Goal: Information Seeking & Learning: Learn about a topic

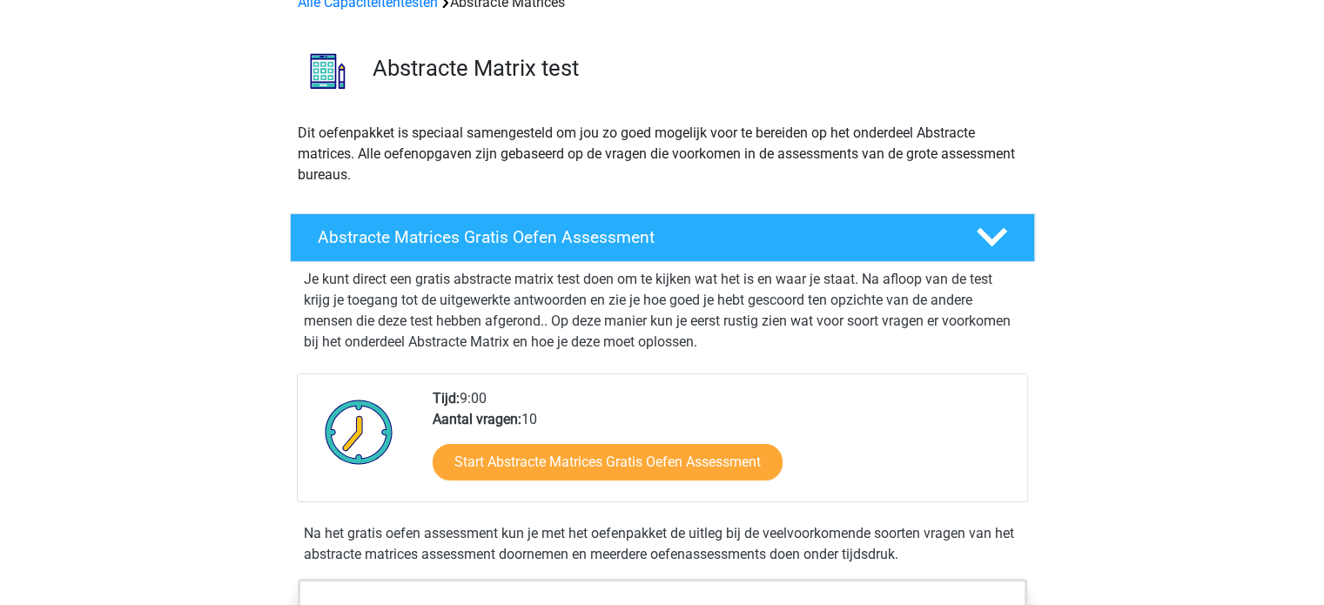
scroll to position [174, 0]
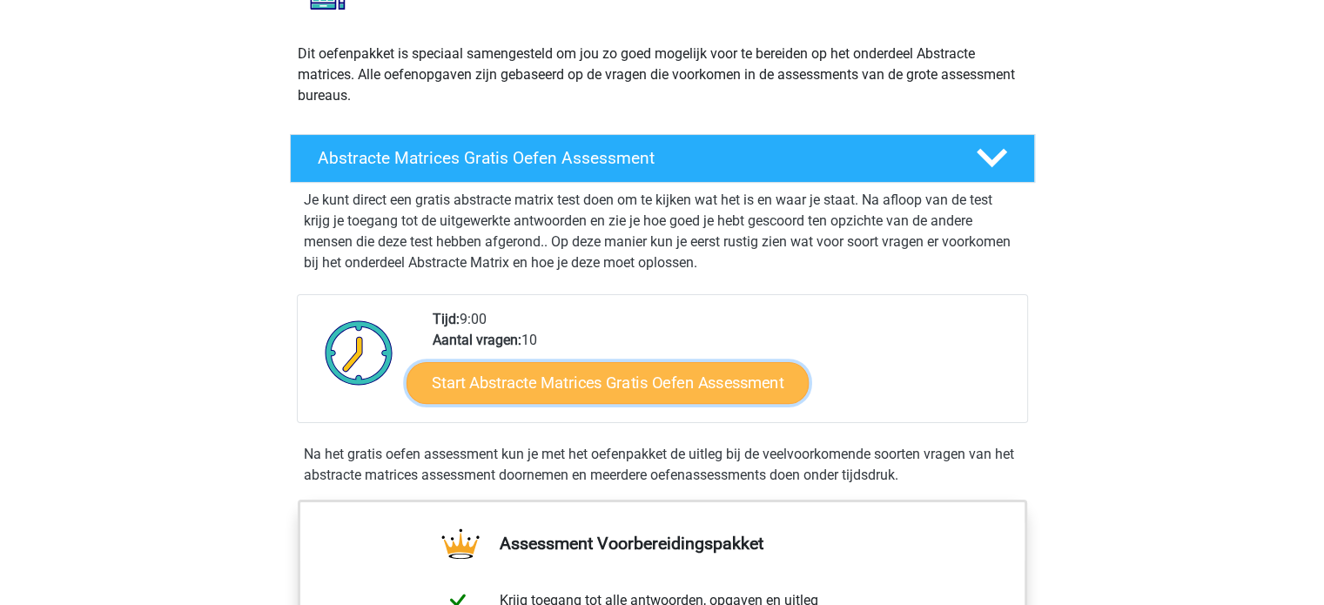
click at [622, 390] on link "Start Abstracte Matrices Gratis Oefen Assessment" at bounding box center [608, 382] width 402 height 42
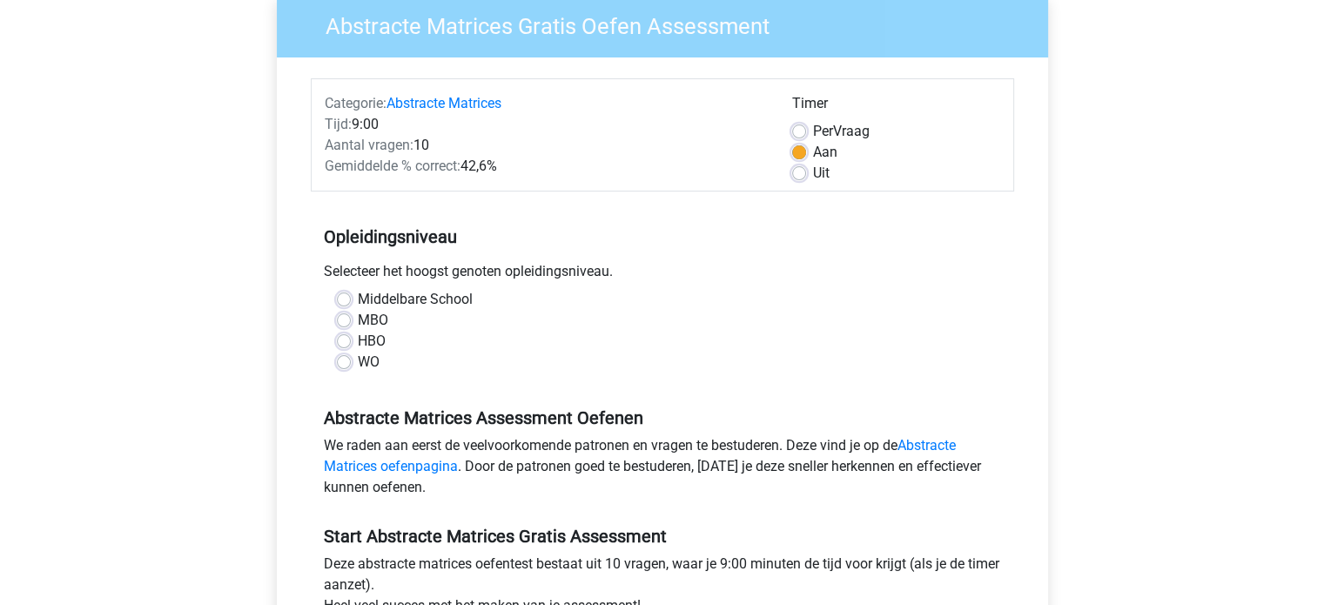
scroll to position [174, 0]
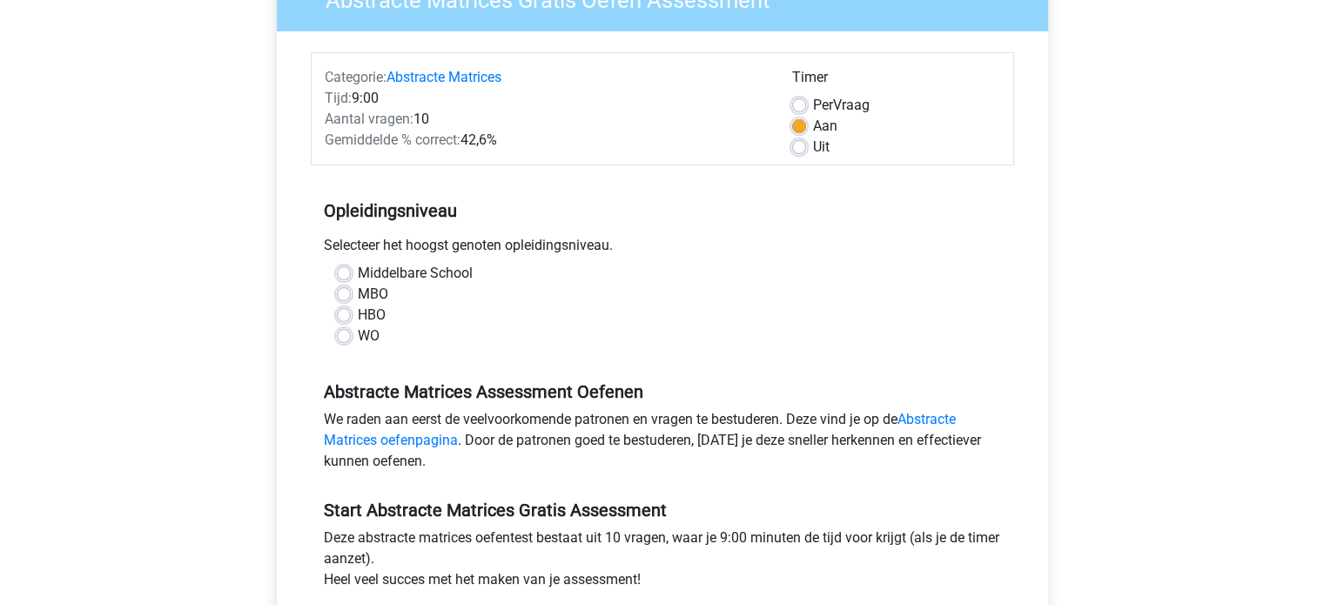
click at [358, 274] on label "Middelbare School" at bounding box center [415, 273] width 115 height 21
click at [343, 274] on input "Middelbare School" at bounding box center [344, 271] width 14 height 17
radio input "true"
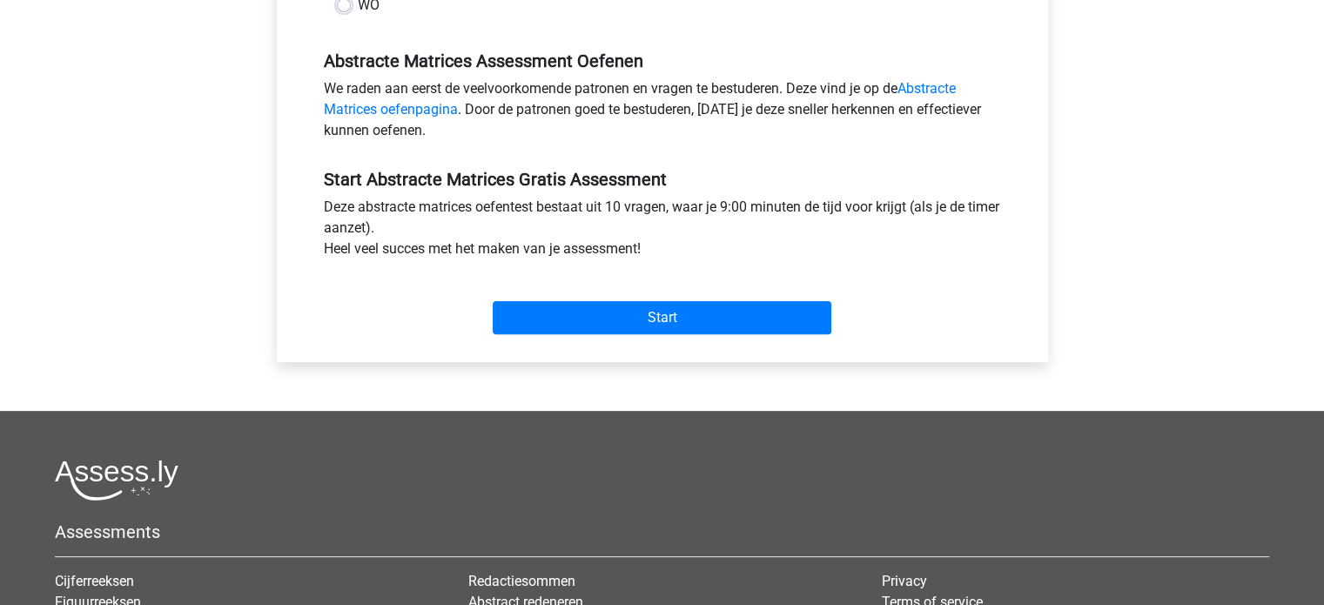
scroll to position [522, 0]
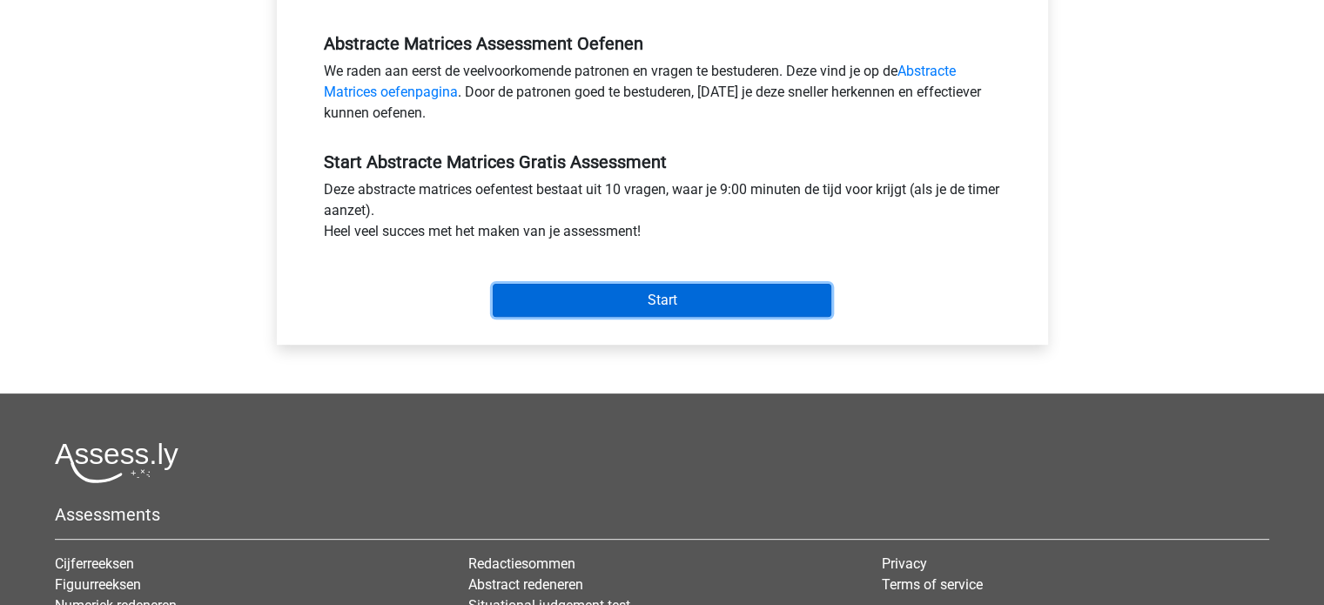
click at [547, 304] on input "Start" at bounding box center [662, 300] width 339 height 33
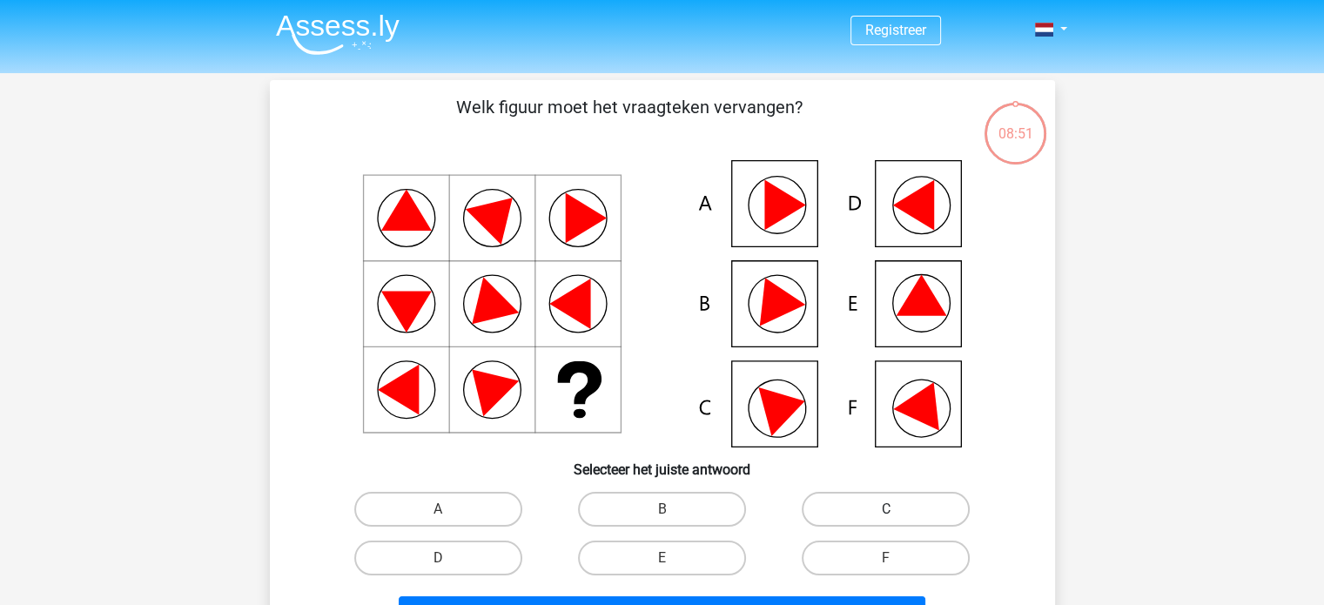
click at [834, 501] on label "C" at bounding box center [886, 509] width 168 height 35
click at [886, 509] on input "C" at bounding box center [891, 514] width 11 height 11
radio input "true"
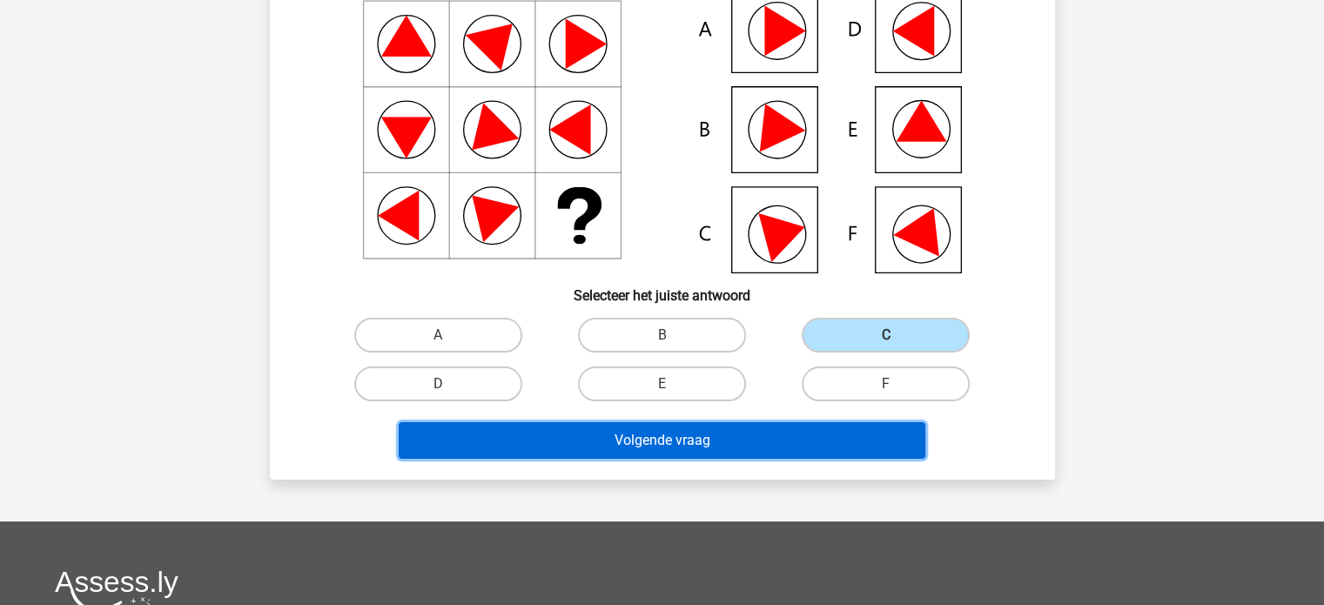
click at [724, 433] on button "Volgende vraag" at bounding box center [662, 440] width 527 height 37
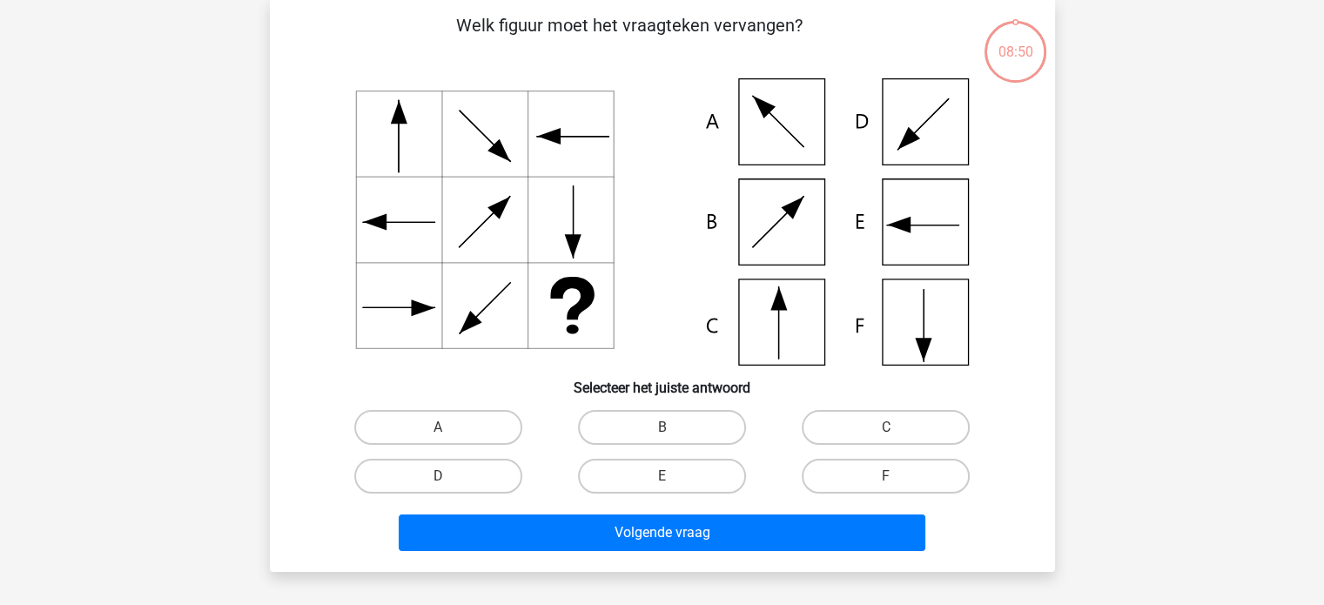
scroll to position [80, 0]
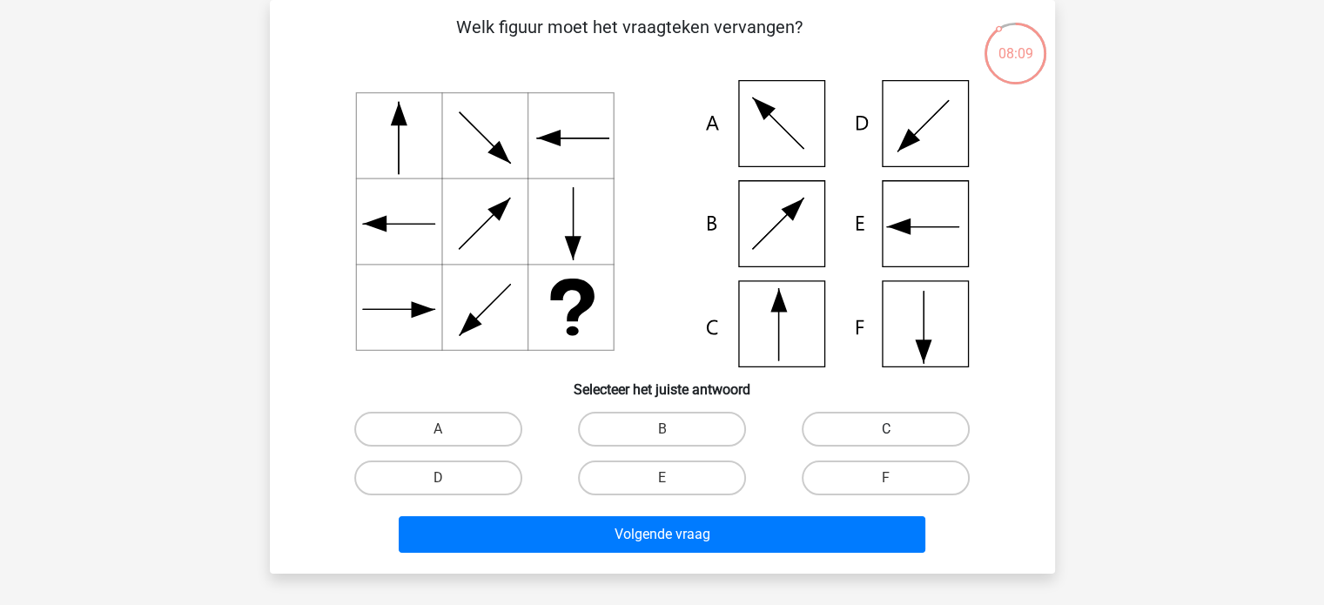
click at [874, 417] on label "C" at bounding box center [886, 429] width 168 height 35
click at [886, 429] on input "C" at bounding box center [891, 434] width 11 height 11
radio input "true"
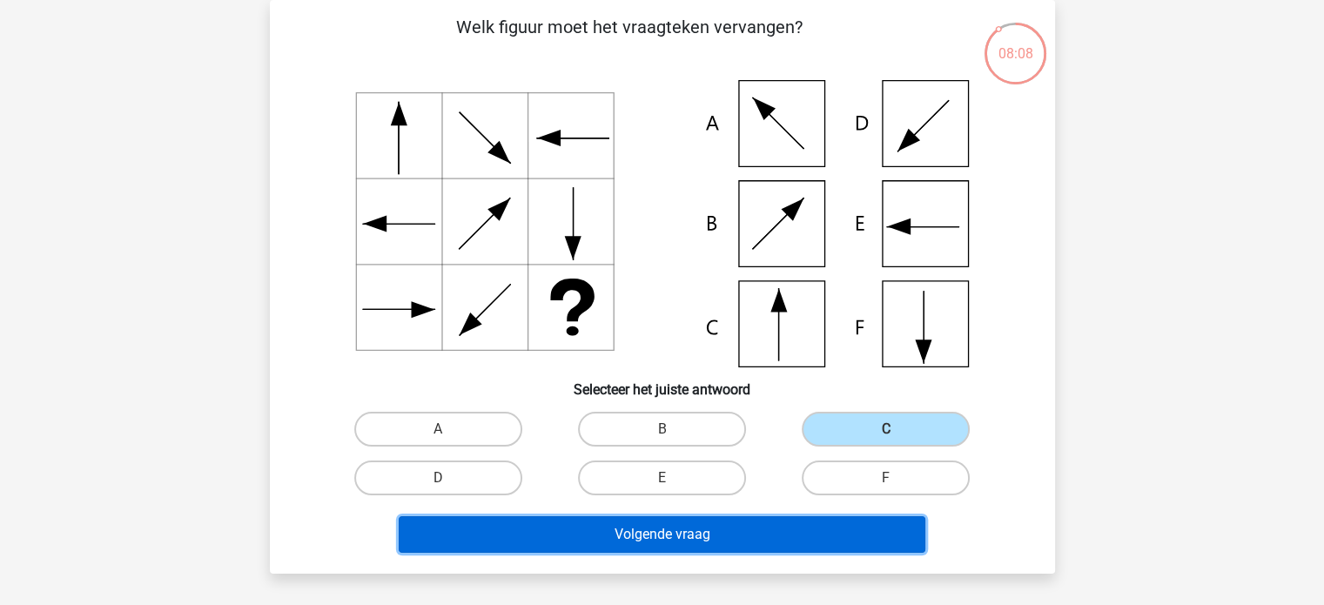
click at [725, 534] on button "Volgende vraag" at bounding box center [662, 534] width 527 height 37
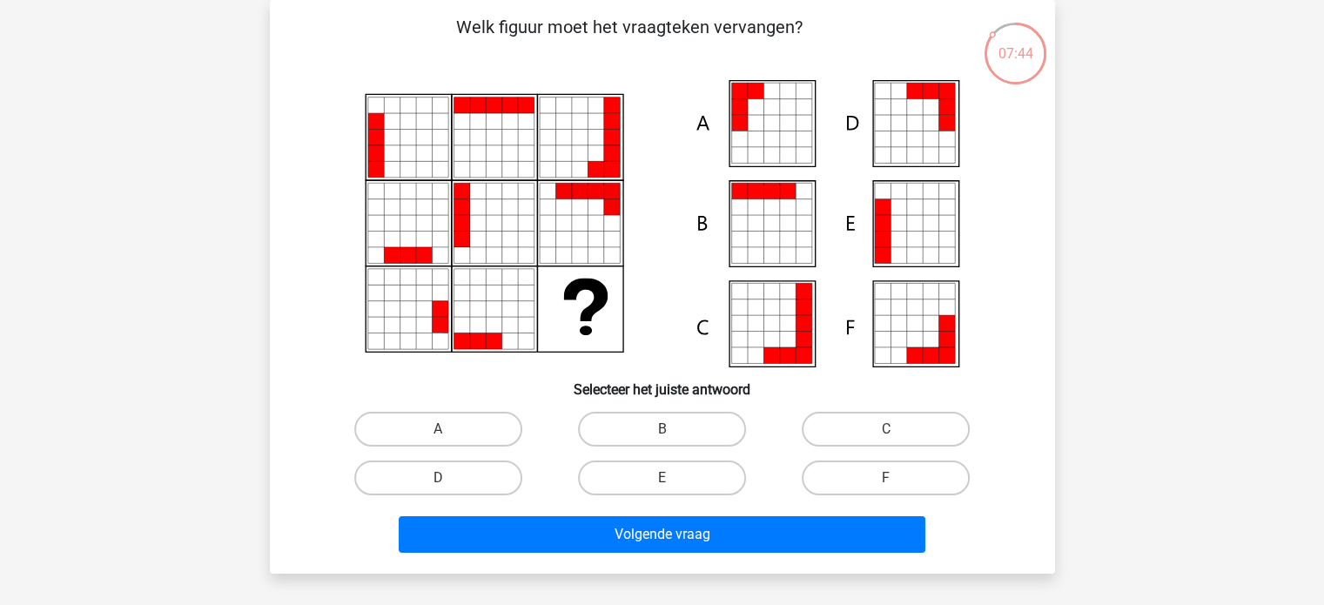
drag, startPoint x: 426, startPoint y: 431, endPoint x: 439, endPoint y: 440, distance: 15.7
click at [427, 430] on label "A" at bounding box center [438, 429] width 168 height 35
click at [438, 430] on input "A" at bounding box center [443, 434] width 11 height 11
radio input "true"
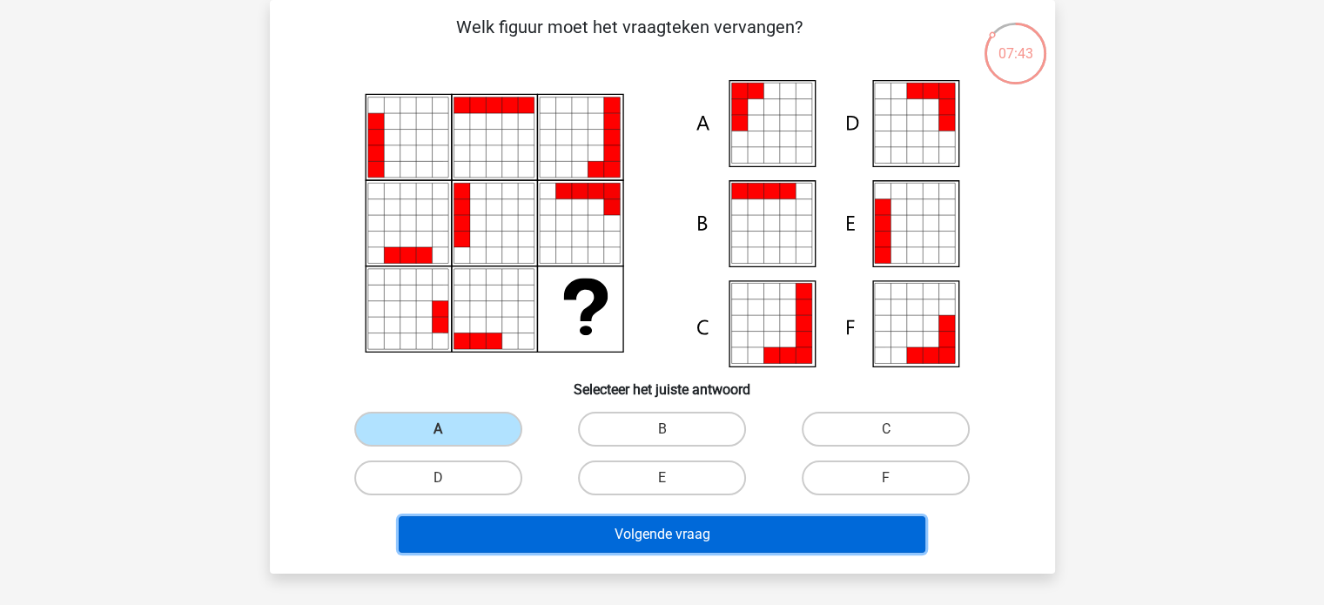
click at [561, 542] on button "Volgende vraag" at bounding box center [662, 534] width 527 height 37
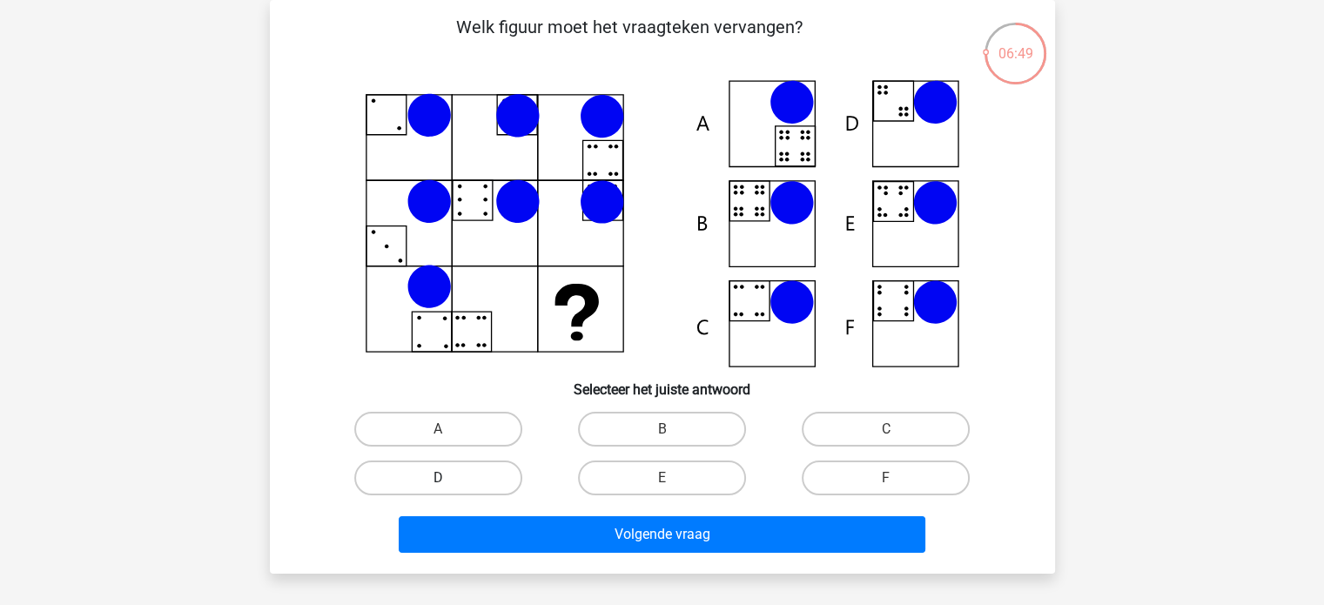
click at [416, 470] on label "D" at bounding box center [438, 478] width 168 height 35
click at [438, 478] on input "D" at bounding box center [443, 483] width 11 height 11
radio input "true"
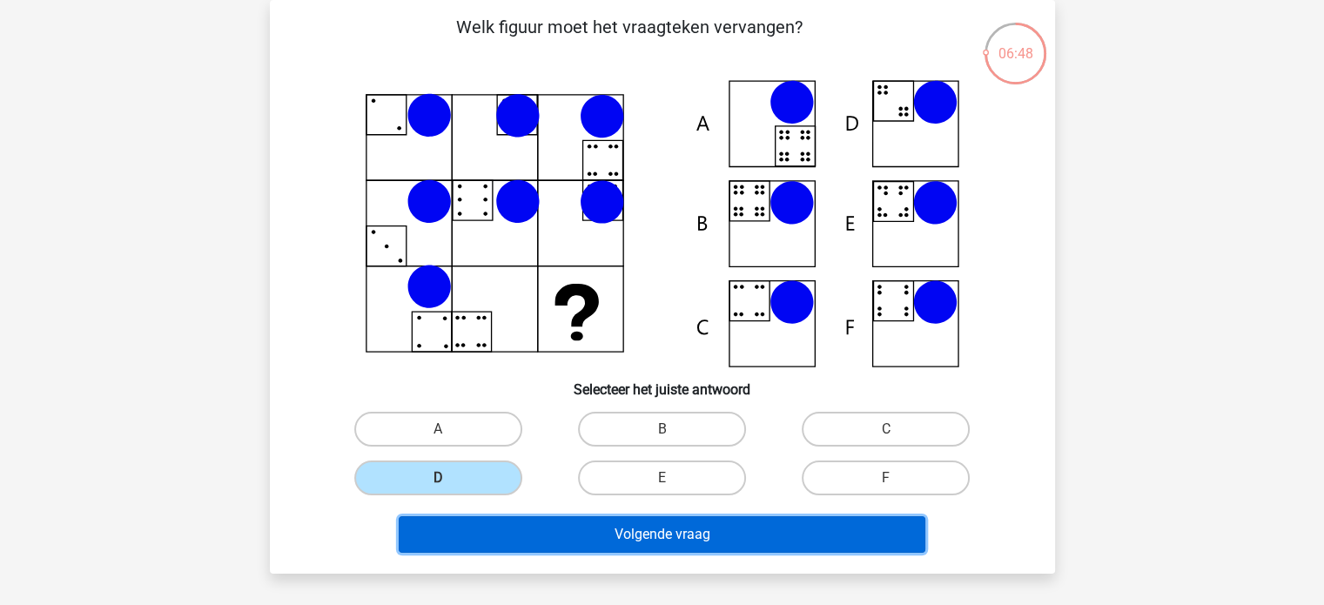
click at [474, 536] on button "Volgende vraag" at bounding box center [662, 534] width 527 height 37
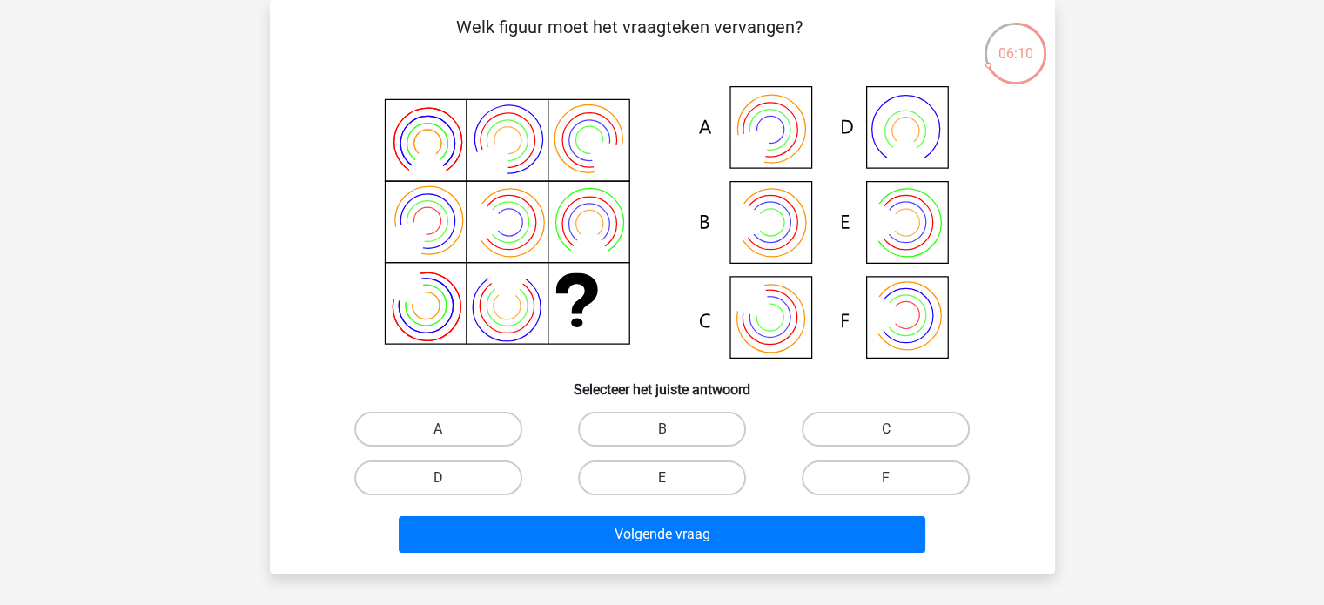
click at [876, 454] on div "F" at bounding box center [886, 478] width 224 height 49
click at [871, 471] on label "F" at bounding box center [886, 478] width 168 height 35
click at [886, 478] on input "F" at bounding box center [891, 483] width 11 height 11
radio input "true"
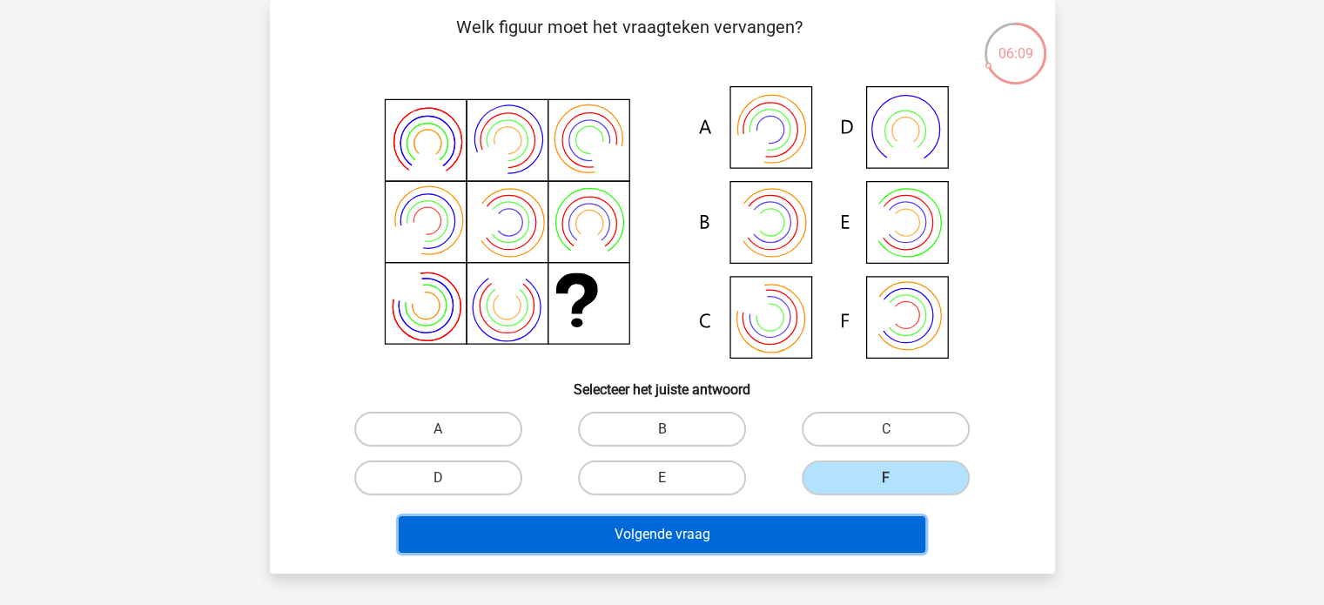
click at [815, 532] on button "Volgende vraag" at bounding box center [662, 534] width 527 height 37
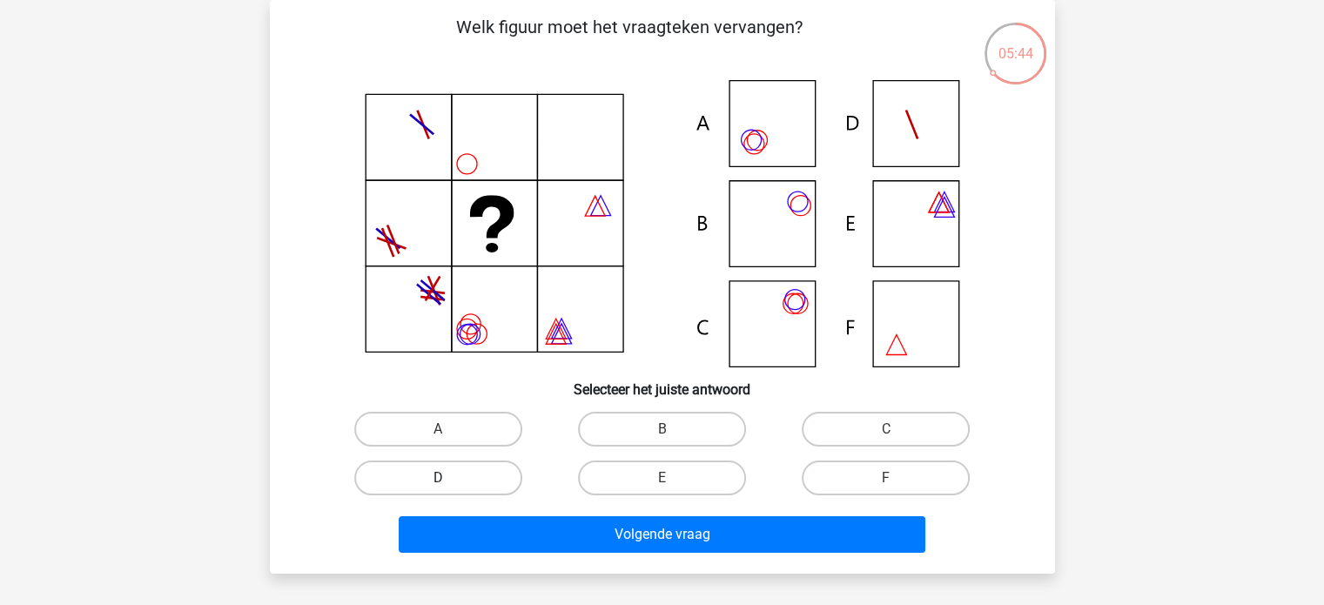
click at [485, 487] on label "D" at bounding box center [438, 478] width 168 height 35
click at [449, 487] on input "D" at bounding box center [443, 483] width 11 height 11
radio input "true"
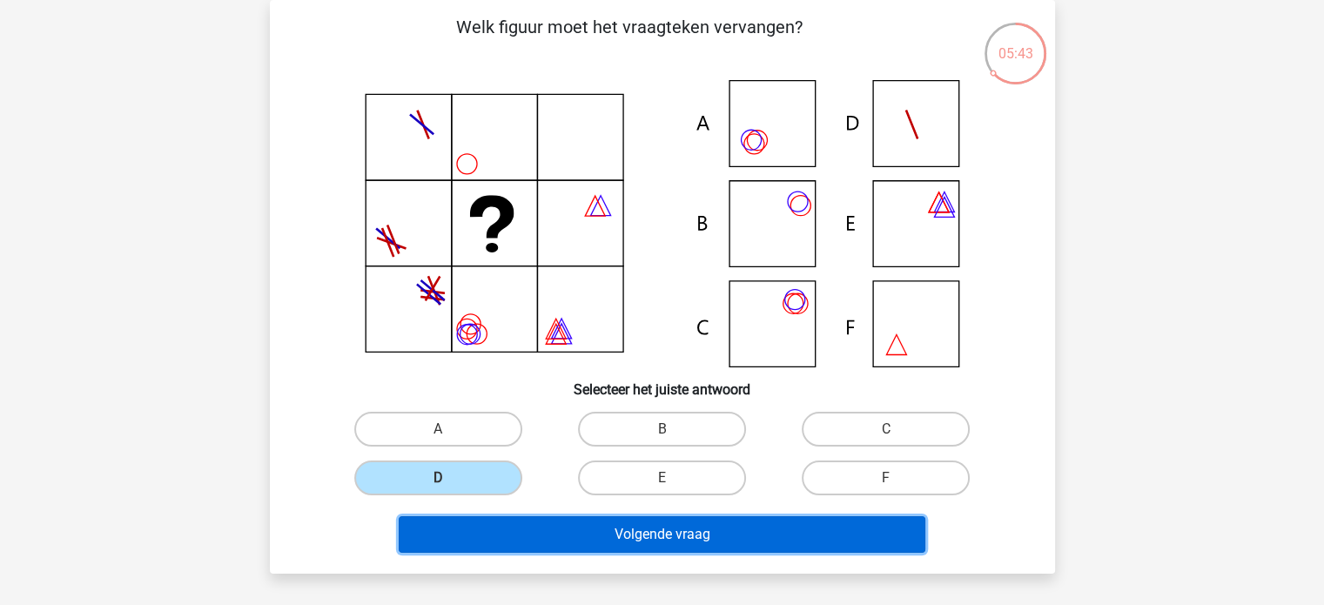
click at [548, 549] on button "Volgende vraag" at bounding box center [662, 534] width 527 height 37
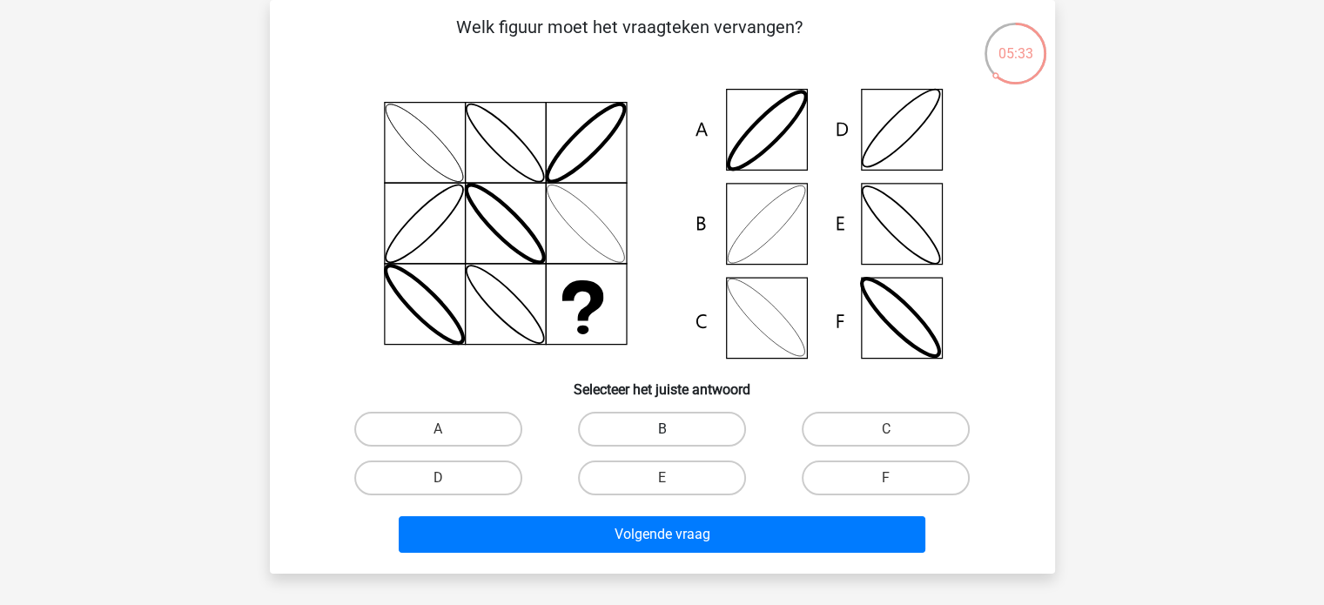
click at [679, 419] on label "B" at bounding box center [662, 429] width 168 height 35
click at [673, 429] on input "B" at bounding box center [667, 434] width 11 height 11
radio input "true"
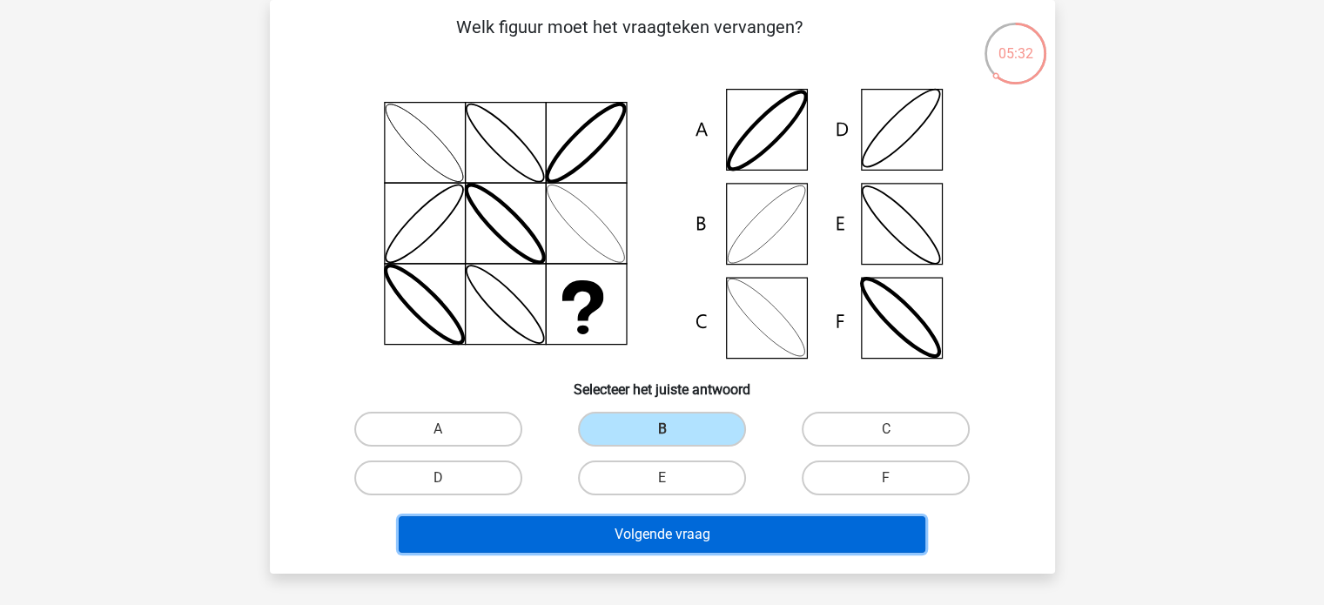
click at [640, 550] on button "Volgende vraag" at bounding box center [662, 534] width 527 height 37
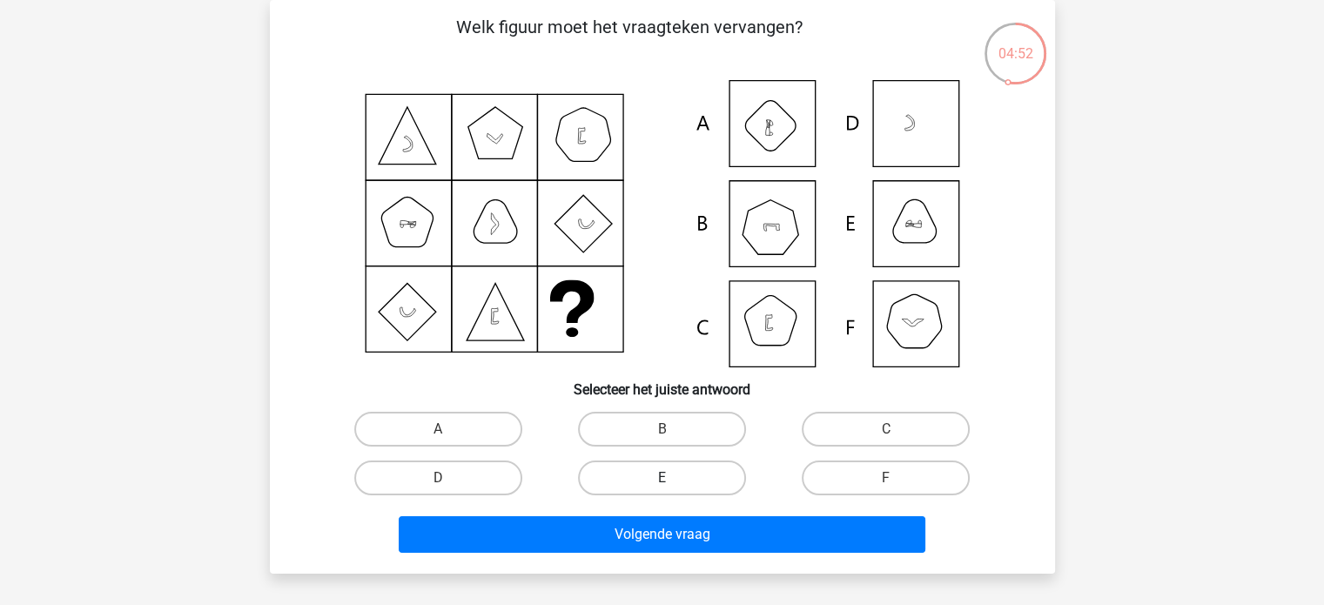
click at [667, 468] on label "E" at bounding box center [662, 478] width 168 height 35
click at [667, 478] on input "E" at bounding box center [667, 483] width 11 height 11
radio input "true"
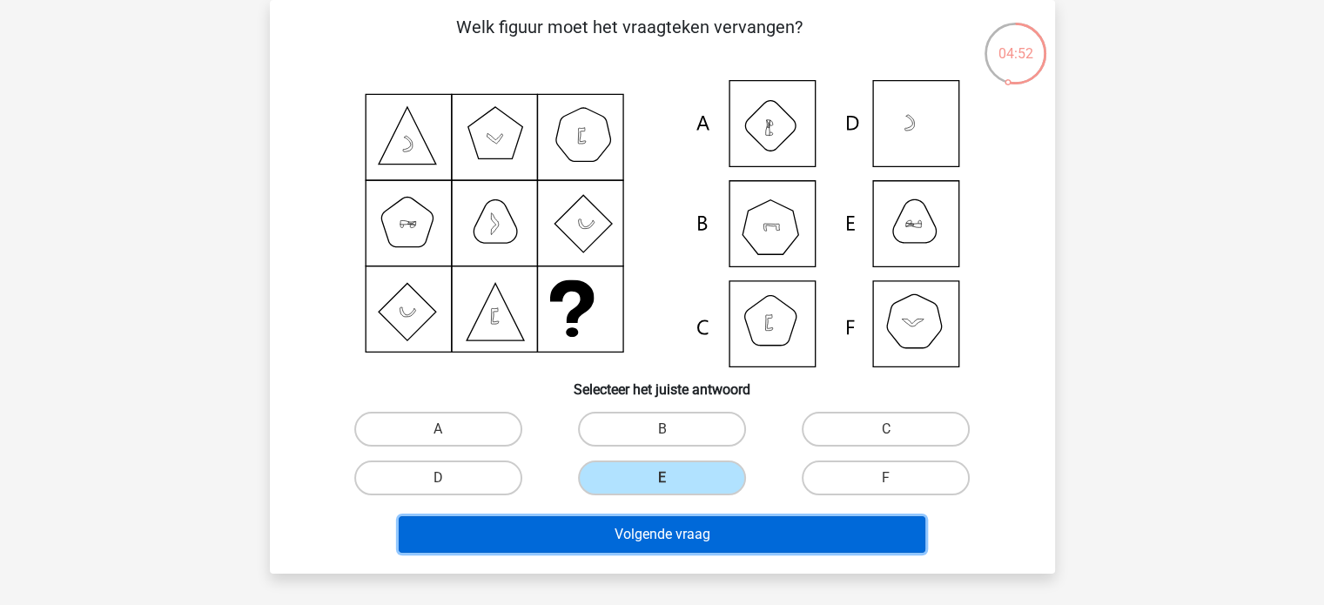
click at [676, 530] on button "Volgende vraag" at bounding box center [662, 534] width 527 height 37
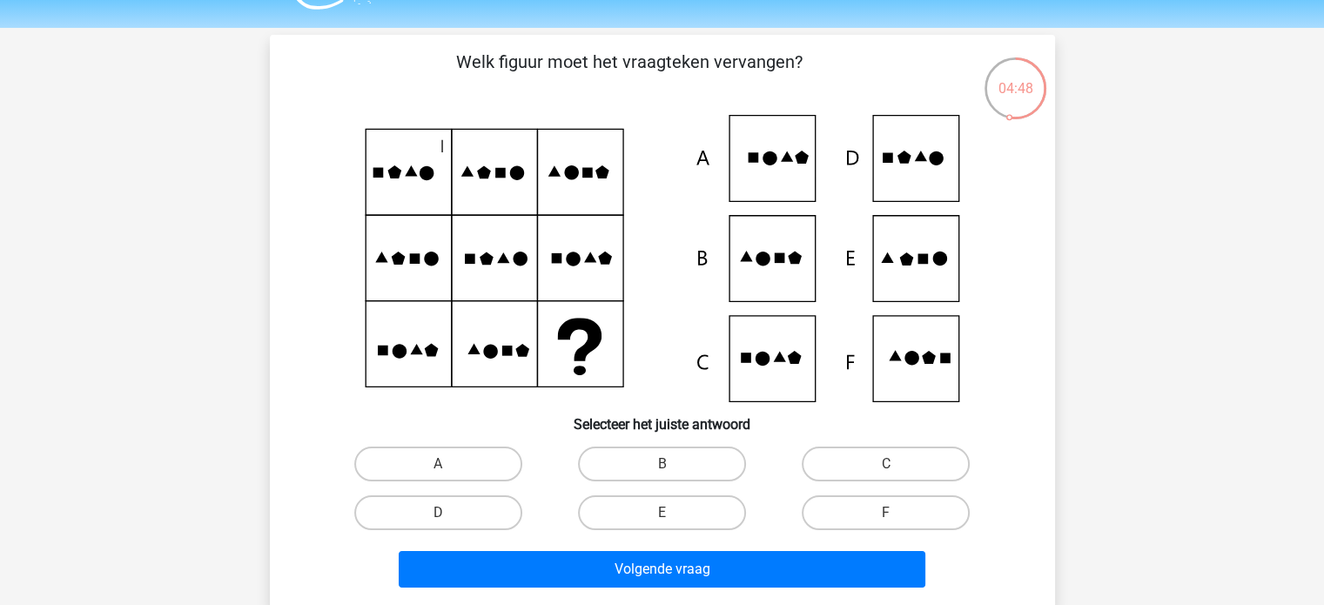
scroll to position [52, 0]
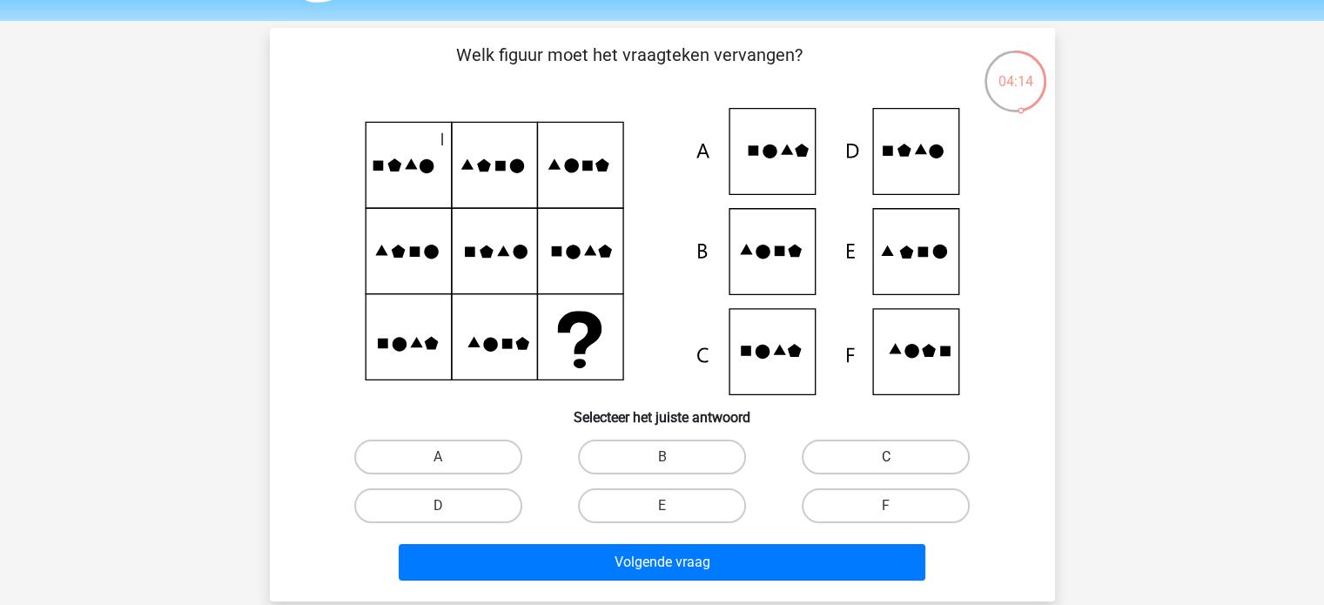
click at [816, 445] on label "C" at bounding box center [886, 457] width 168 height 35
click at [886, 457] on input "C" at bounding box center [891, 462] width 11 height 11
radio input "true"
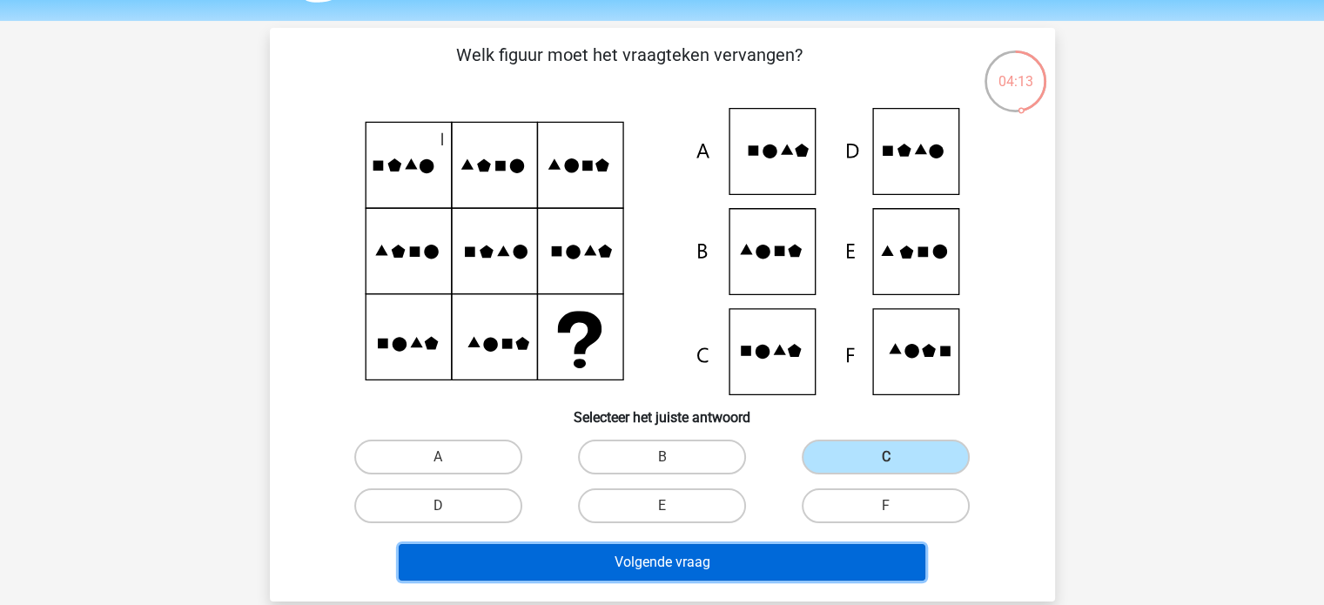
click at [749, 565] on button "Volgende vraag" at bounding box center [662, 562] width 527 height 37
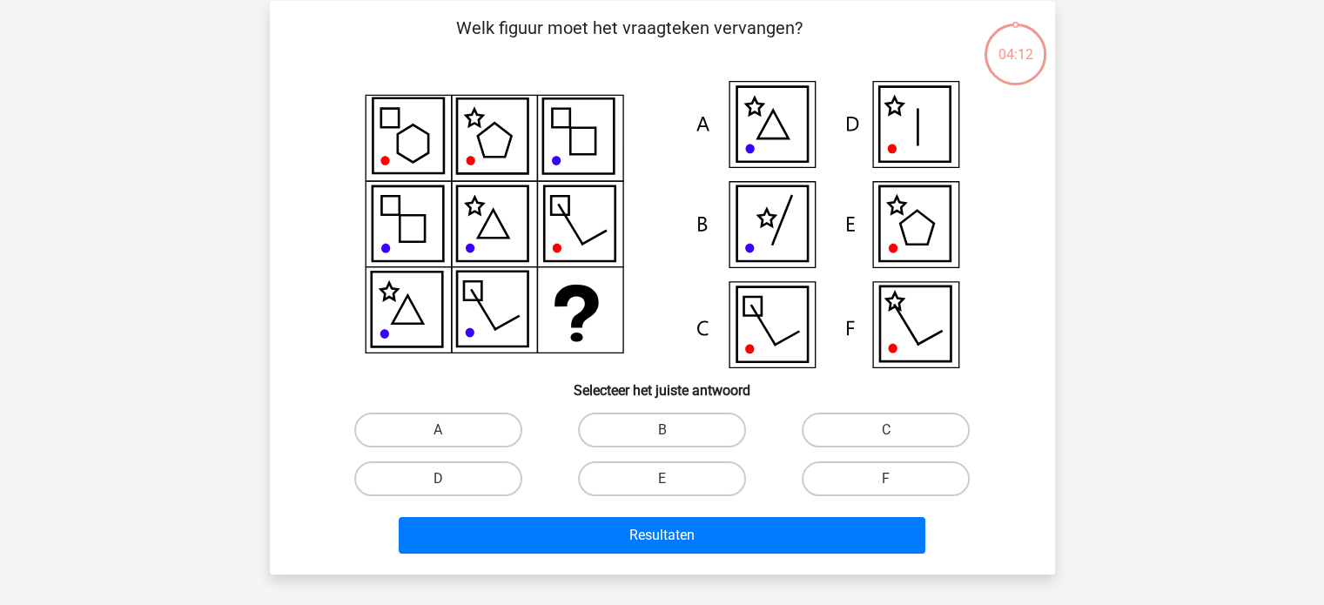
scroll to position [80, 0]
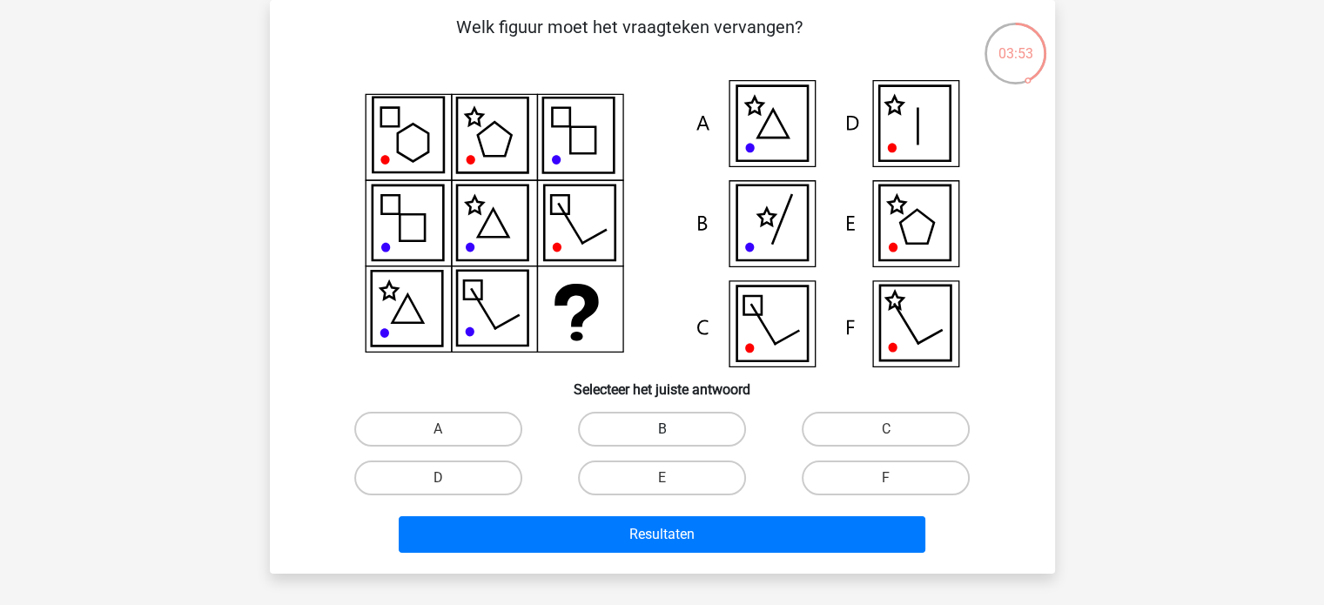
click at [723, 438] on label "B" at bounding box center [662, 429] width 168 height 35
click at [673, 438] on input "B" at bounding box center [667, 434] width 11 height 11
radio input "true"
click at [704, 510] on div "Resultaten" at bounding box center [663, 530] width 730 height 57
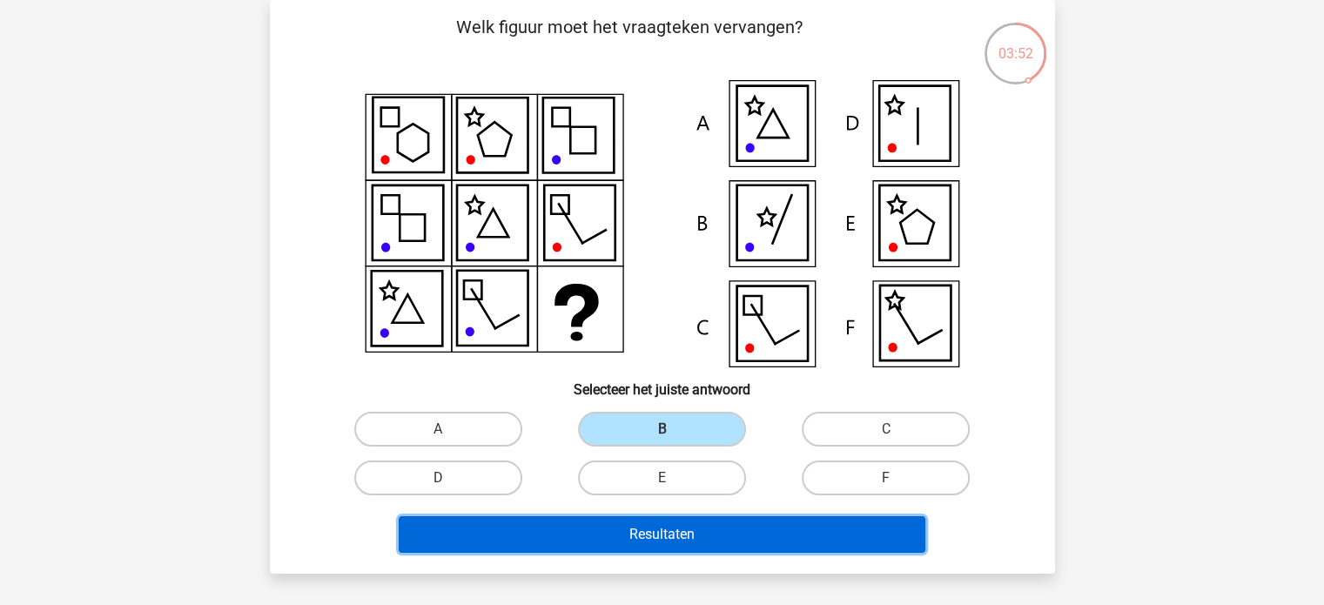
click at [704, 518] on button "Resultaten" at bounding box center [662, 534] width 527 height 37
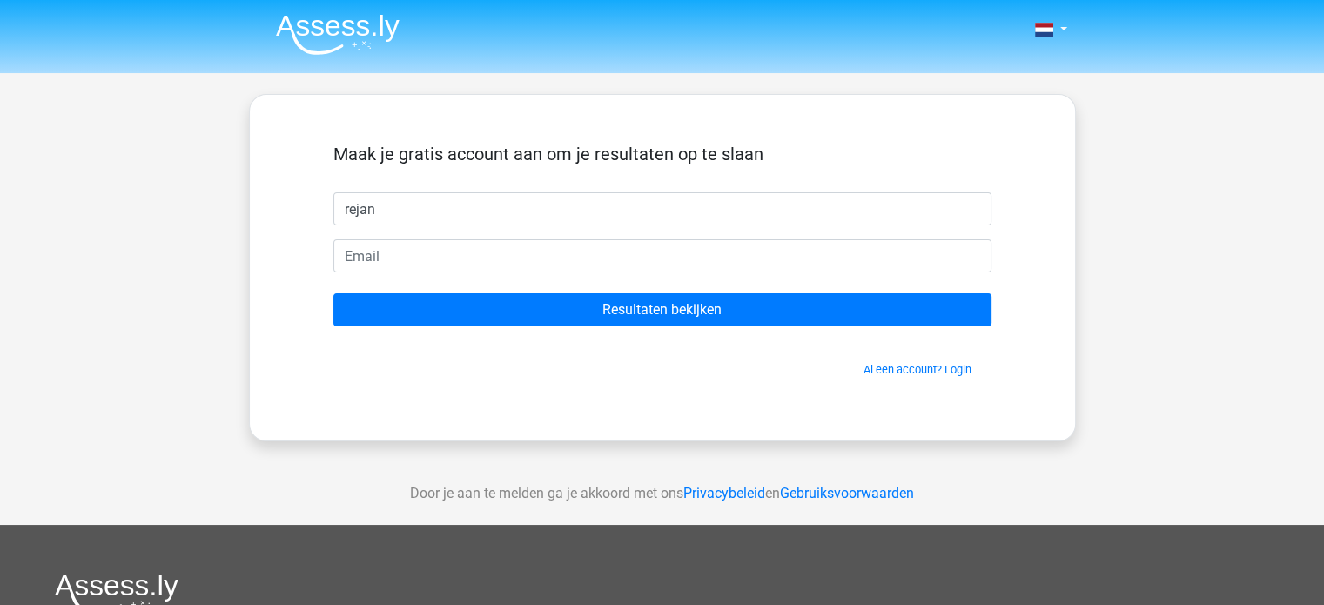
type input "rejan"
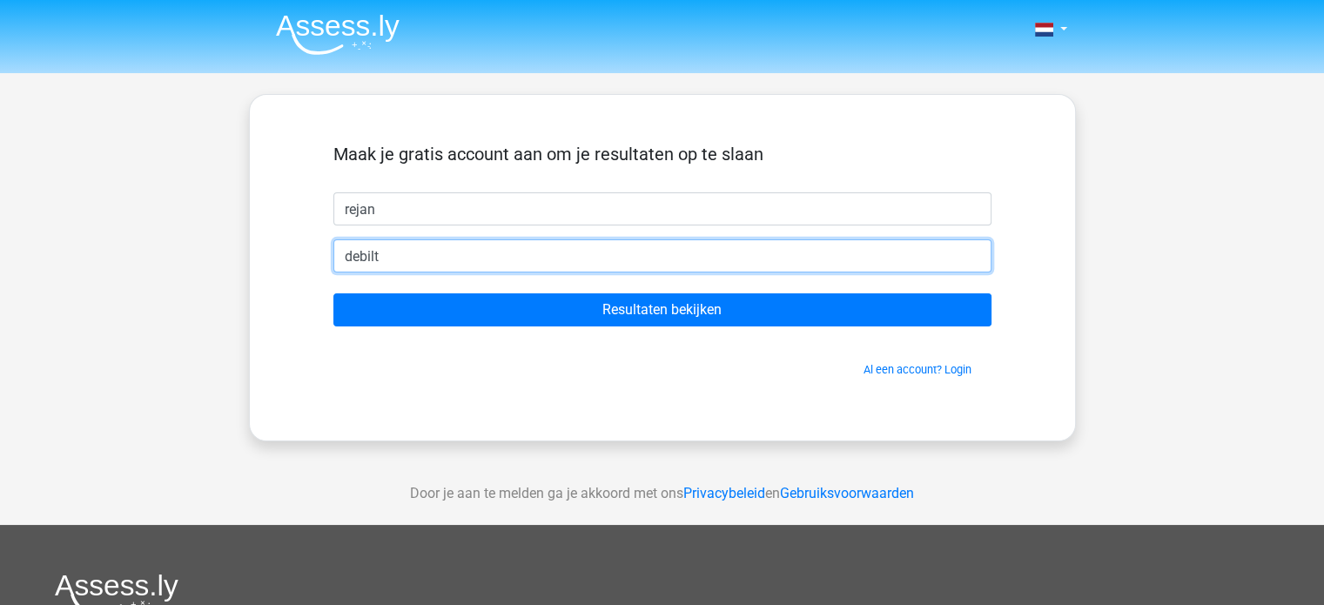
click at [529, 250] on input "debilt" at bounding box center [662, 255] width 658 height 33
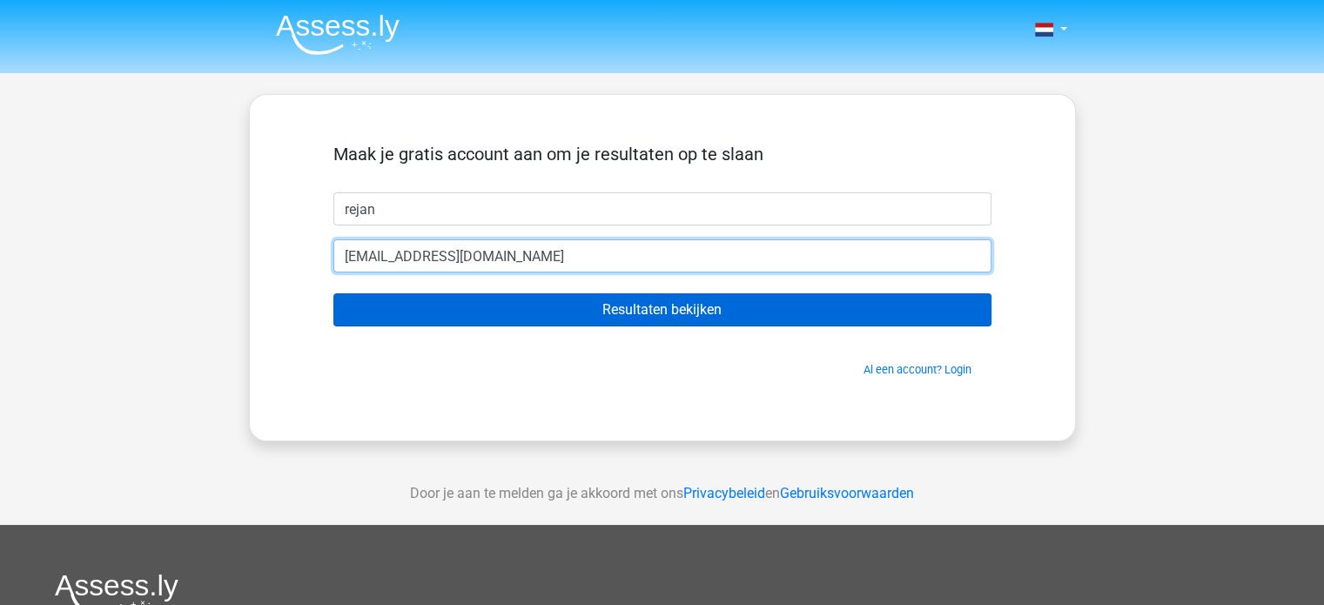
type input "[EMAIL_ADDRESS][DOMAIN_NAME]"
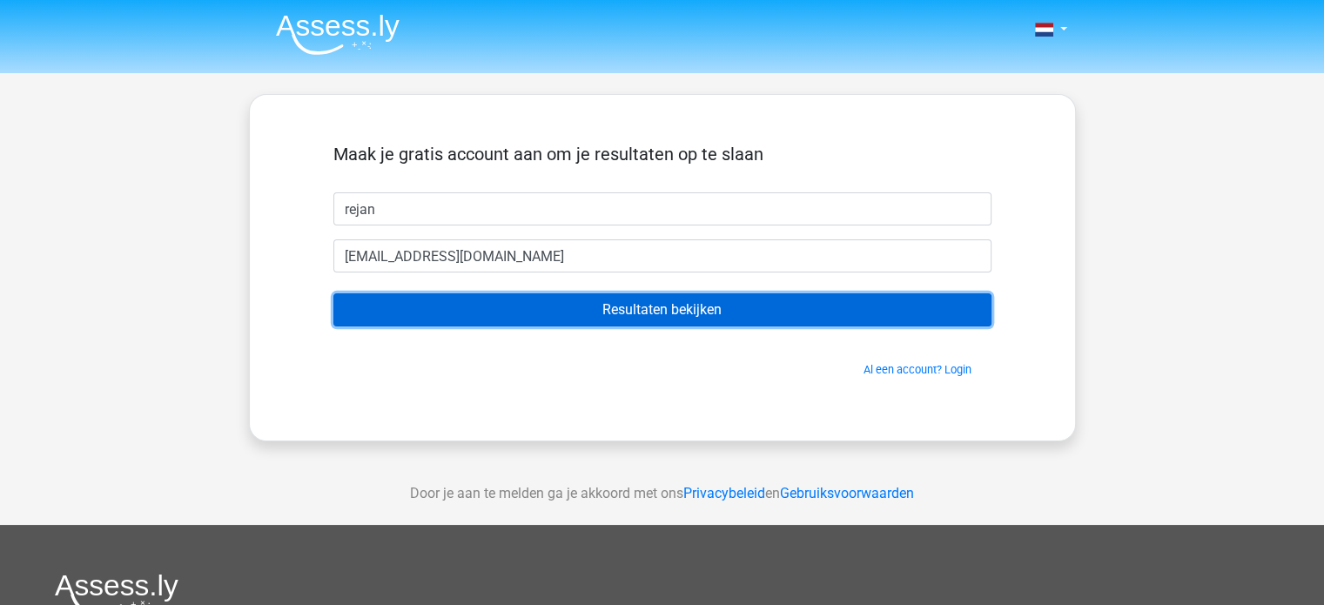
click at [540, 310] on input "Resultaten bekijken" at bounding box center [662, 309] width 658 height 33
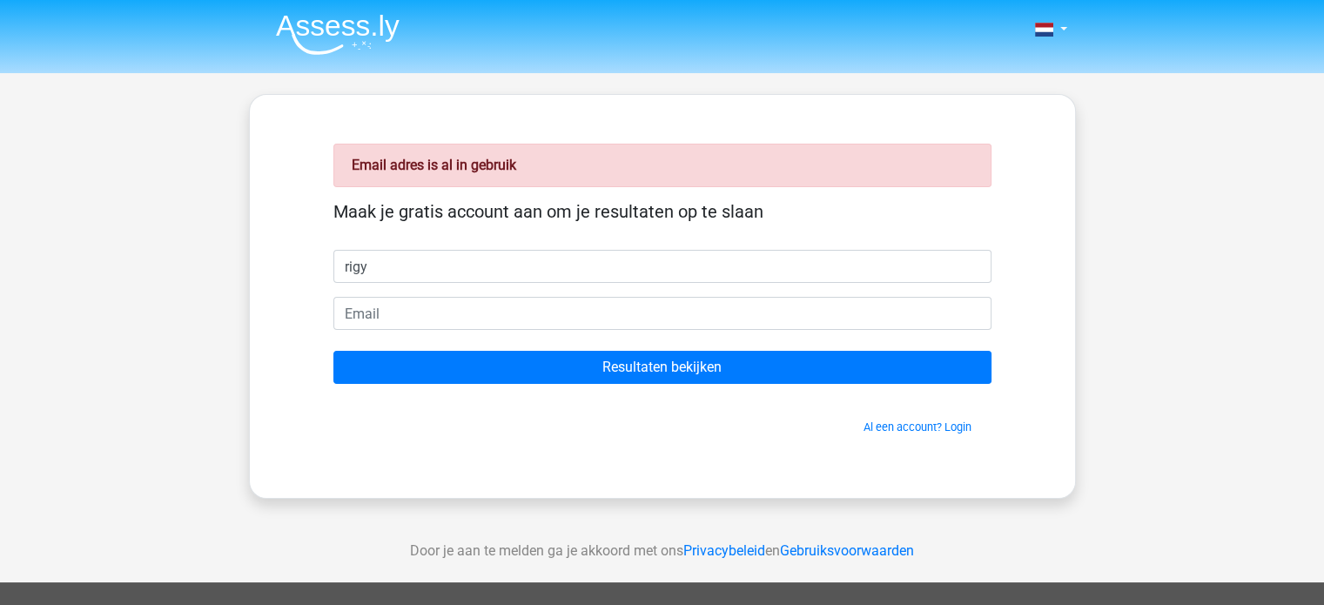
type input "rigy"
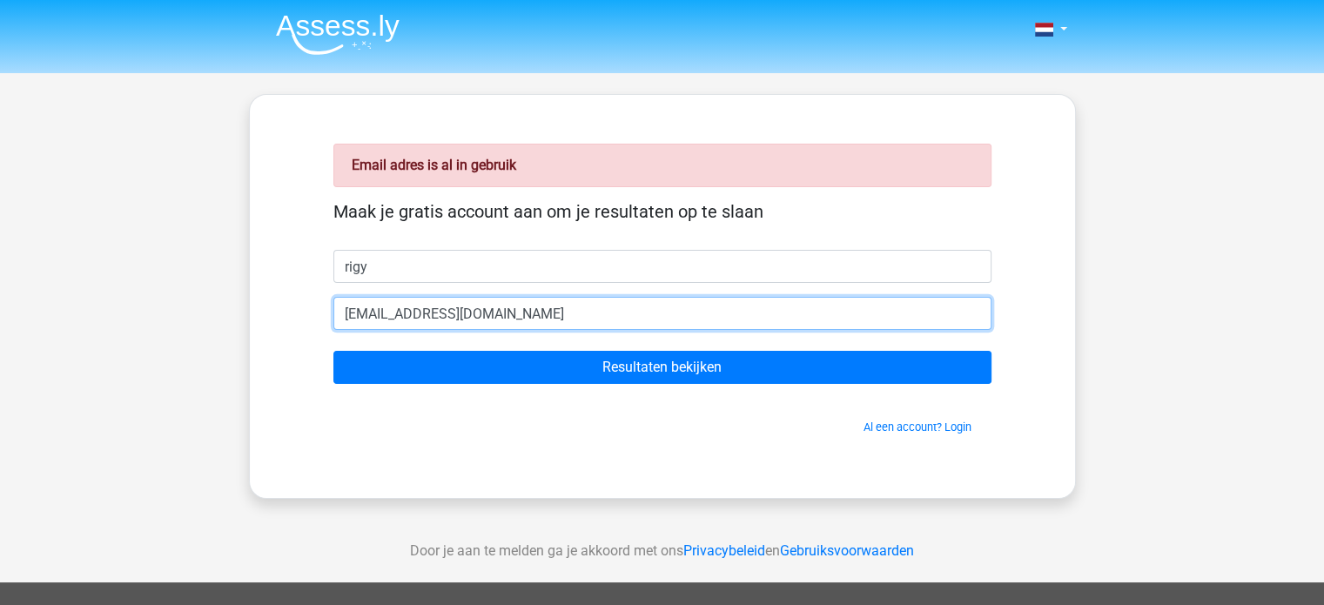
type input "rejan.rdz@gmail.com"
click at [333, 351] on input "Resultaten bekijken" at bounding box center [662, 367] width 658 height 33
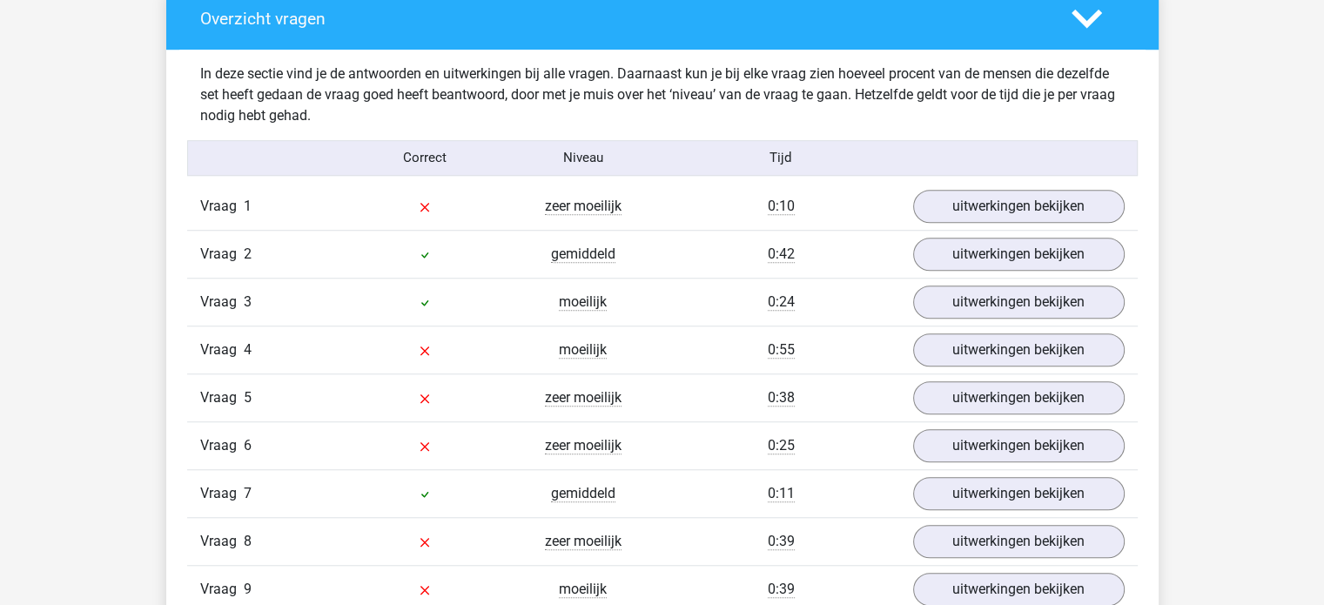
scroll to position [1319, 0]
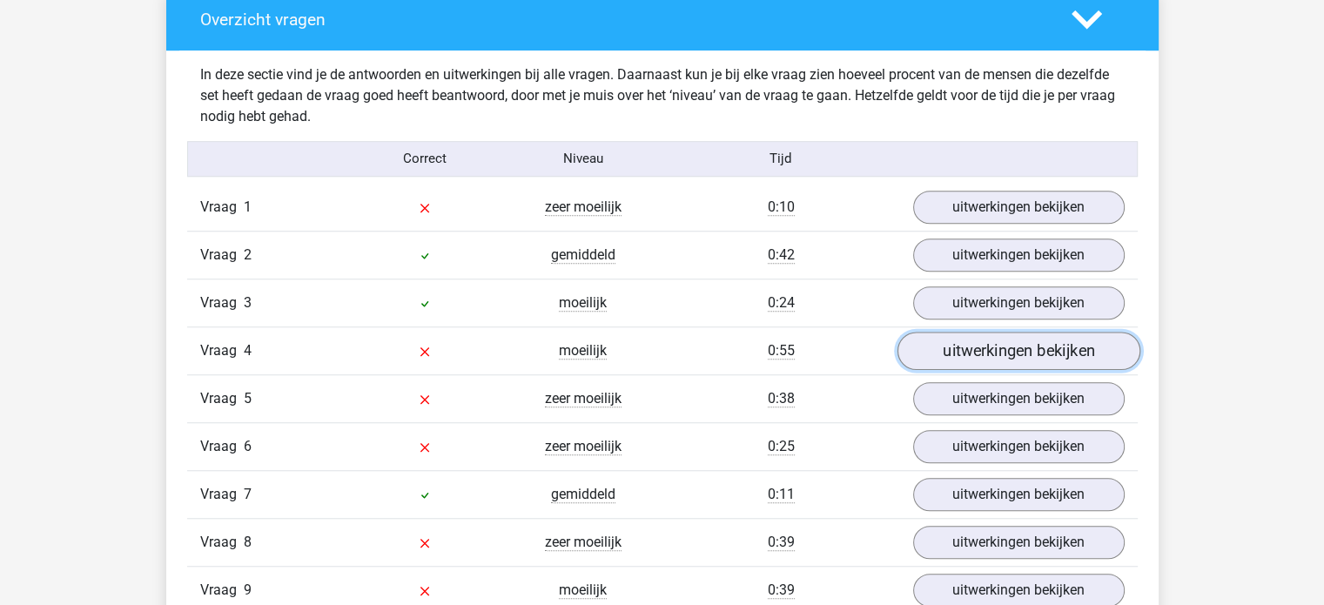
click at [1042, 348] on link "uitwerkingen bekijken" at bounding box center [1018, 351] width 243 height 38
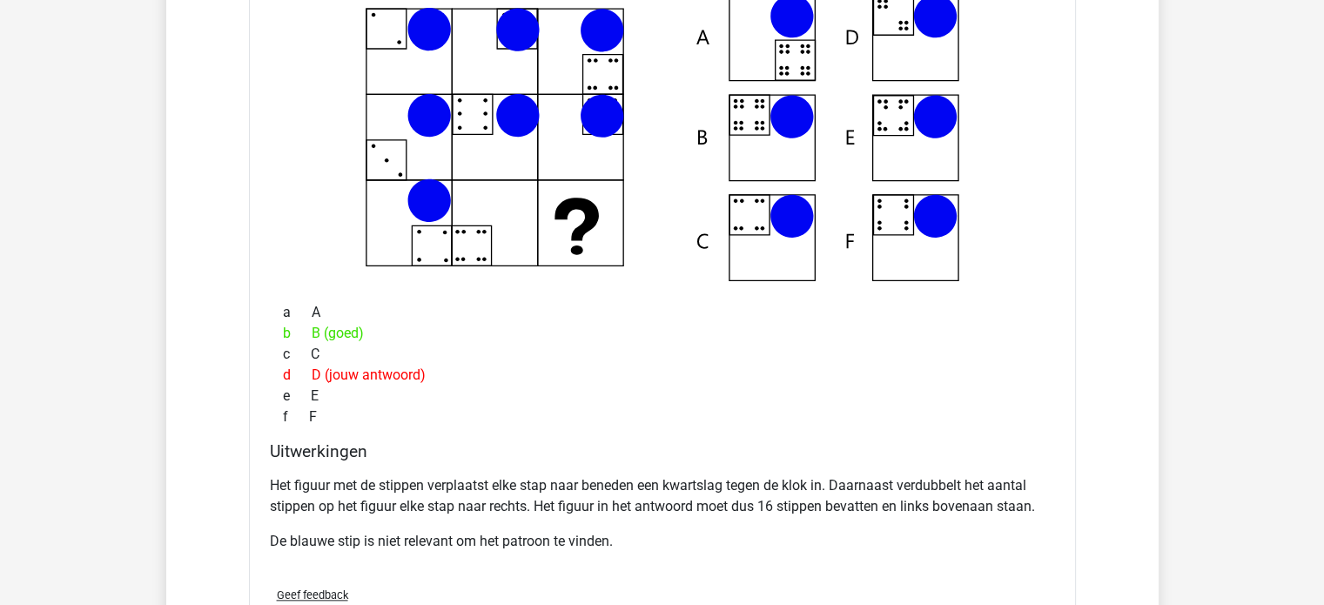
scroll to position [1754, 0]
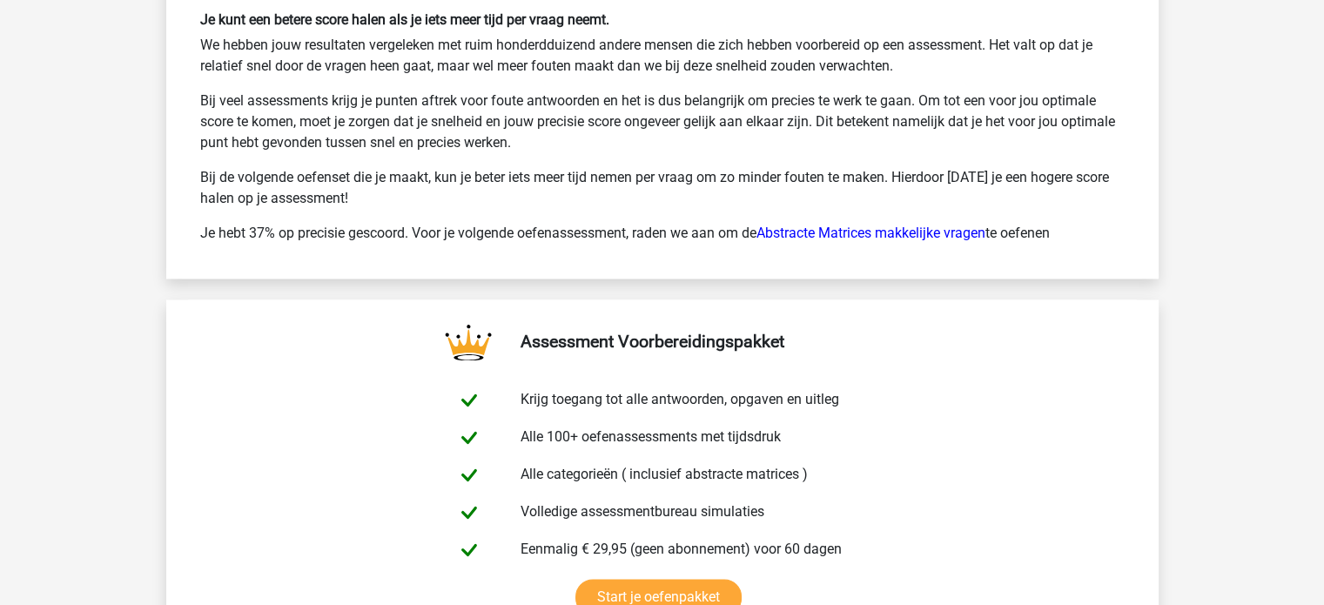
scroll to position [2960, 0]
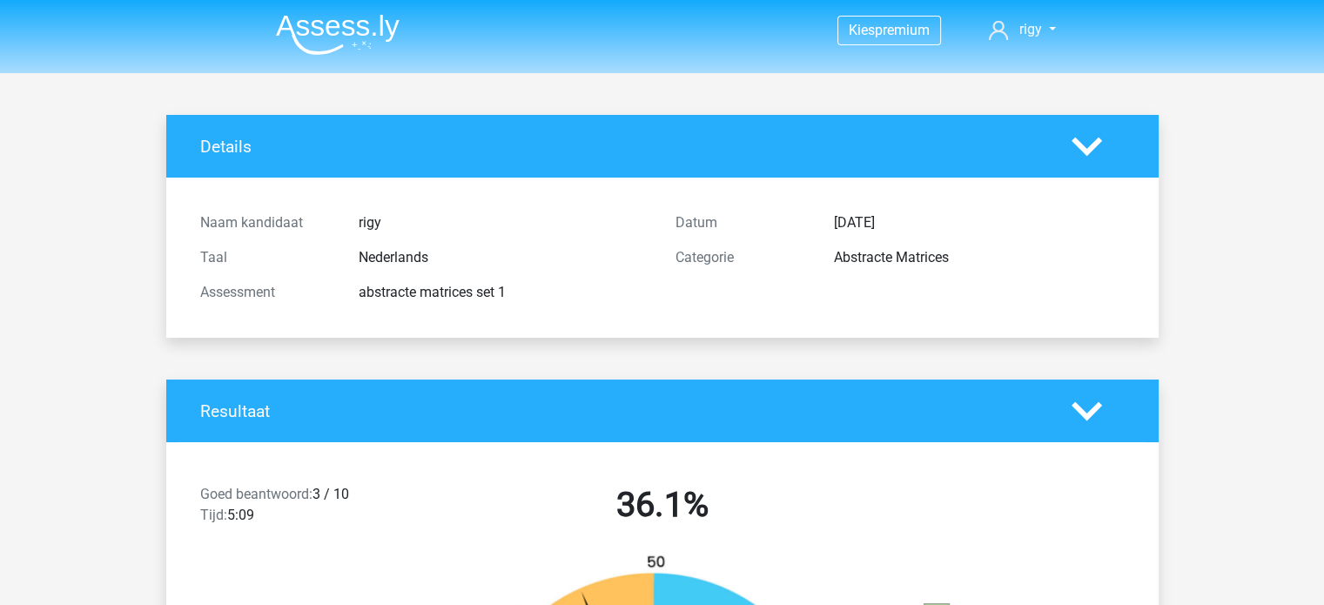
click at [417, 140] on h4 "Details" at bounding box center [622, 147] width 845 height 20
click at [1032, 18] on nav "Kies premium rigy rejan.rdz@gmail.com" at bounding box center [662, 31] width 801 height 57
click at [1031, 26] on span "rigy" at bounding box center [1030, 29] width 23 height 17
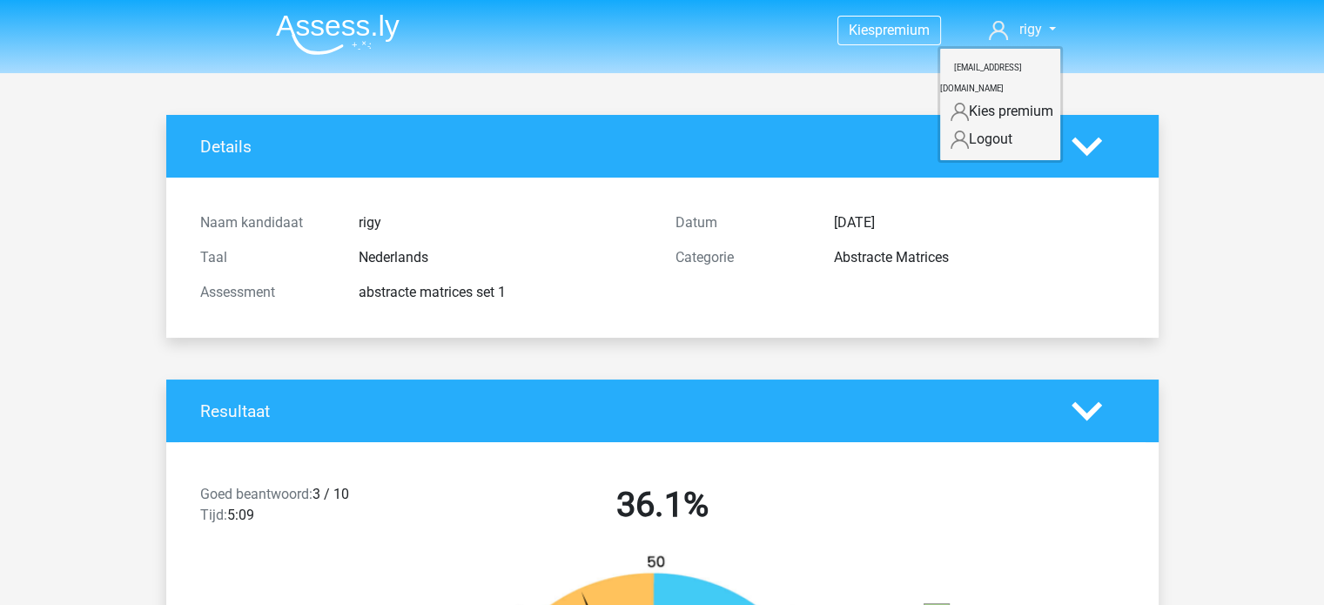
click at [343, 21] on img at bounding box center [338, 34] width 124 height 41
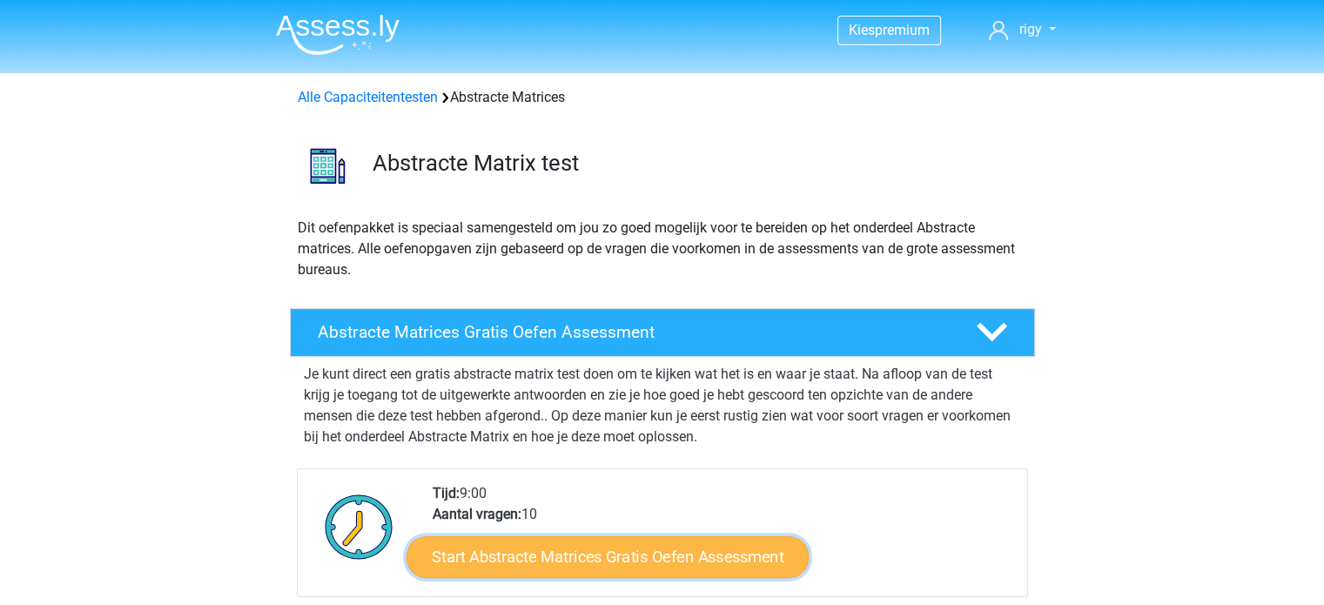
click at [535, 565] on link "Start Abstracte Matrices Gratis Oefen Assessment" at bounding box center [608, 556] width 402 height 42
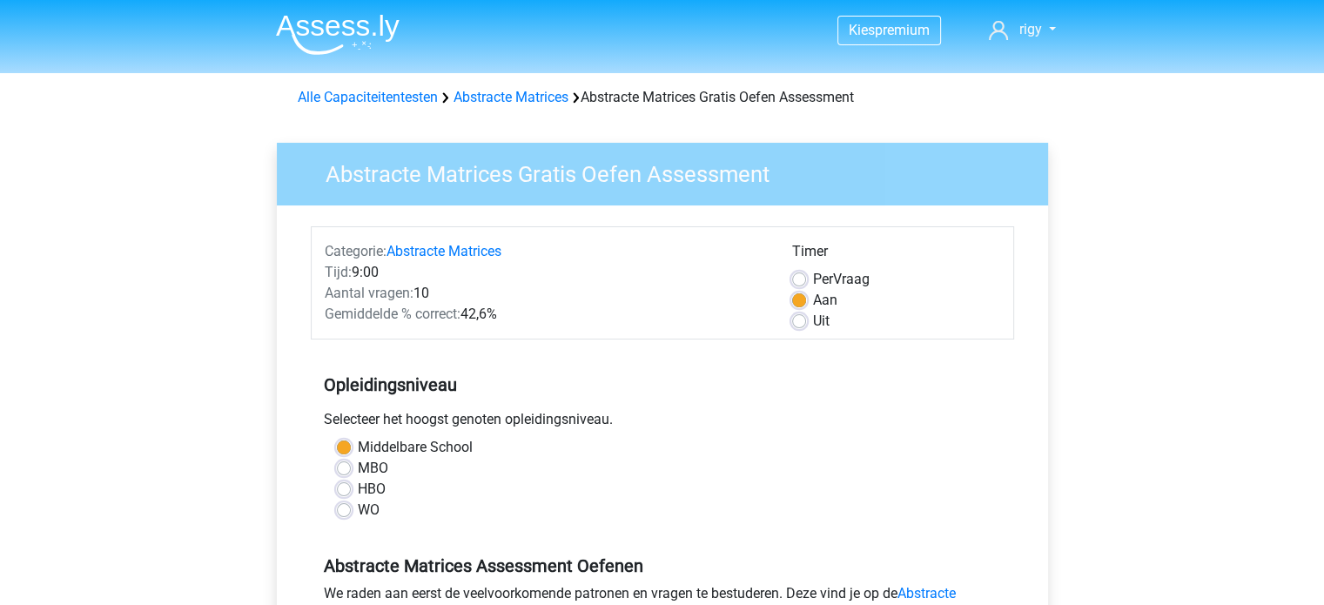
click at [358, 464] on label "MBO" at bounding box center [373, 468] width 30 height 21
click at [345, 464] on input "MBO" at bounding box center [344, 466] width 14 height 17
radio input "true"
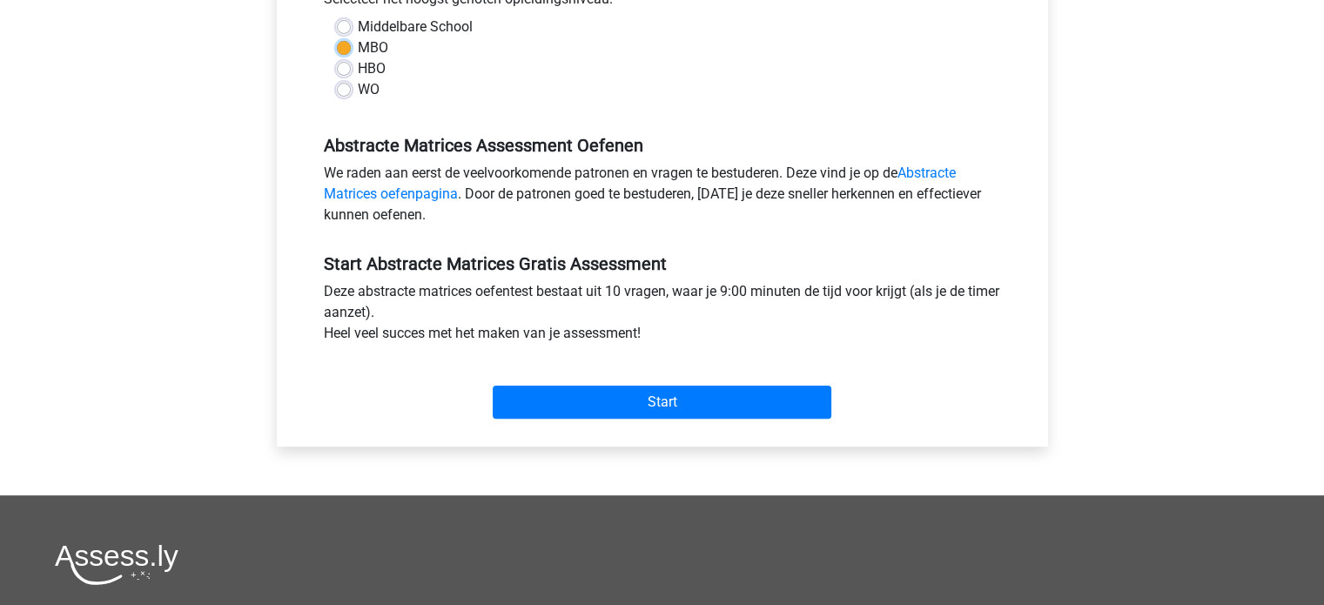
scroll to position [435, 0]
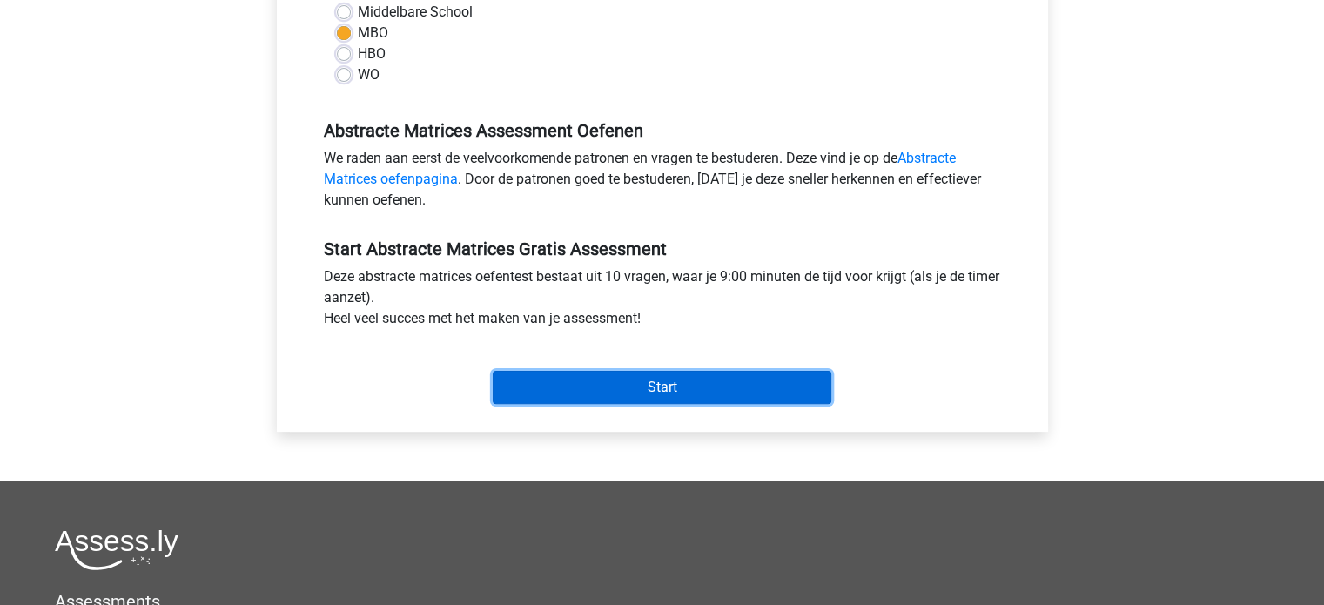
click at [573, 382] on input "Start" at bounding box center [662, 387] width 339 height 33
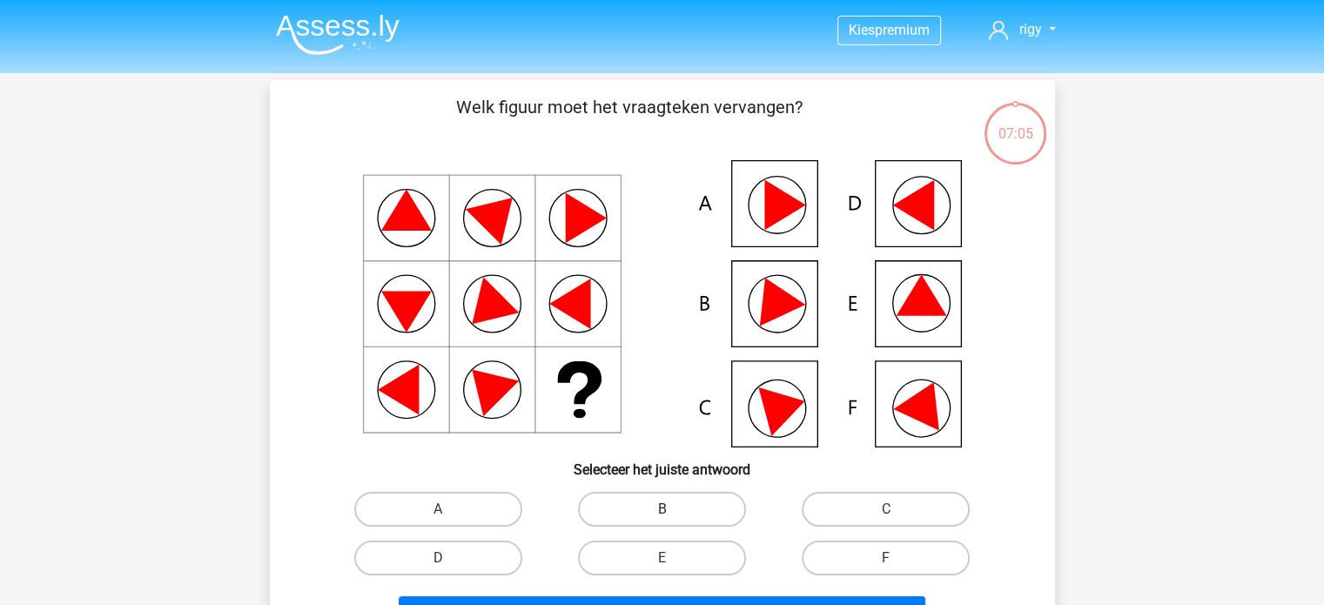
click at [701, 505] on label "B" at bounding box center [662, 509] width 168 height 35
click at [673, 509] on input "B" at bounding box center [667, 514] width 11 height 11
radio input "true"
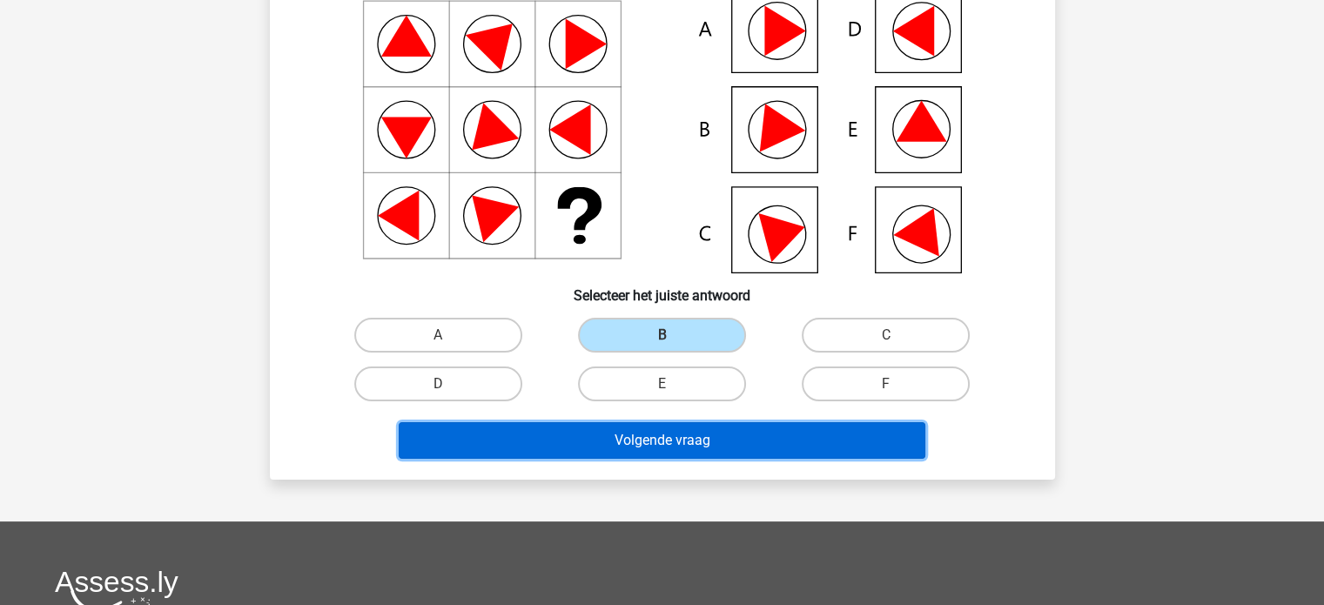
click at [686, 447] on button "Volgende vraag" at bounding box center [662, 440] width 527 height 37
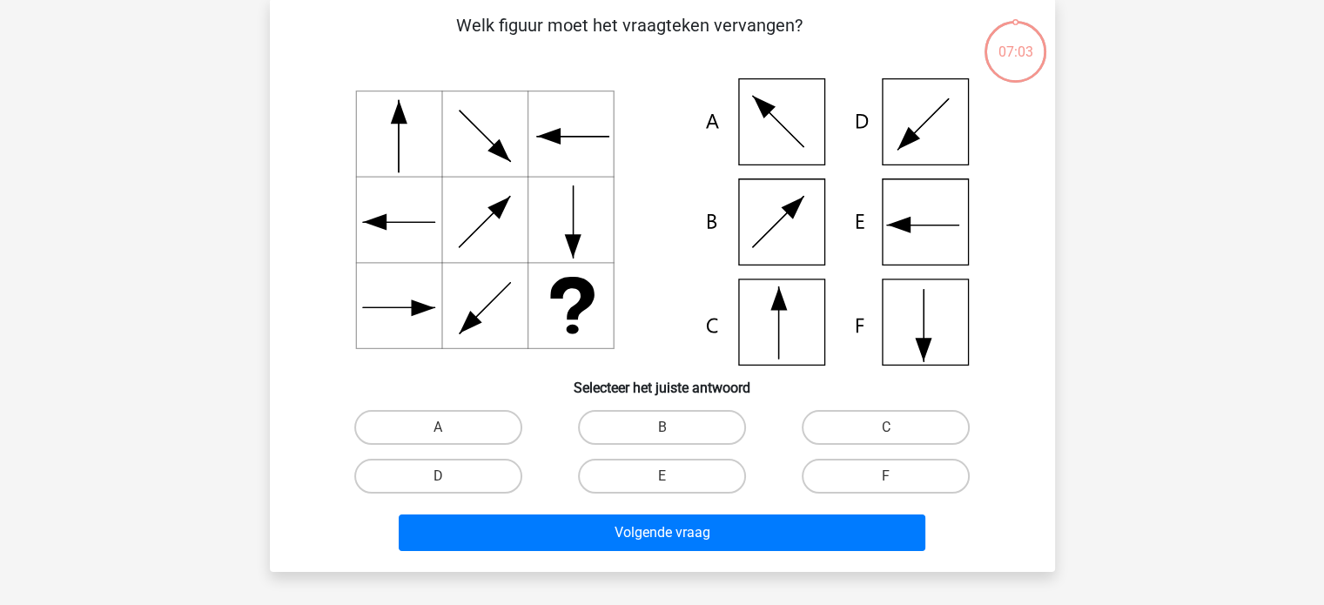
scroll to position [80, 0]
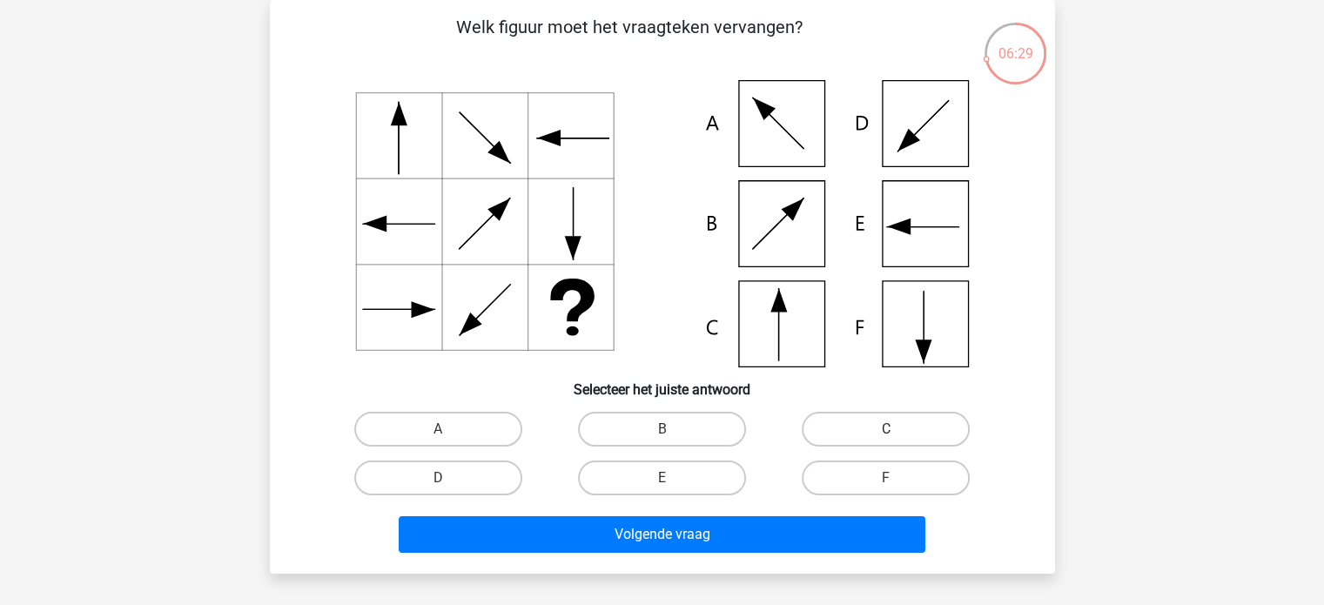
click at [831, 436] on label "C" at bounding box center [886, 429] width 168 height 35
click at [886, 436] on input "C" at bounding box center [891, 434] width 11 height 11
radio input "true"
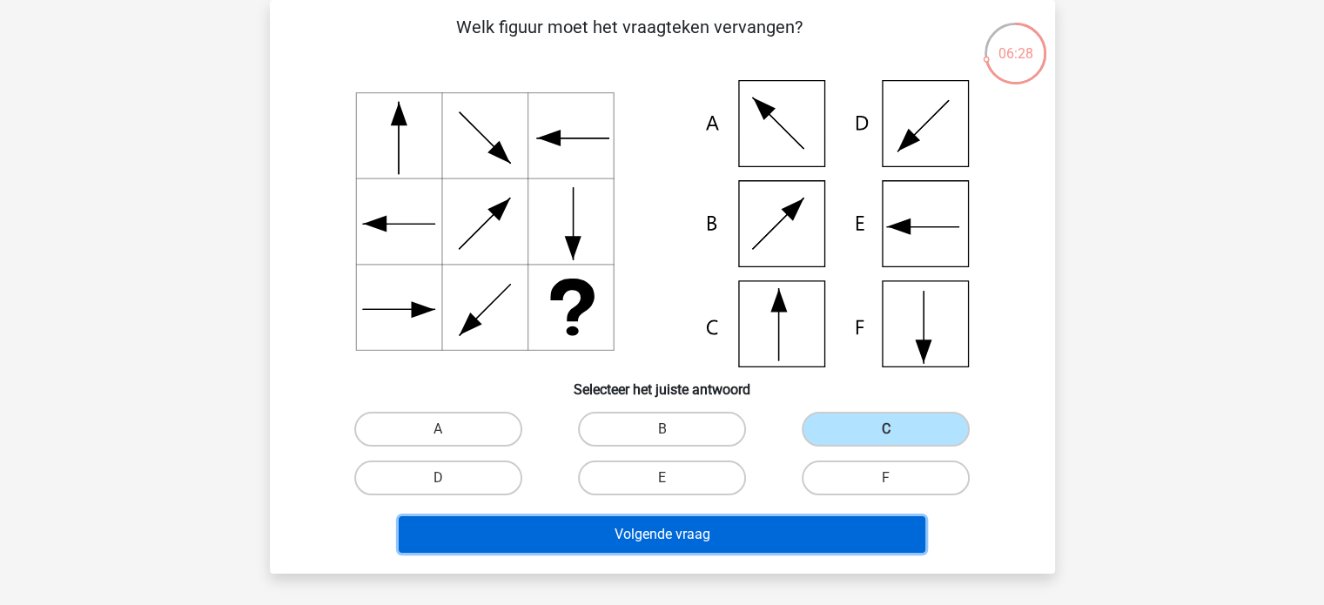
click at [728, 533] on button "Volgende vraag" at bounding box center [662, 534] width 527 height 37
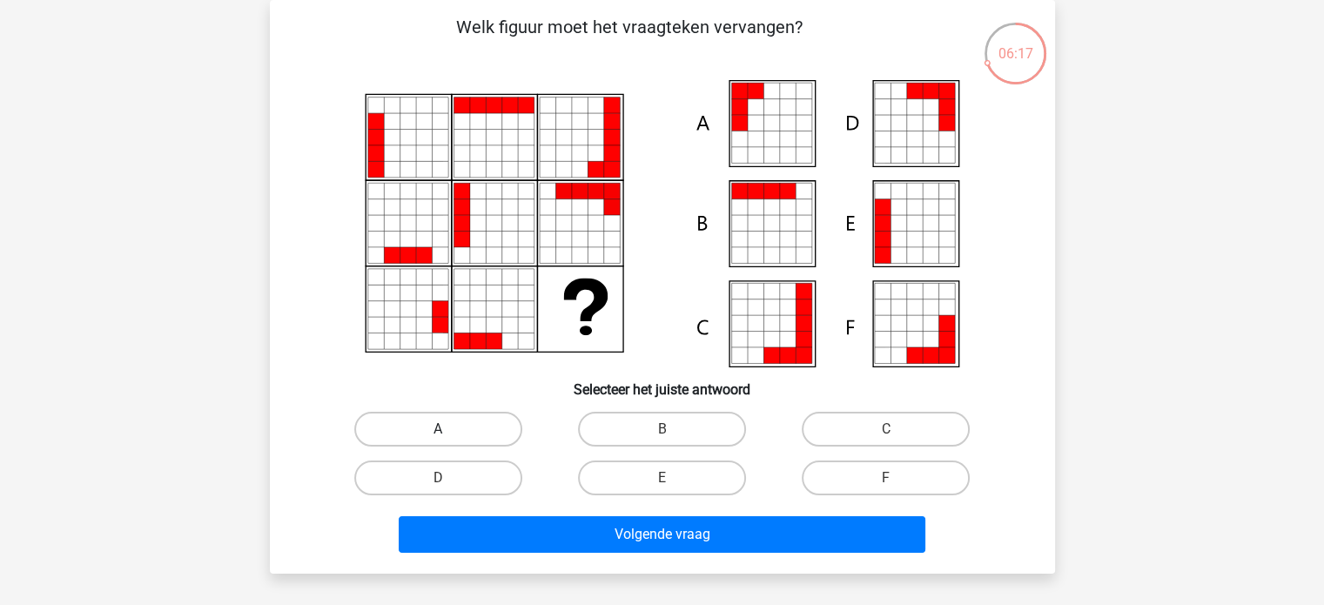
click at [422, 427] on label "A" at bounding box center [438, 429] width 168 height 35
click at [438, 429] on input "A" at bounding box center [443, 434] width 11 height 11
radio input "true"
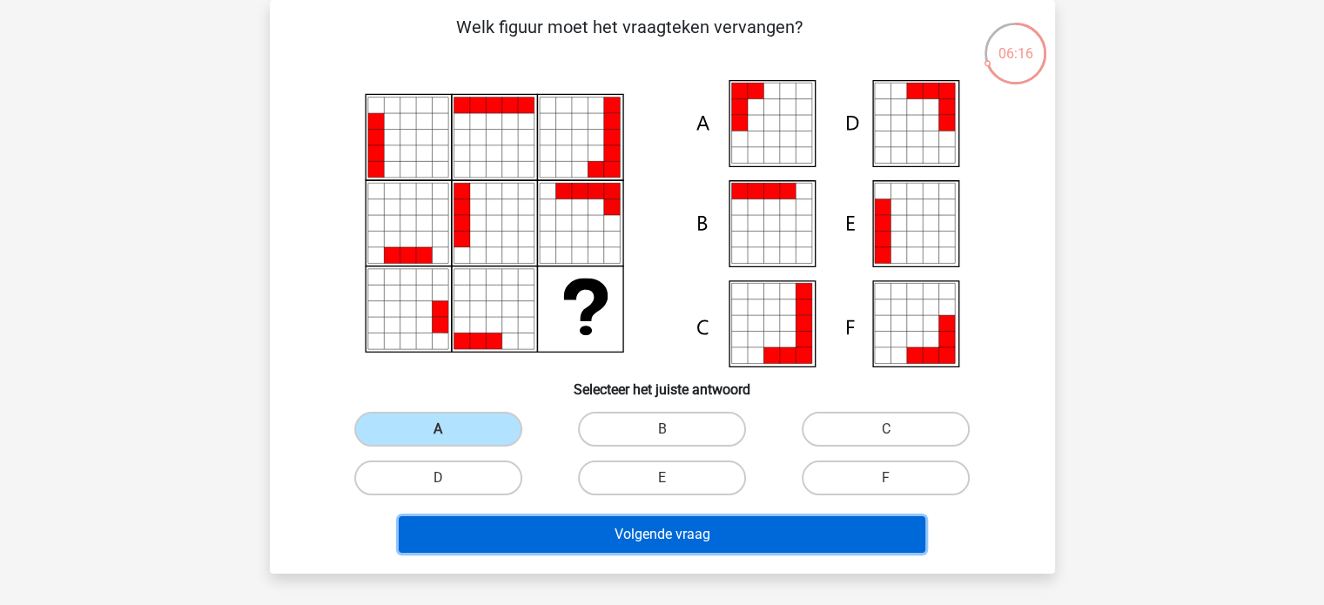
click at [565, 542] on button "Volgende vraag" at bounding box center [662, 534] width 527 height 37
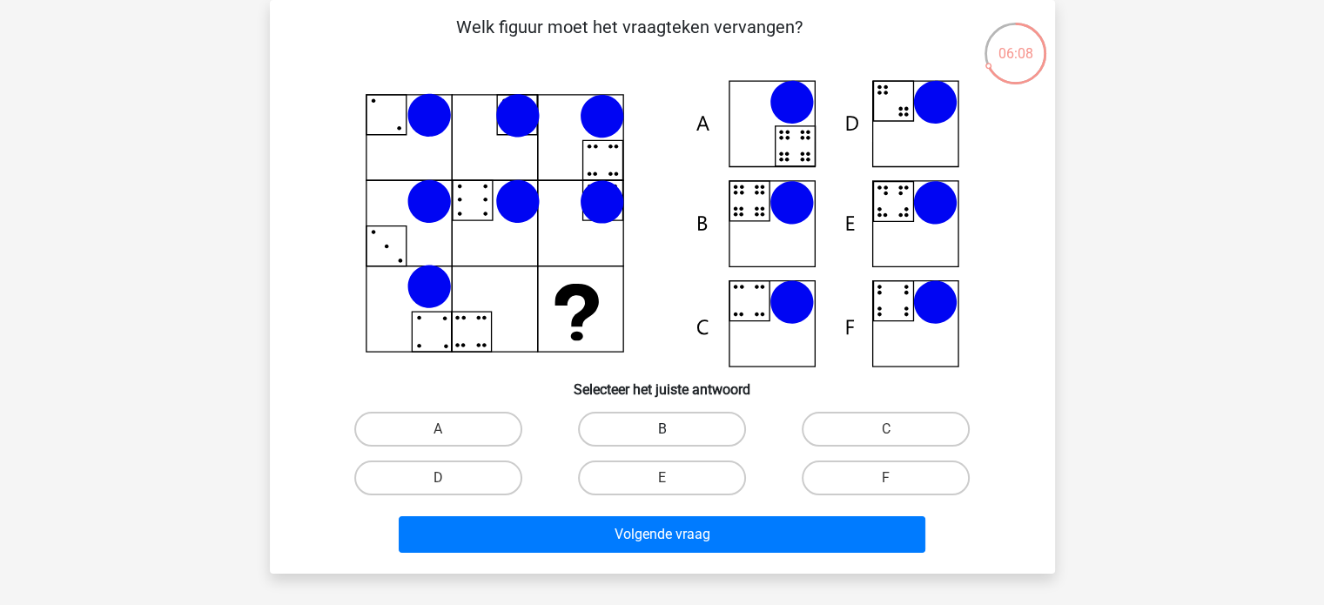
click at [643, 420] on label "B" at bounding box center [662, 429] width 168 height 35
click at [662, 429] on input "B" at bounding box center [667, 434] width 11 height 11
radio input "true"
click at [655, 552] on div "Volgende vraag" at bounding box center [662, 538] width 672 height 44
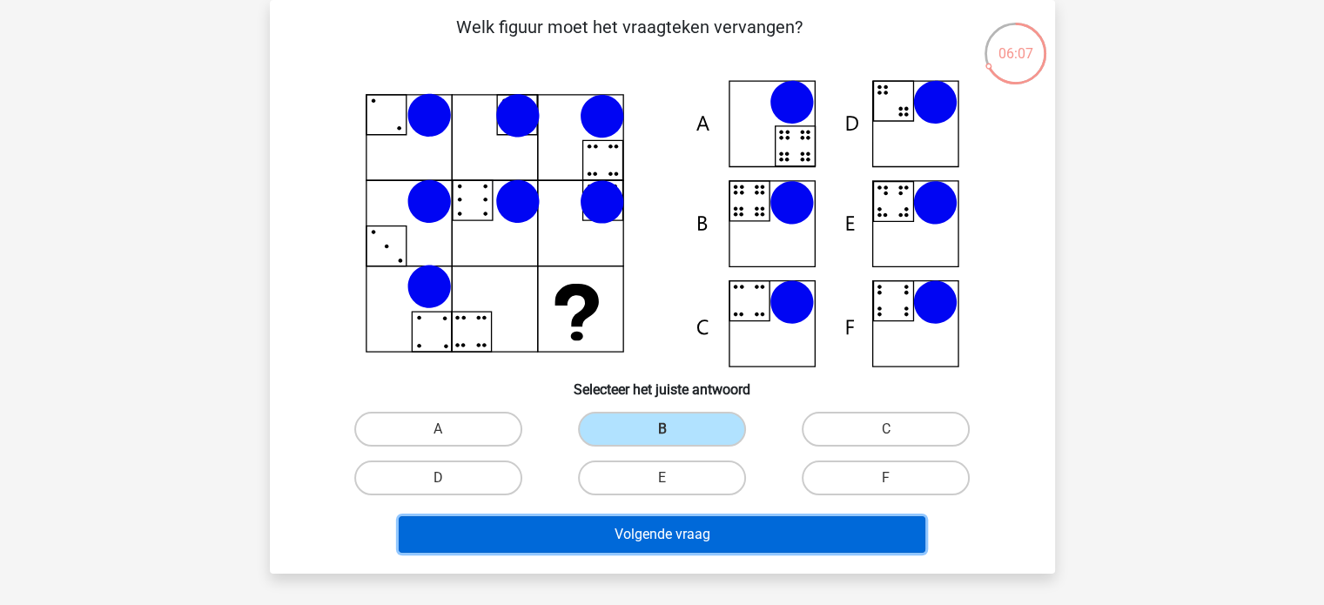
click at [658, 533] on button "Volgende vraag" at bounding box center [662, 534] width 527 height 37
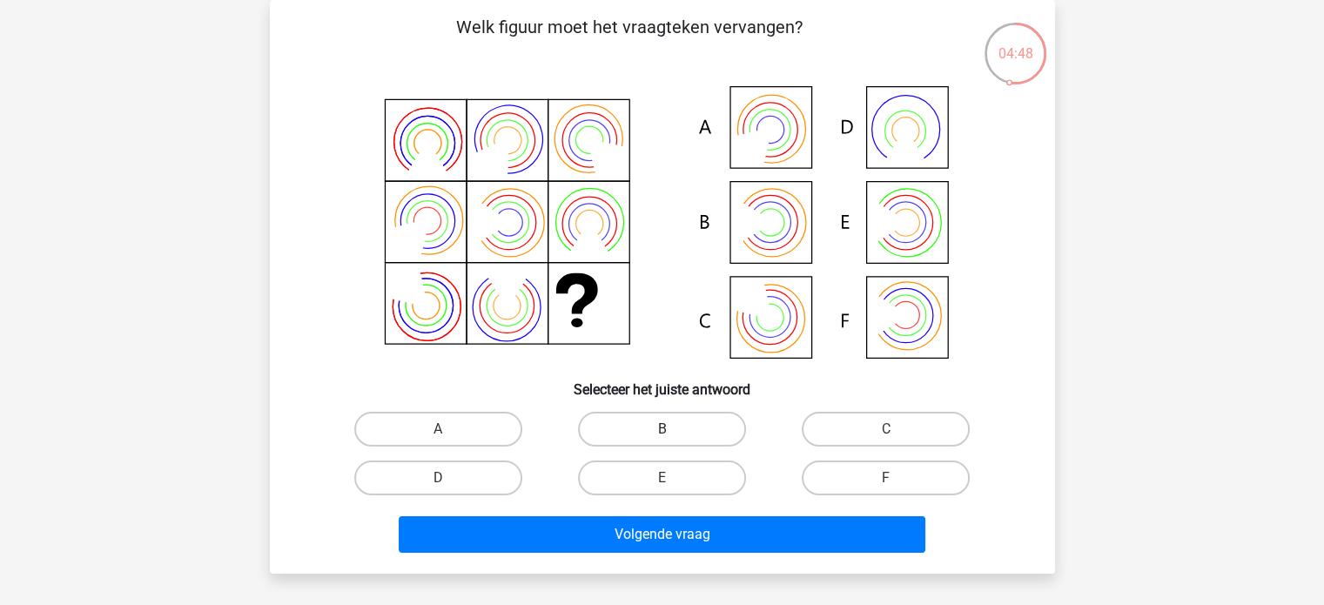
click at [631, 420] on label "B" at bounding box center [662, 429] width 168 height 35
click at [662, 429] on input "B" at bounding box center [667, 434] width 11 height 11
radio input "true"
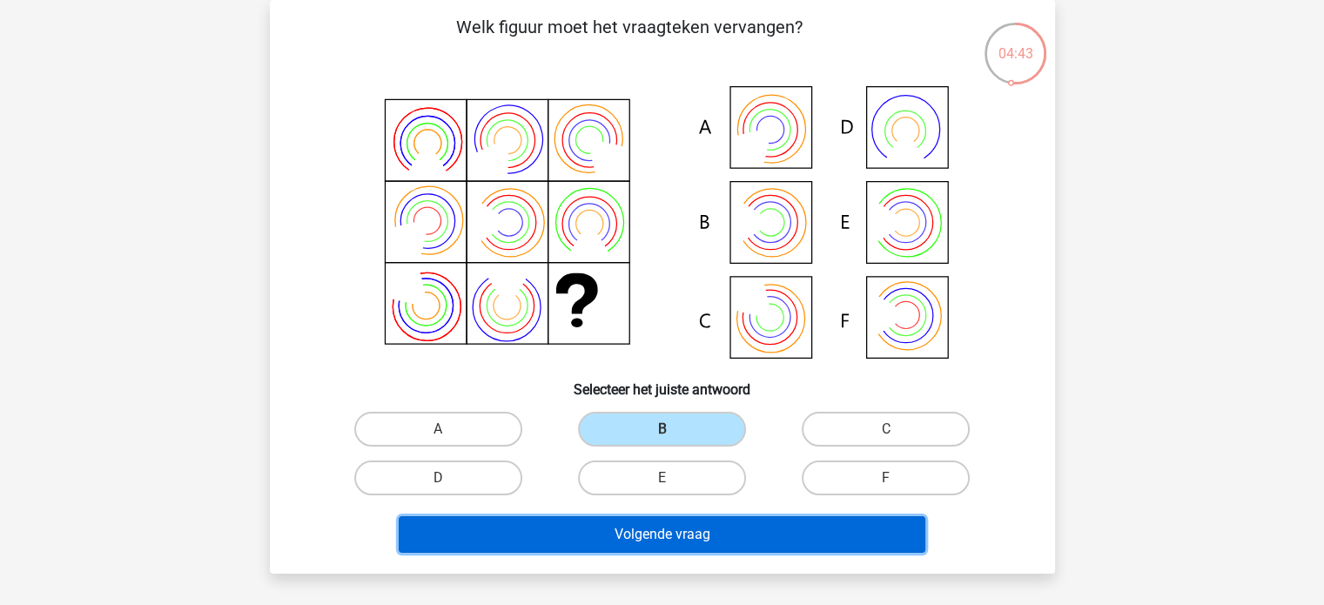
click at [644, 532] on button "Volgende vraag" at bounding box center [662, 534] width 527 height 37
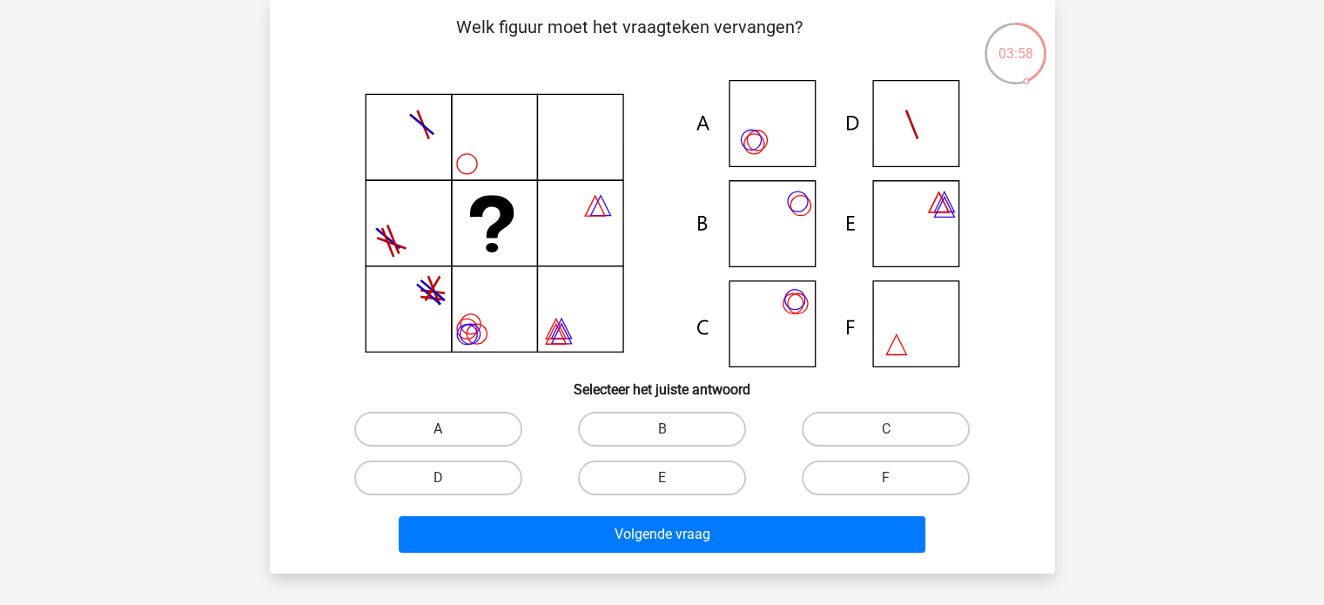
click at [414, 431] on label "A" at bounding box center [438, 429] width 168 height 35
click at [438, 431] on input "A" at bounding box center [443, 434] width 11 height 11
radio input "true"
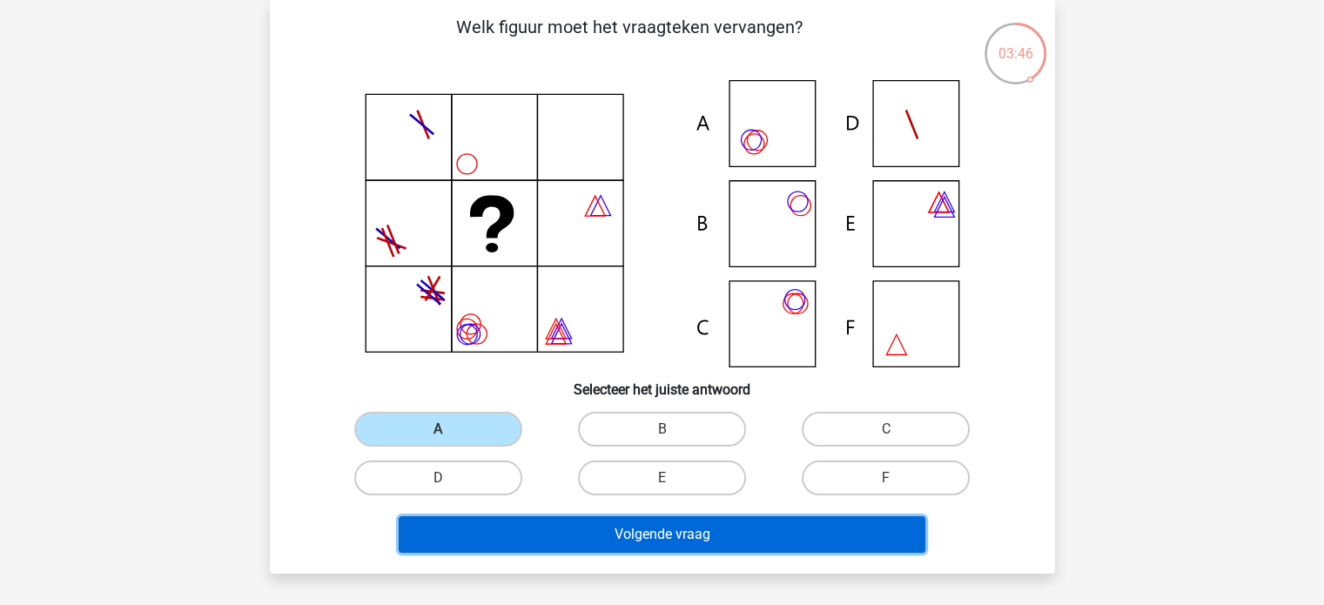
click at [548, 535] on button "Volgende vraag" at bounding box center [662, 534] width 527 height 37
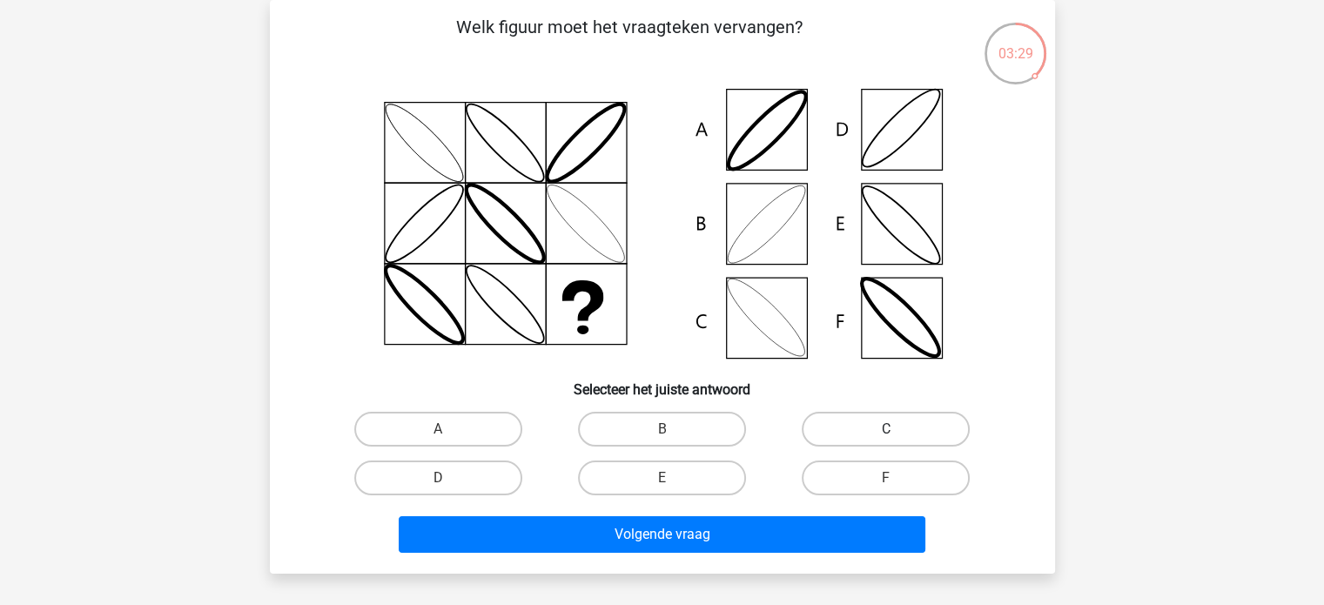
click at [811, 427] on label "C" at bounding box center [886, 429] width 168 height 35
click at [886, 429] on input "C" at bounding box center [891, 434] width 11 height 11
radio input "true"
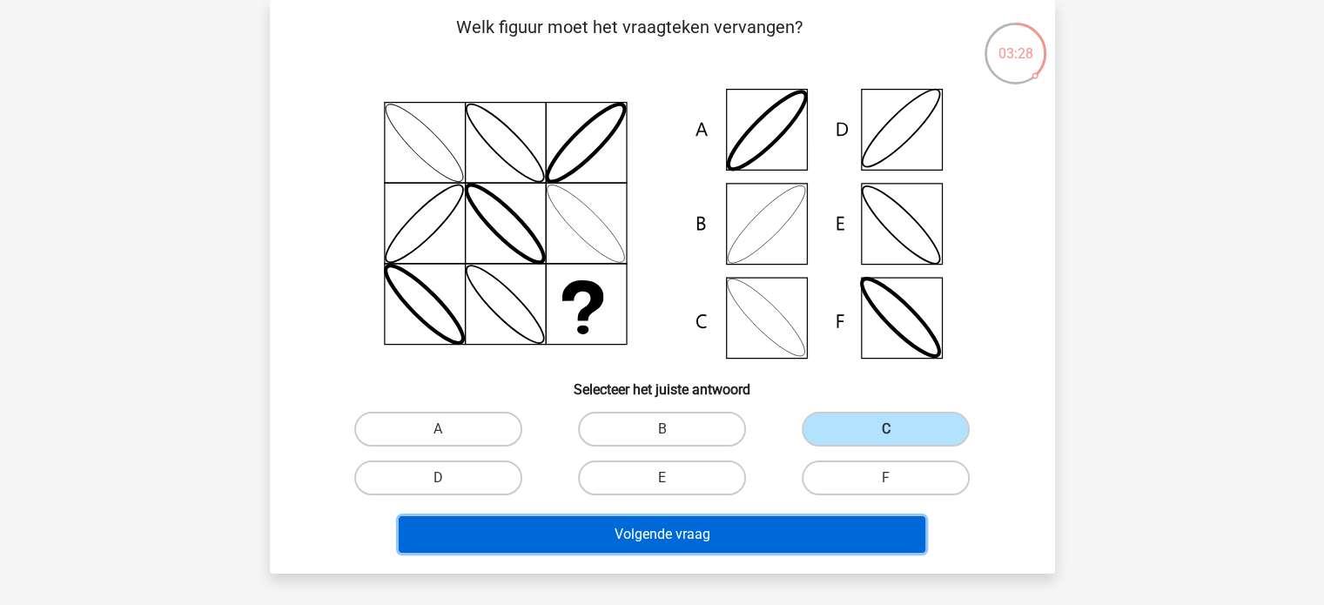
click at [693, 535] on button "Volgende vraag" at bounding box center [662, 534] width 527 height 37
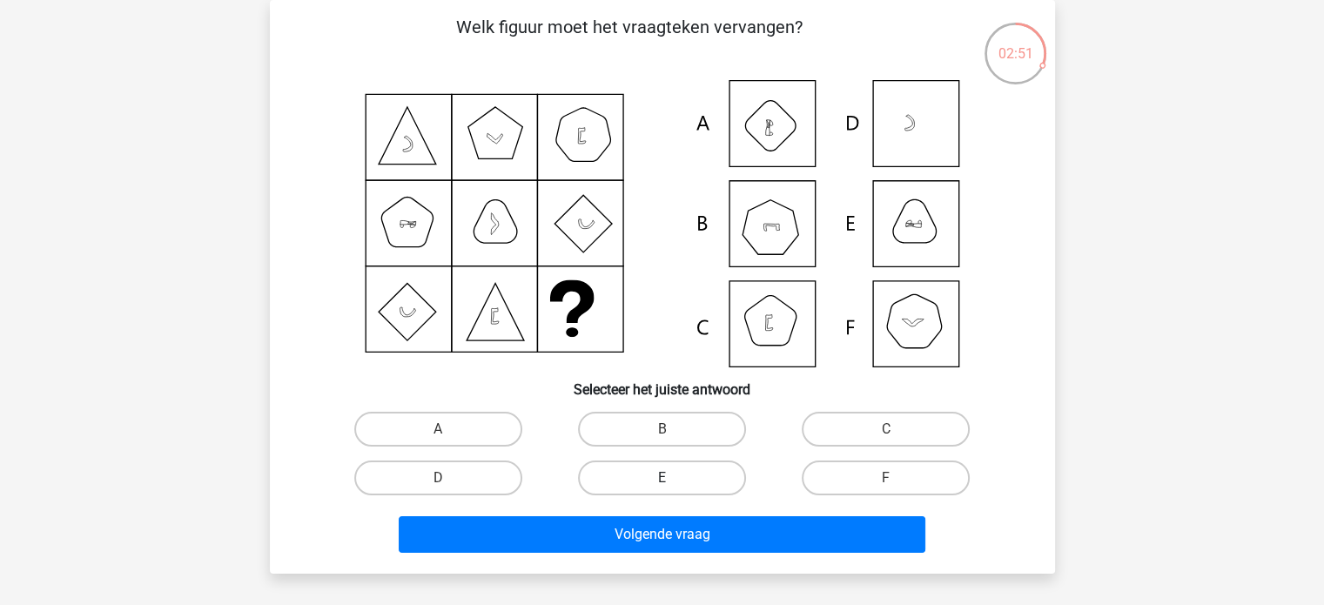
click at [678, 474] on label "E" at bounding box center [662, 478] width 168 height 35
click at [673, 478] on input "E" at bounding box center [667, 483] width 11 height 11
radio input "true"
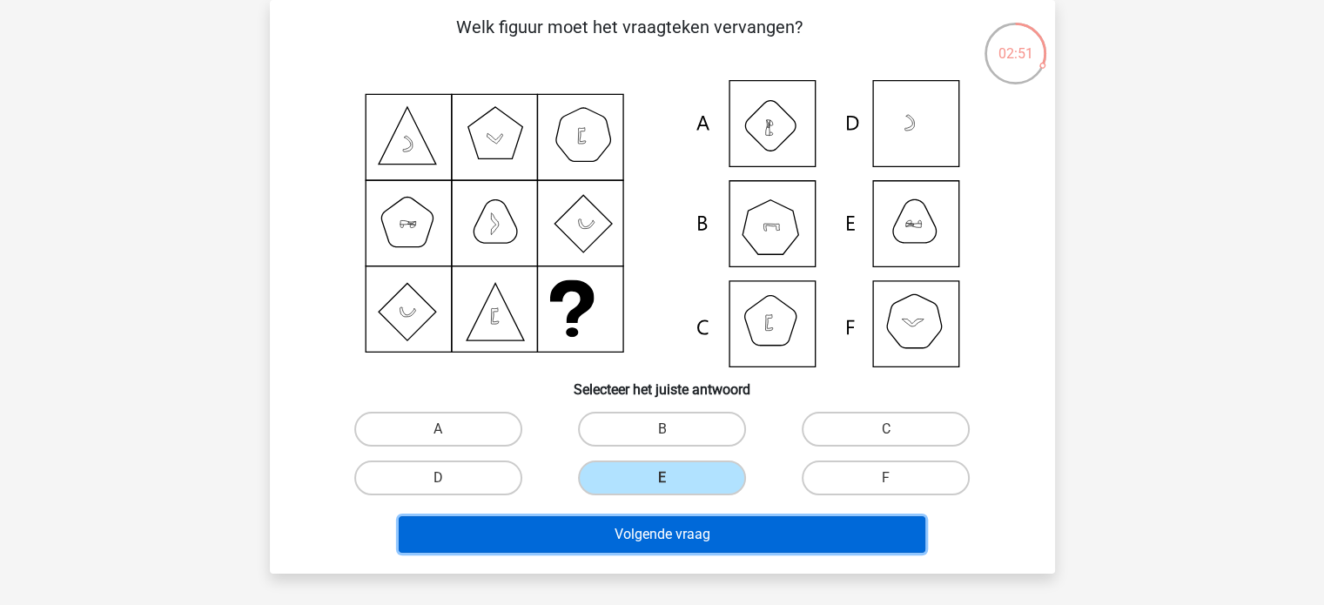
click at [679, 533] on button "Volgende vraag" at bounding box center [662, 534] width 527 height 37
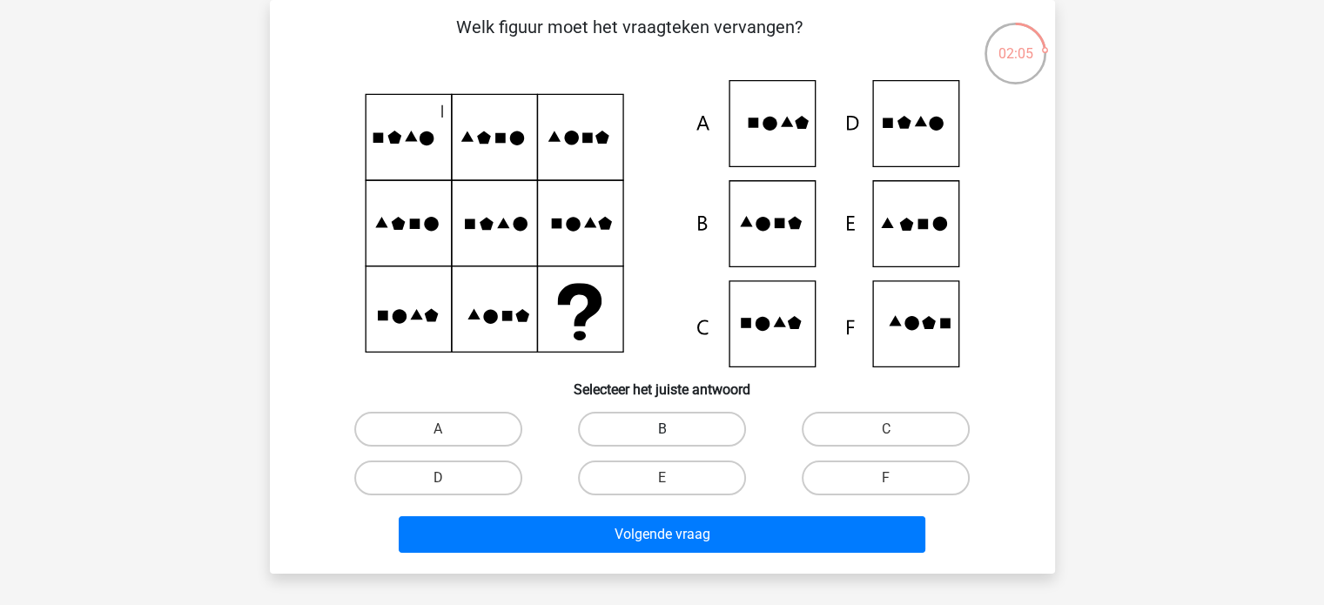
click at [679, 431] on label "B" at bounding box center [662, 429] width 168 height 35
click at [673, 431] on input "B" at bounding box center [667, 434] width 11 height 11
radio input "true"
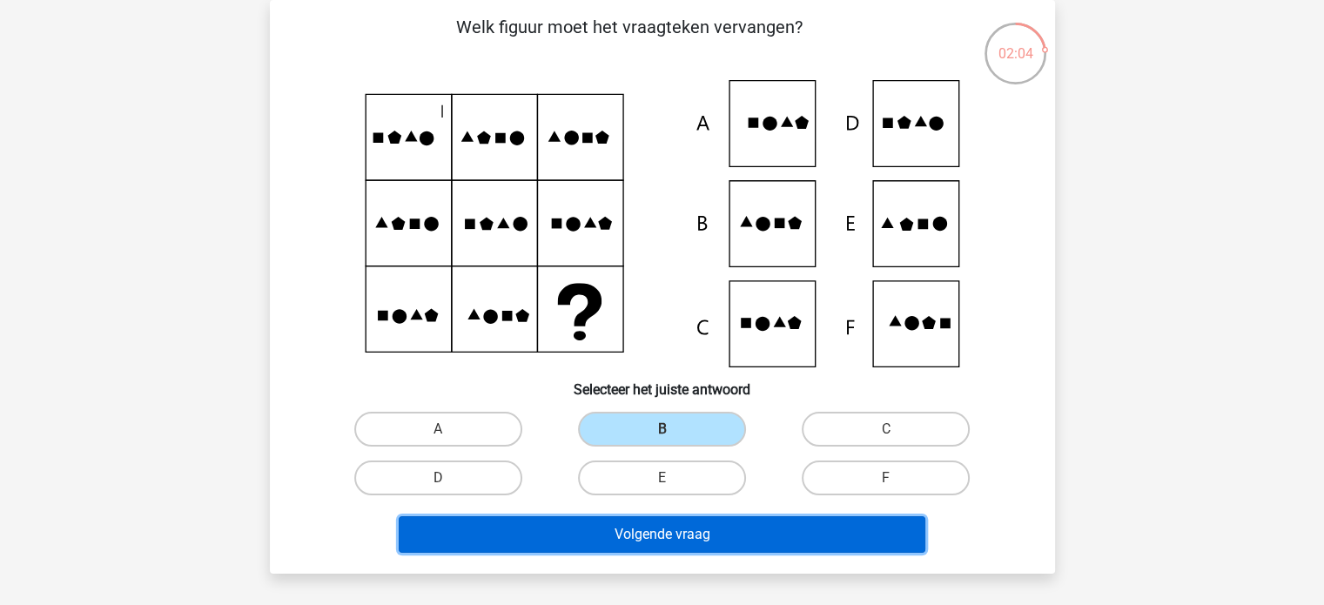
click at [655, 541] on button "Volgende vraag" at bounding box center [662, 534] width 527 height 37
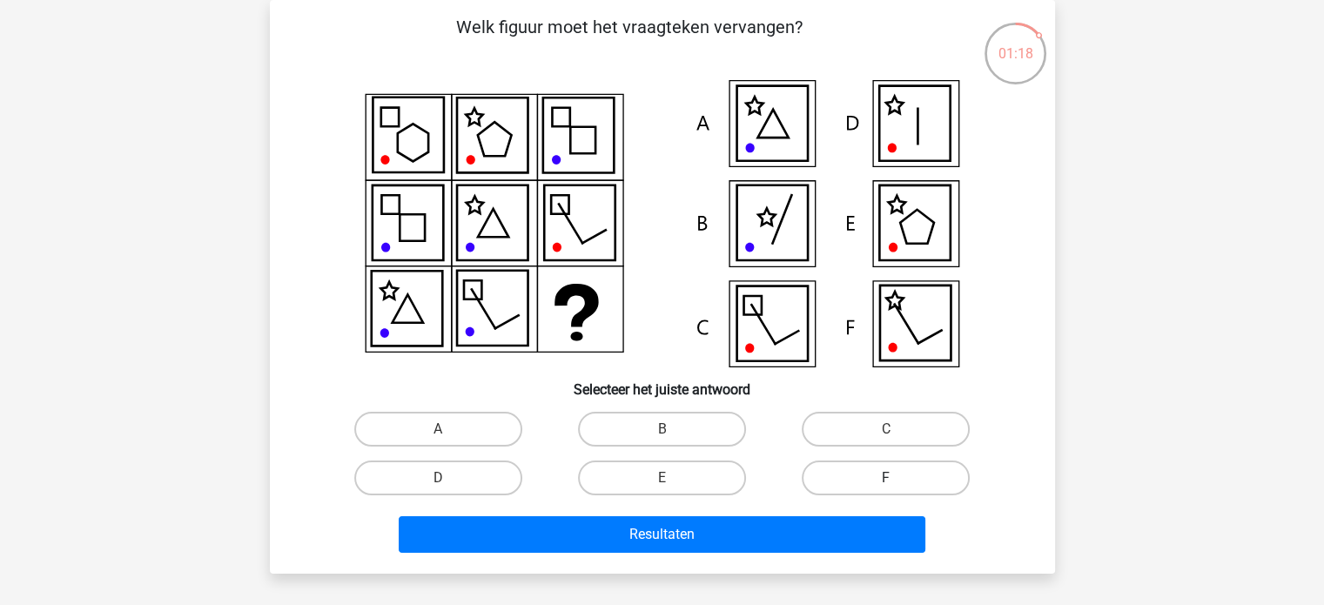
click at [852, 478] on label "F" at bounding box center [886, 478] width 168 height 35
click at [886, 478] on input "F" at bounding box center [891, 483] width 11 height 11
radio input "true"
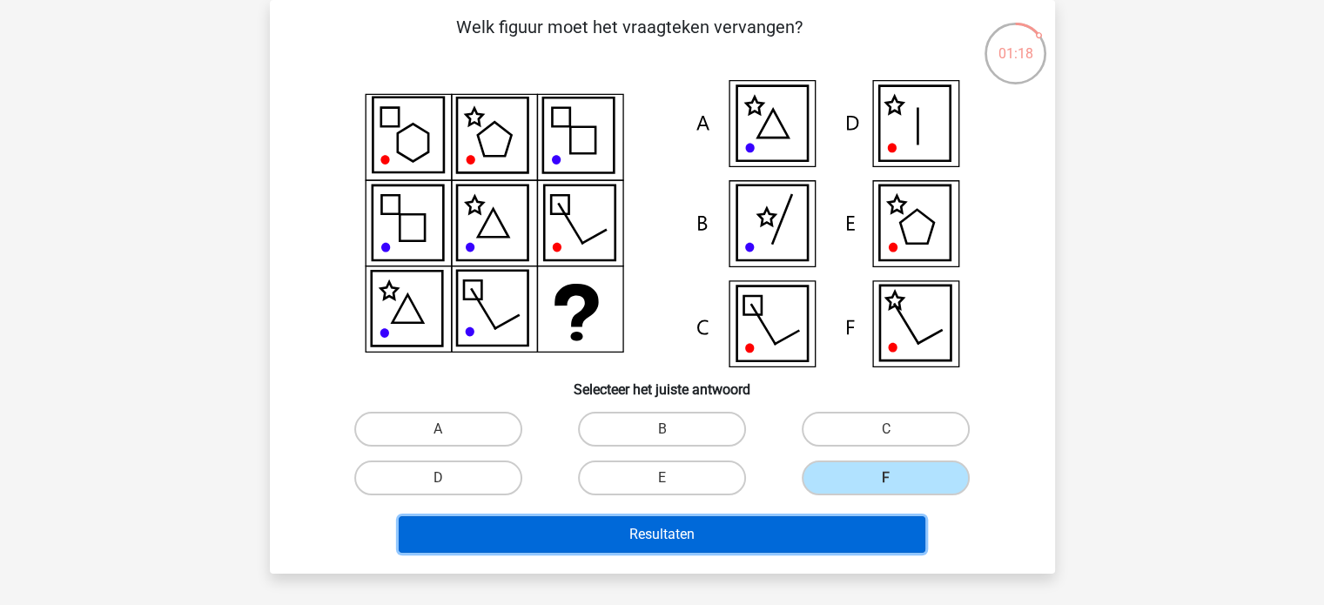
click at [815, 540] on button "Resultaten" at bounding box center [662, 534] width 527 height 37
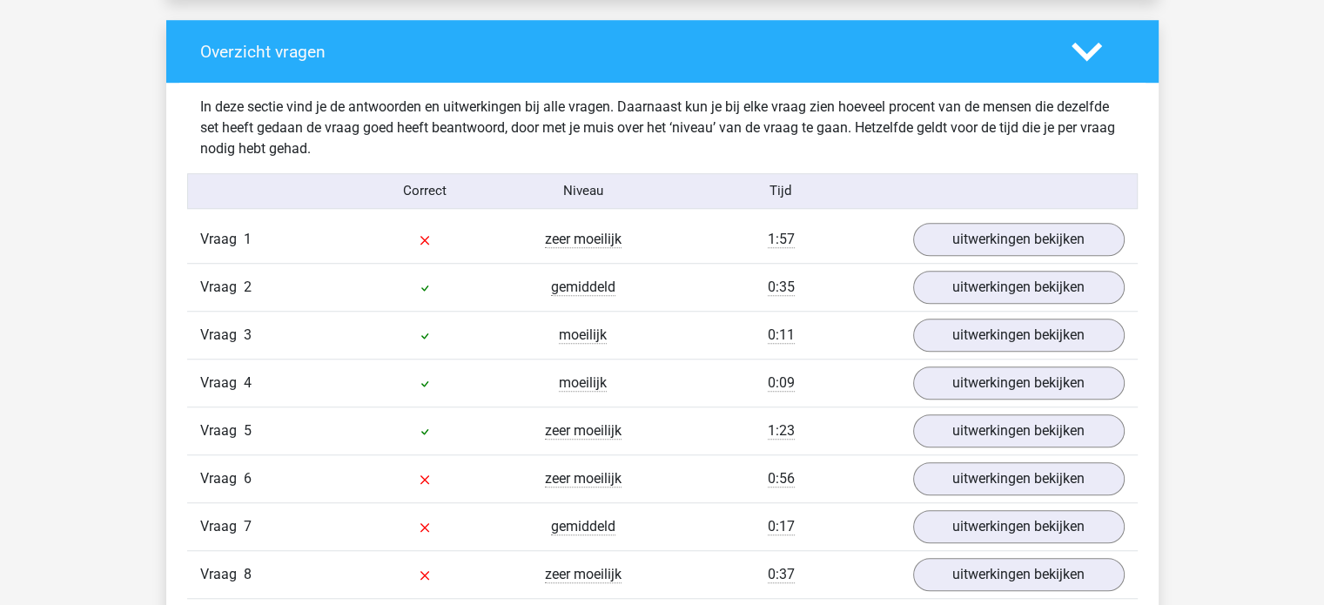
scroll to position [1270, 0]
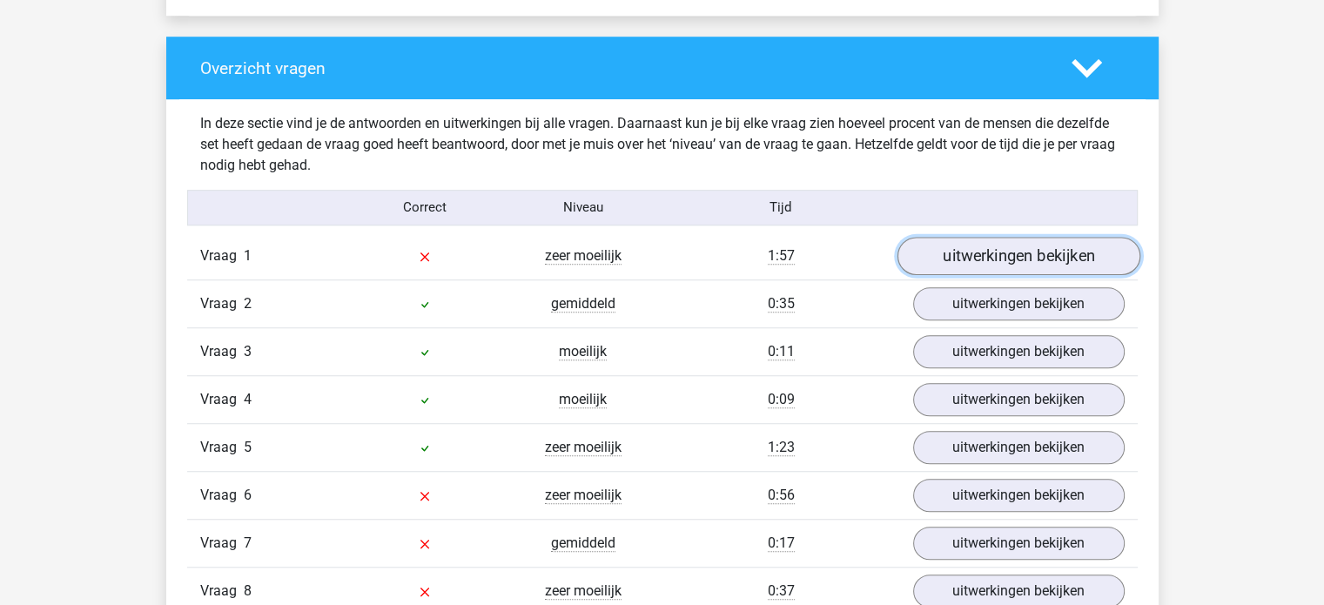
click at [1038, 253] on link "uitwerkingen bekijken" at bounding box center [1018, 256] width 243 height 38
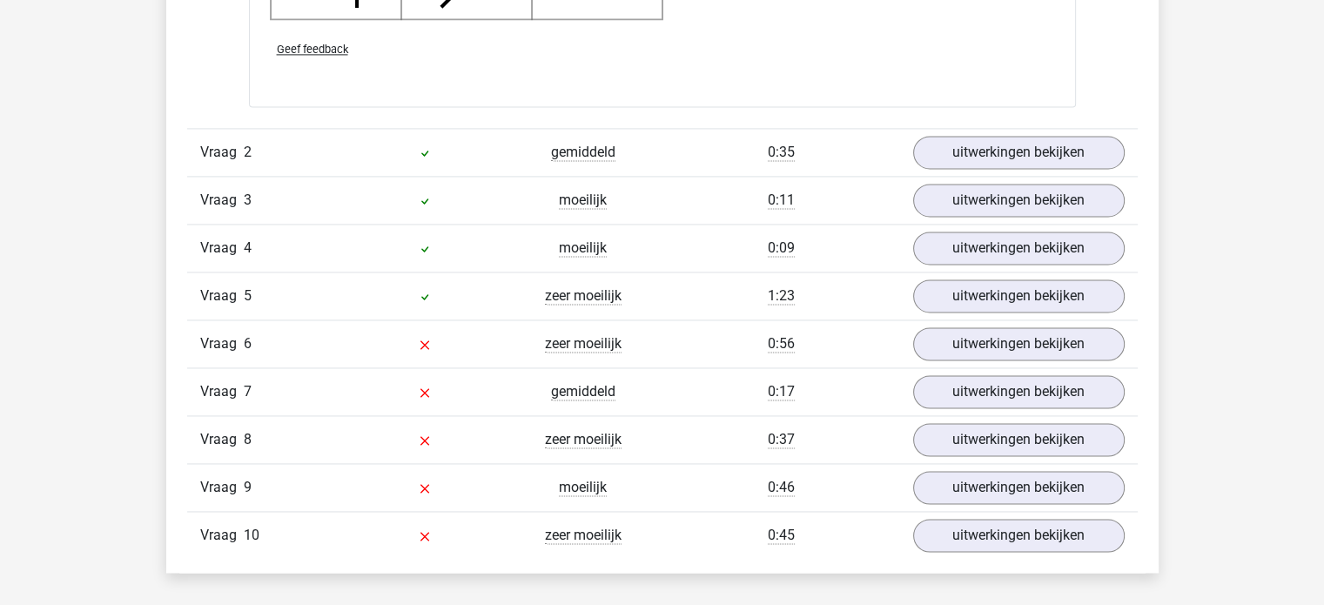
scroll to position [2594, 0]
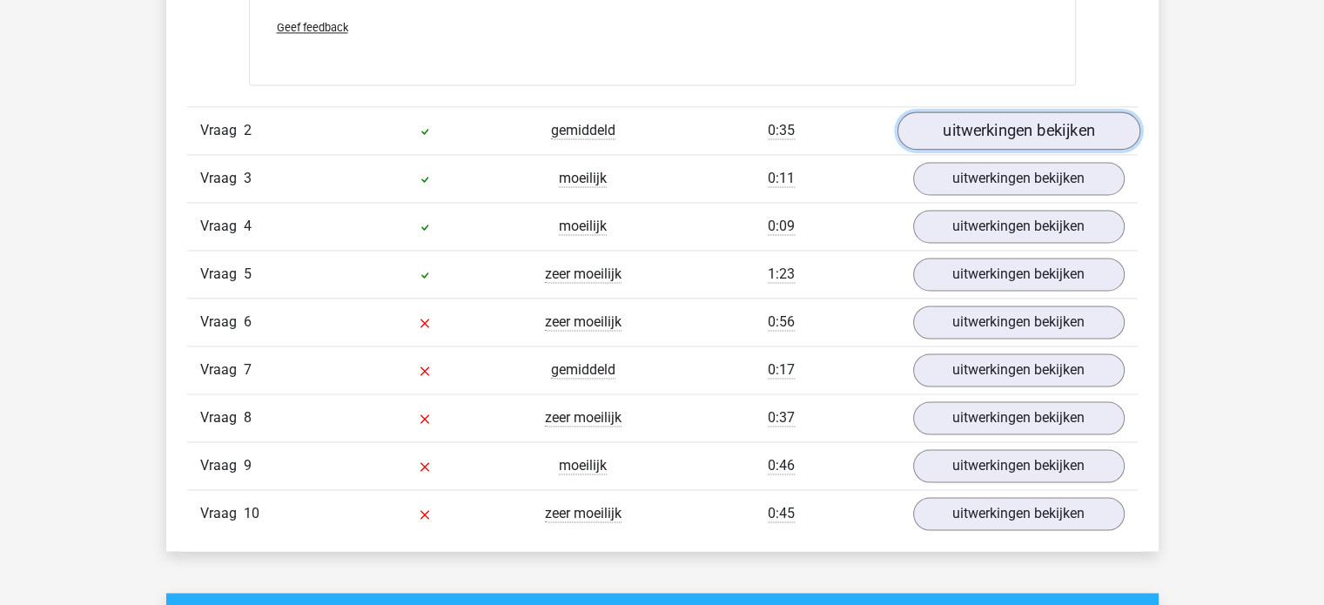
click at [1024, 131] on link "uitwerkingen bekijken" at bounding box center [1018, 130] width 243 height 38
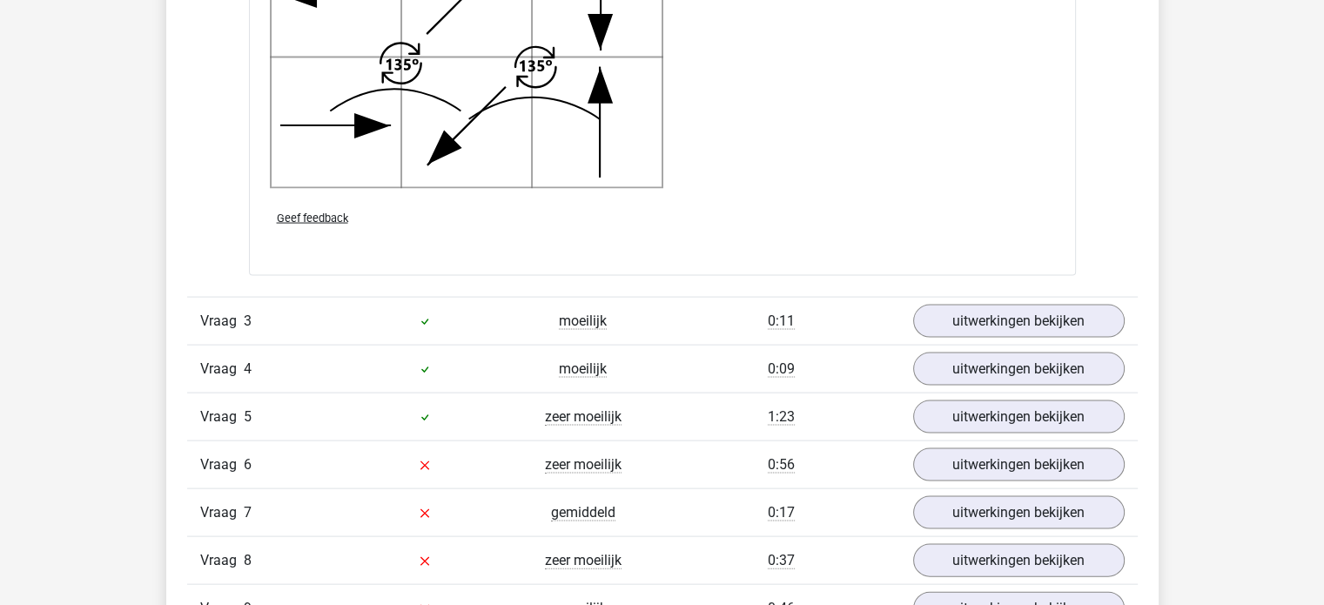
scroll to position [3726, 0]
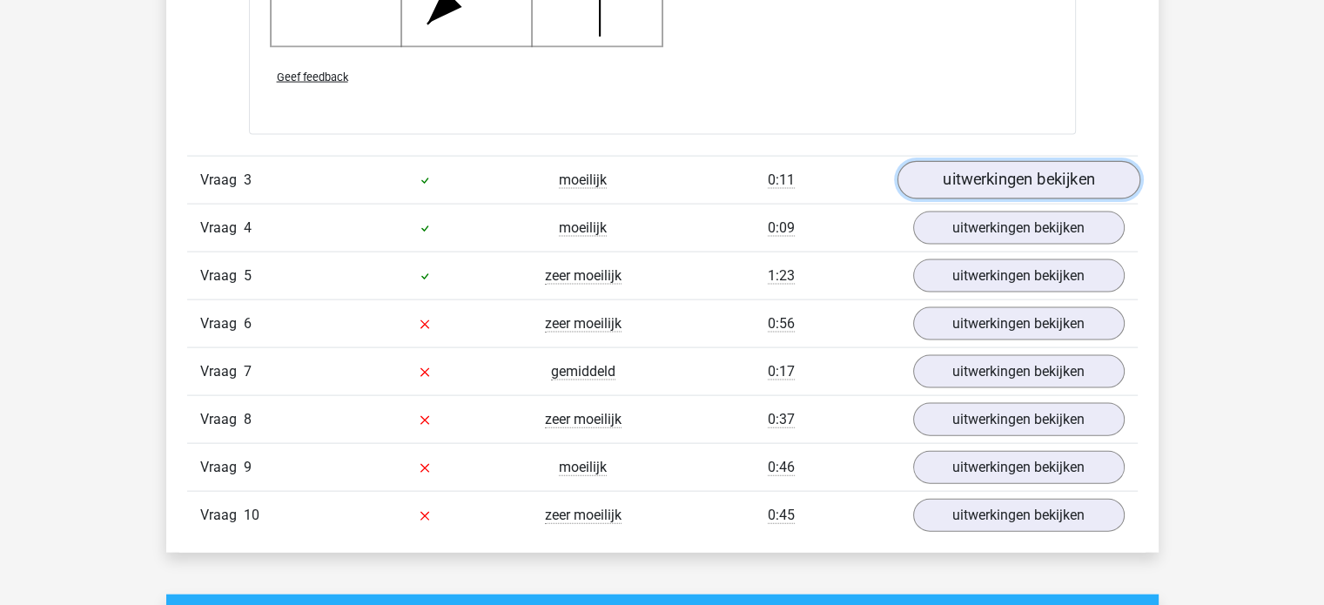
click at [1018, 184] on link "uitwerkingen bekijken" at bounding box center [1018, 180] width 243 height 38
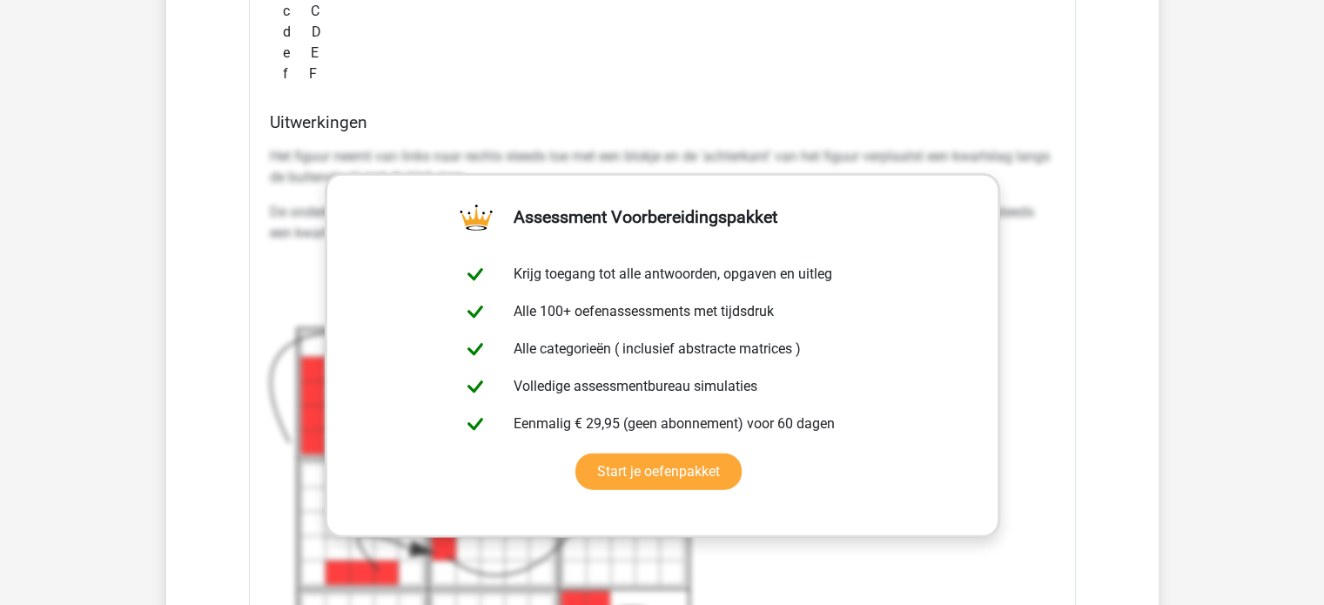
scroll to position [4858, 0]
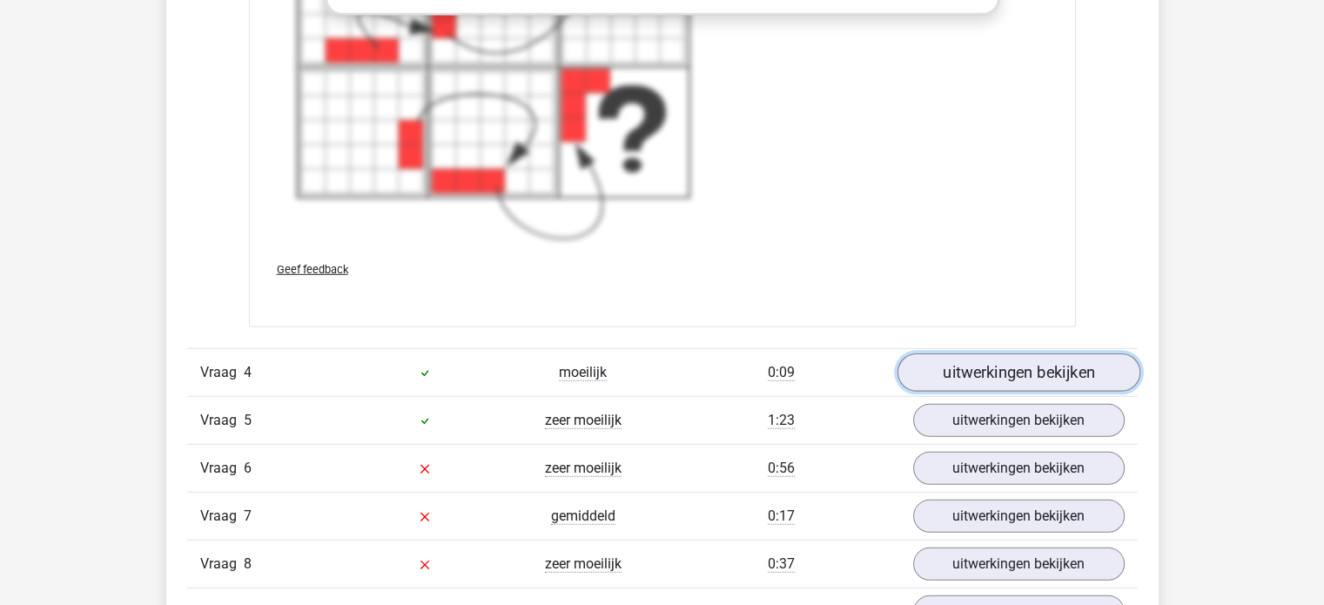
click at [996, 360] on link "uitwerkingen bekijken" at bounding box center [1018, 373] width 243 height 38
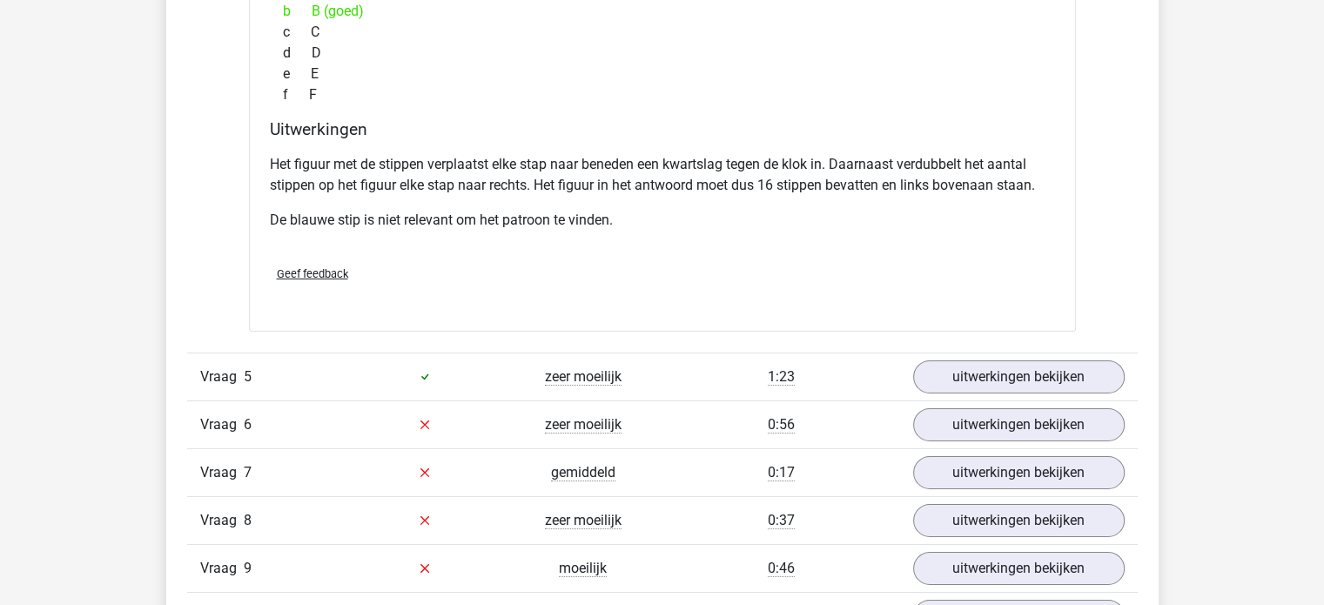
scroll to position [5641, 0]
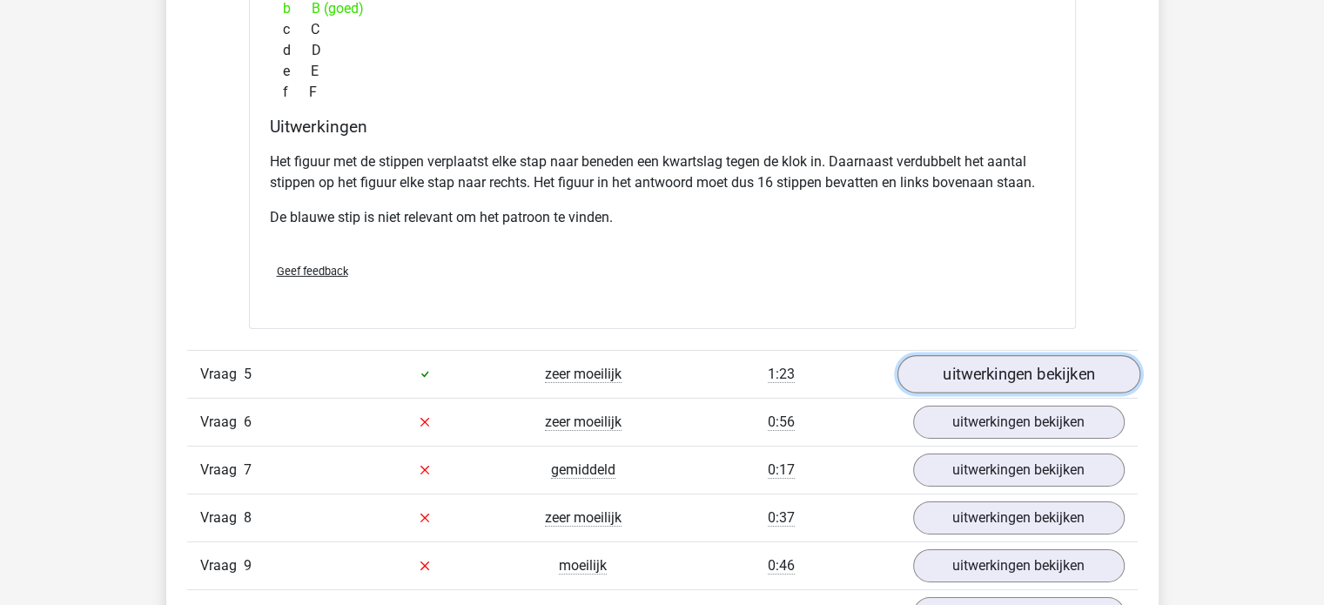
click at [1018, 355] on link "uitwerkingen bekijken" at bounding box center [1018, 374] width 243 height 38
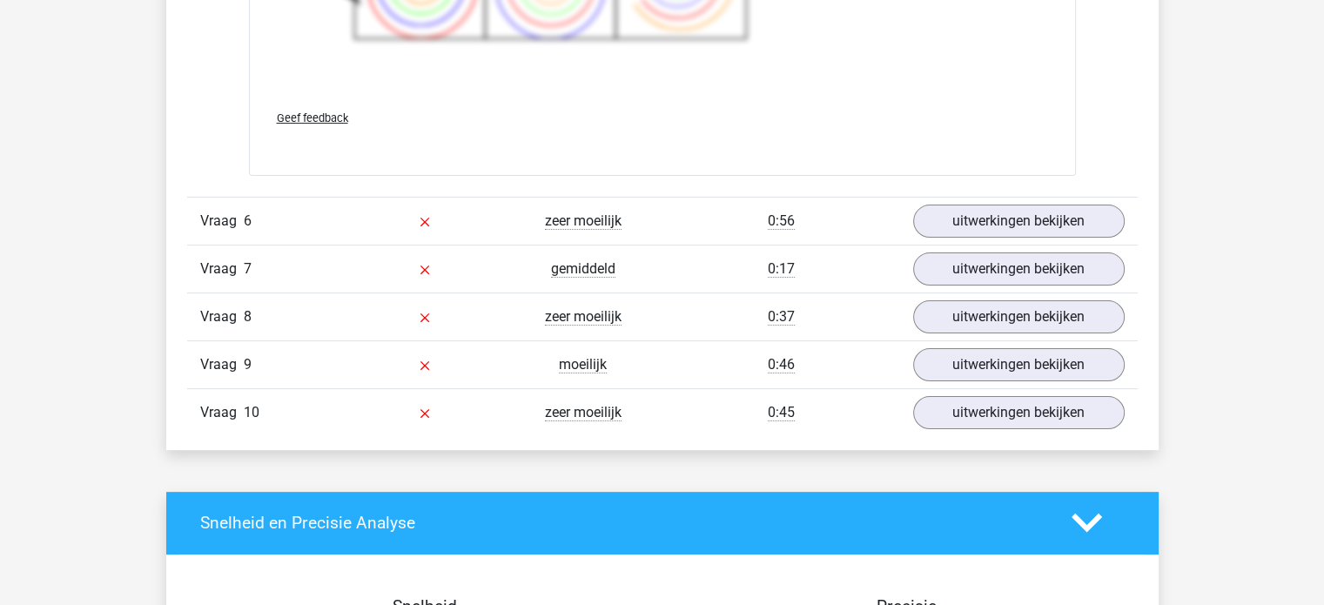
scroll to position [7034, 0]
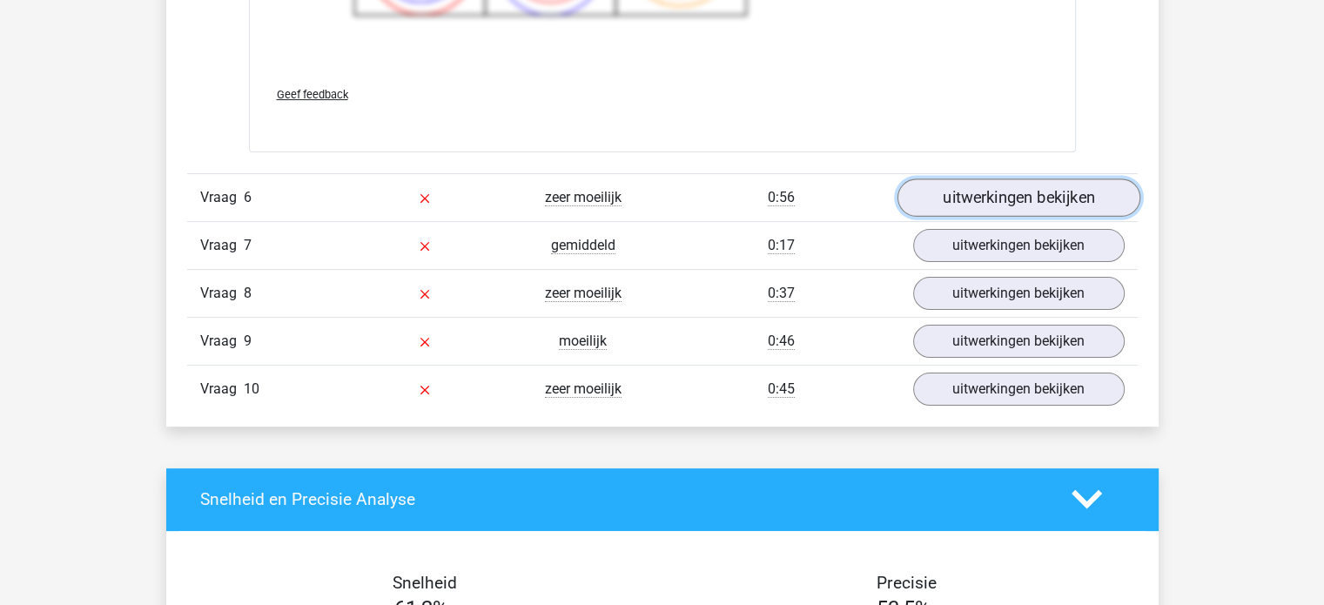
click at [958, 199] on link "uitwerkingen bekijken" at bounding box center [1018, 197] width 243 height 38
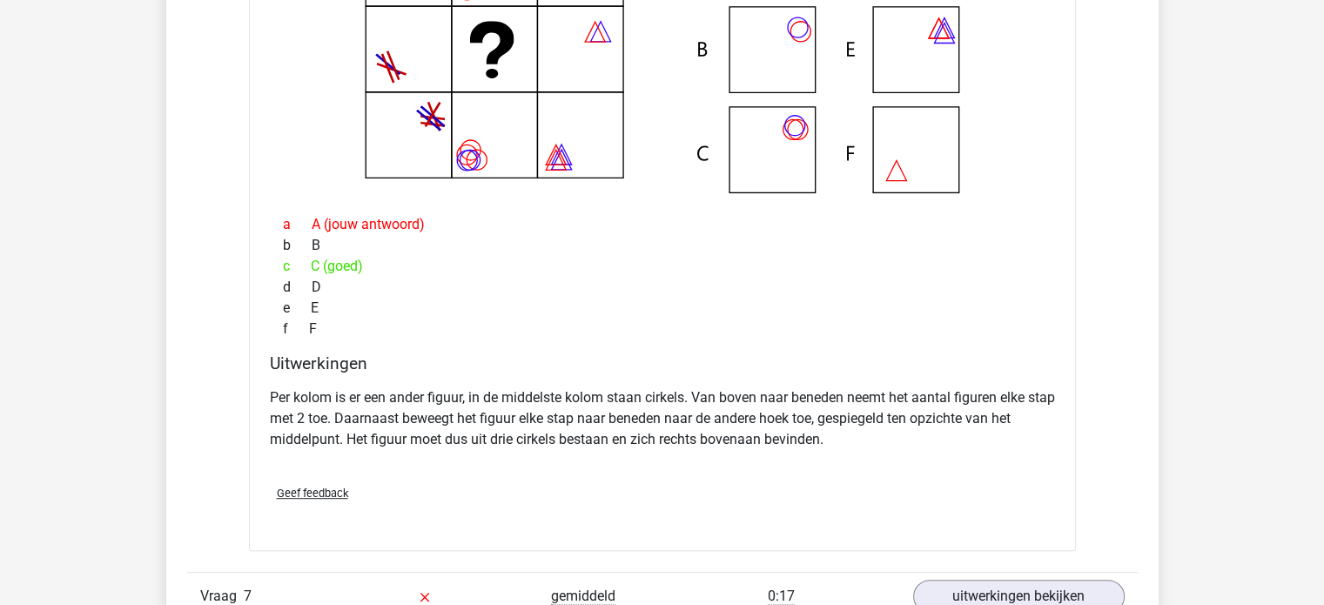
scroll to position [7556, 0]
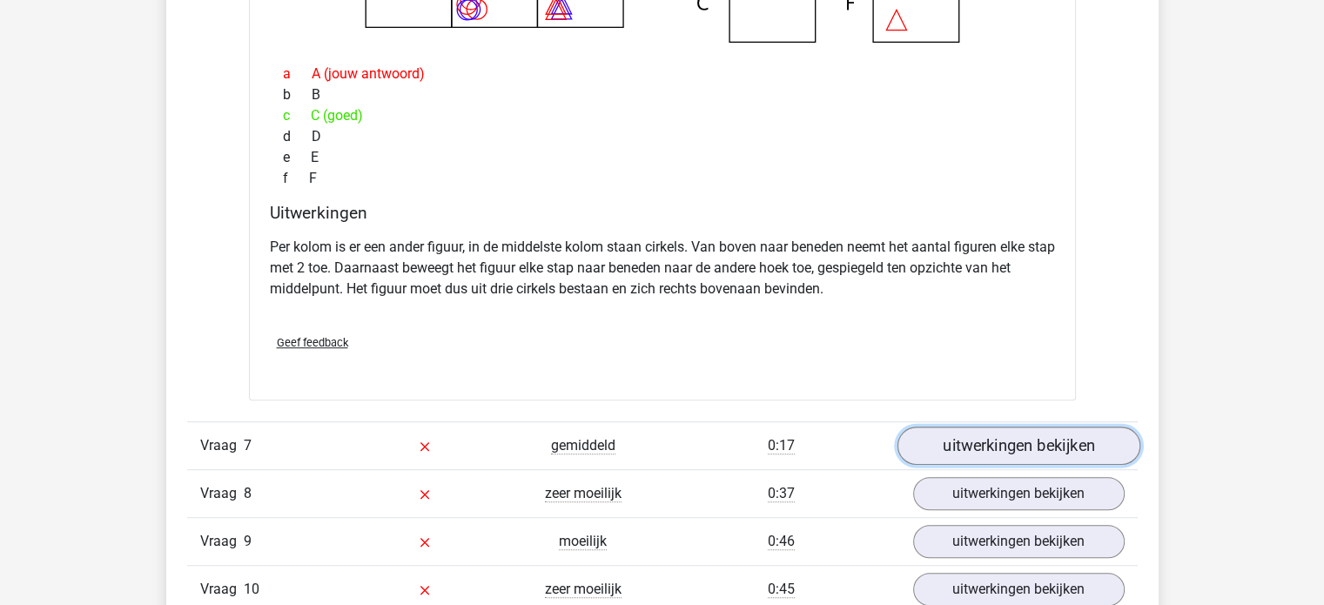
click at [1041, 427] on link "uitwerkingen bekijken" at bounding box center [1018, 446] width 243 height 38
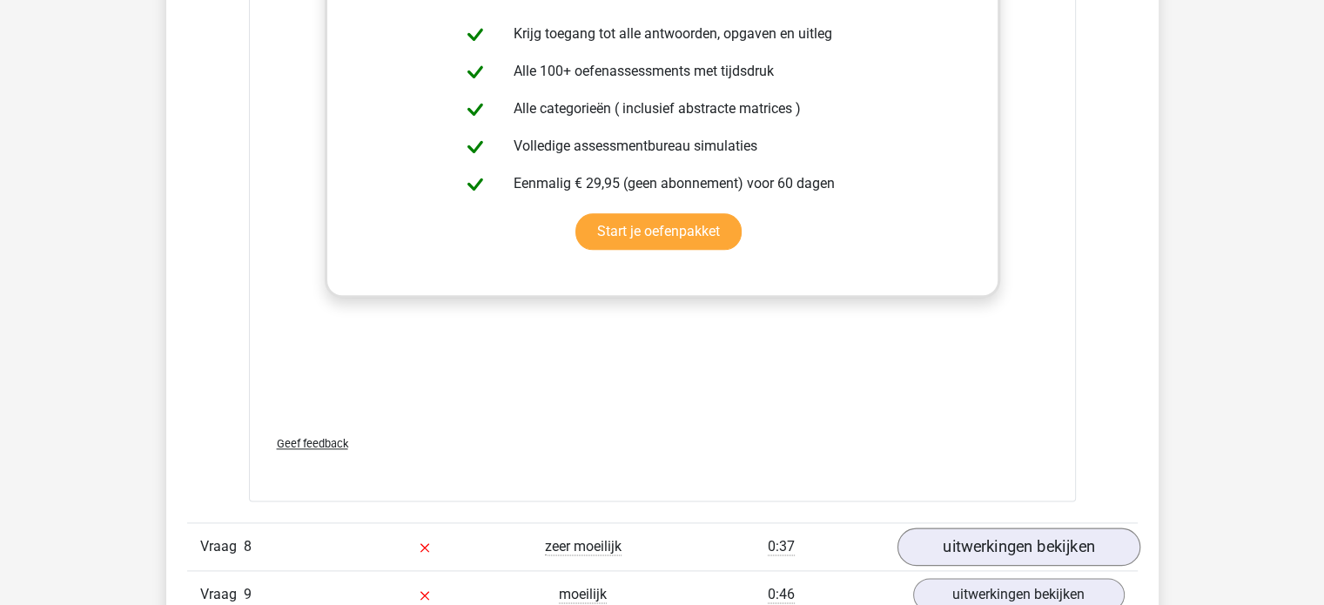
scroll to position [8949, 0]
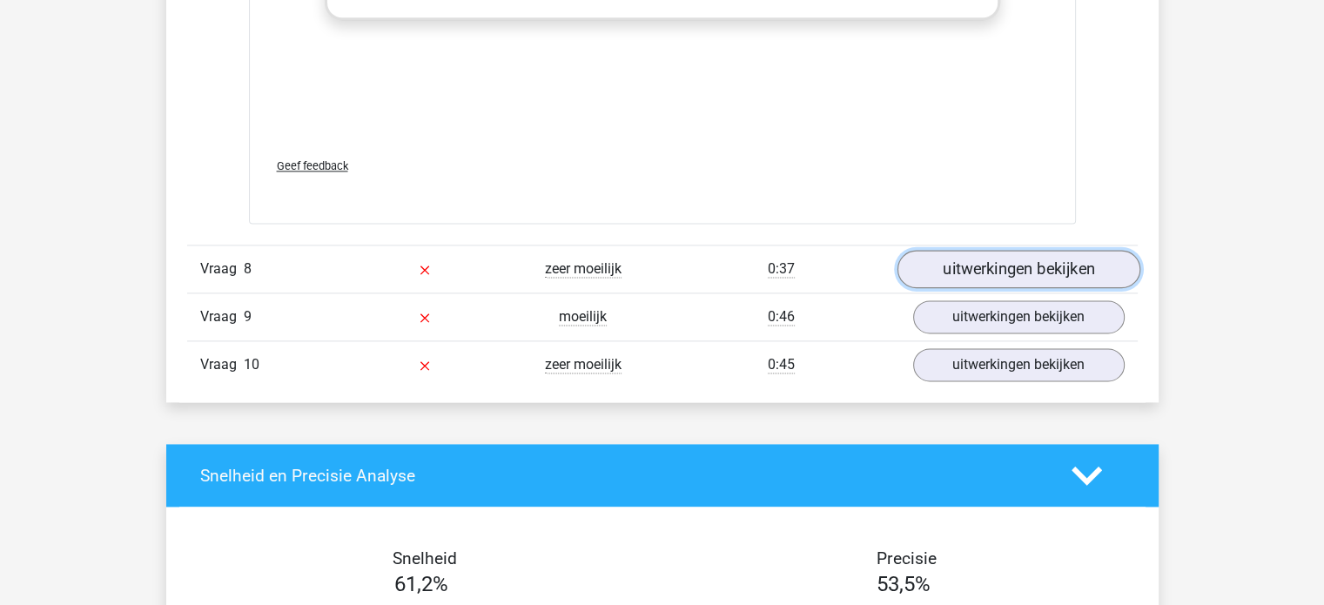
click at [1006, 273] on link "uitwerkingen bekijken" at bounding box center [1018, 269] width 243 height 38
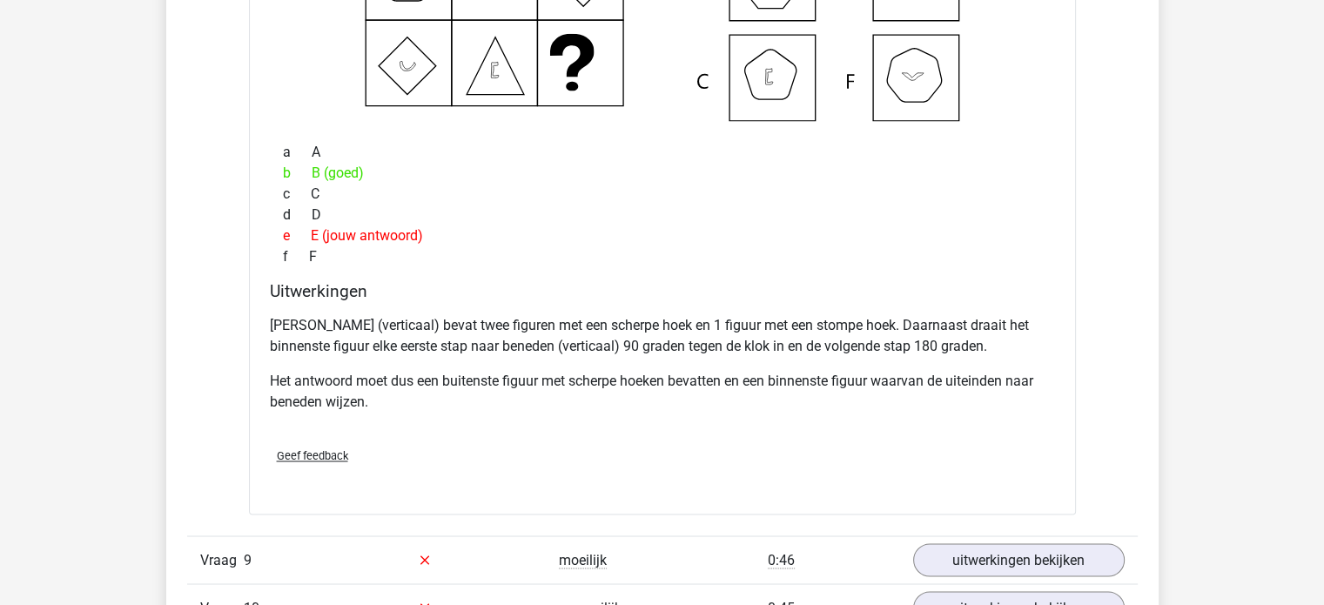
scroll to position [9471, 0]
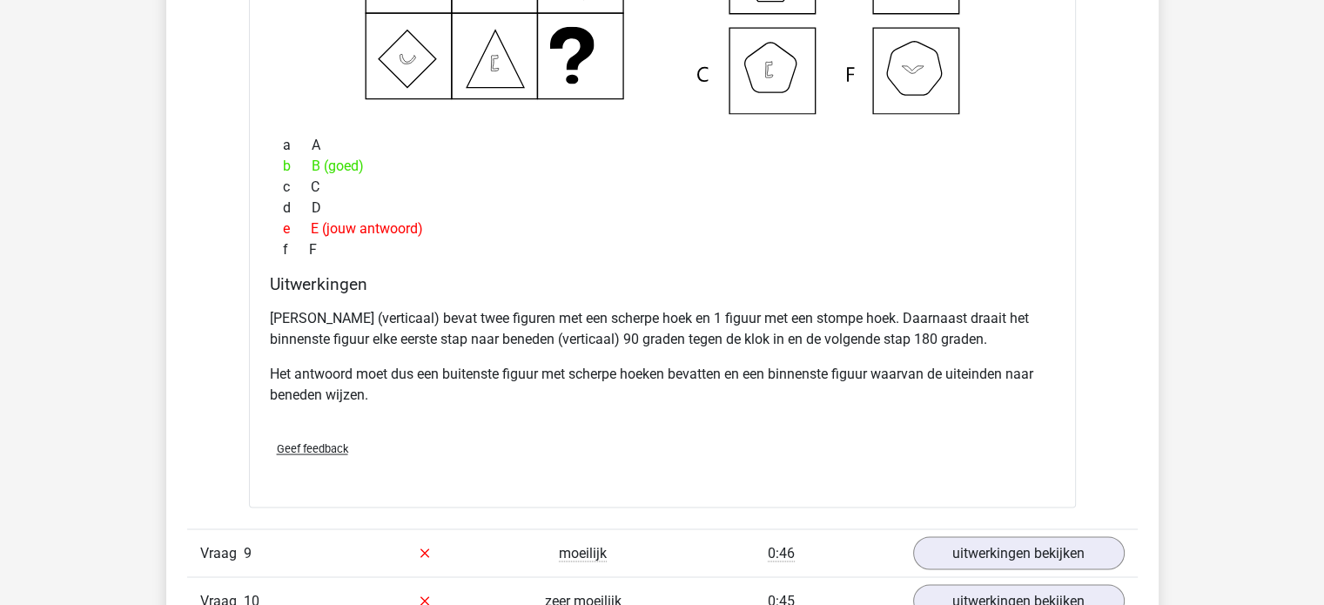
drag, startPoint x: 1021, startPoint y: 358, endPoint x: 936, endPoint y: 382, distance: 88.7
click at [936, 382] on p "Het antwoord moet dus een buitenste figuur met scherpe hoeken bevatten en een b…" at bounding box center [662, 385] width 785 height 42
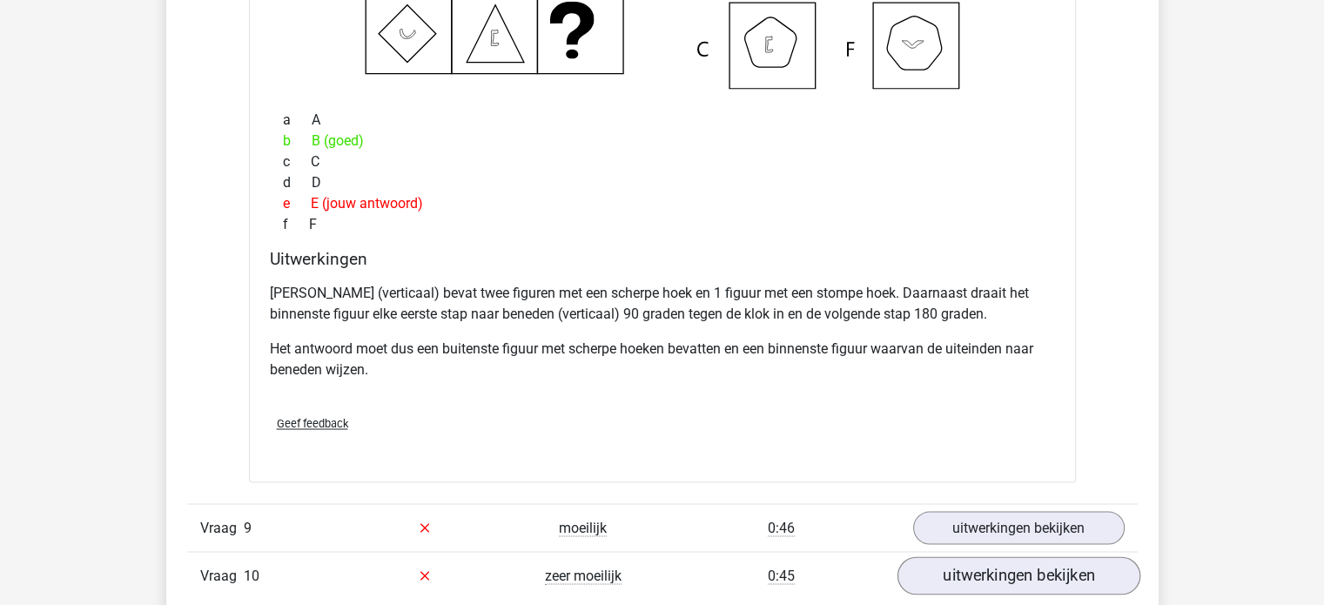
scroll to position [9645, 0]
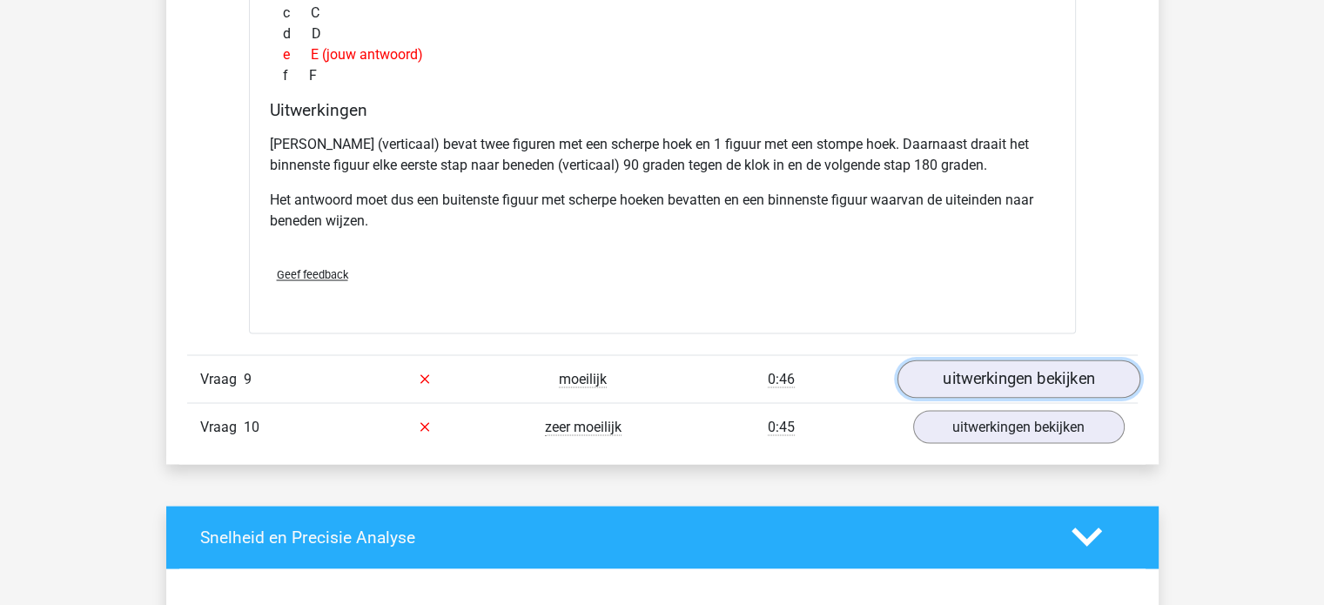
click at [996, 366] on link "uitwerkingen bekijken" at bounding box center [1018, 379] width 243 height 38
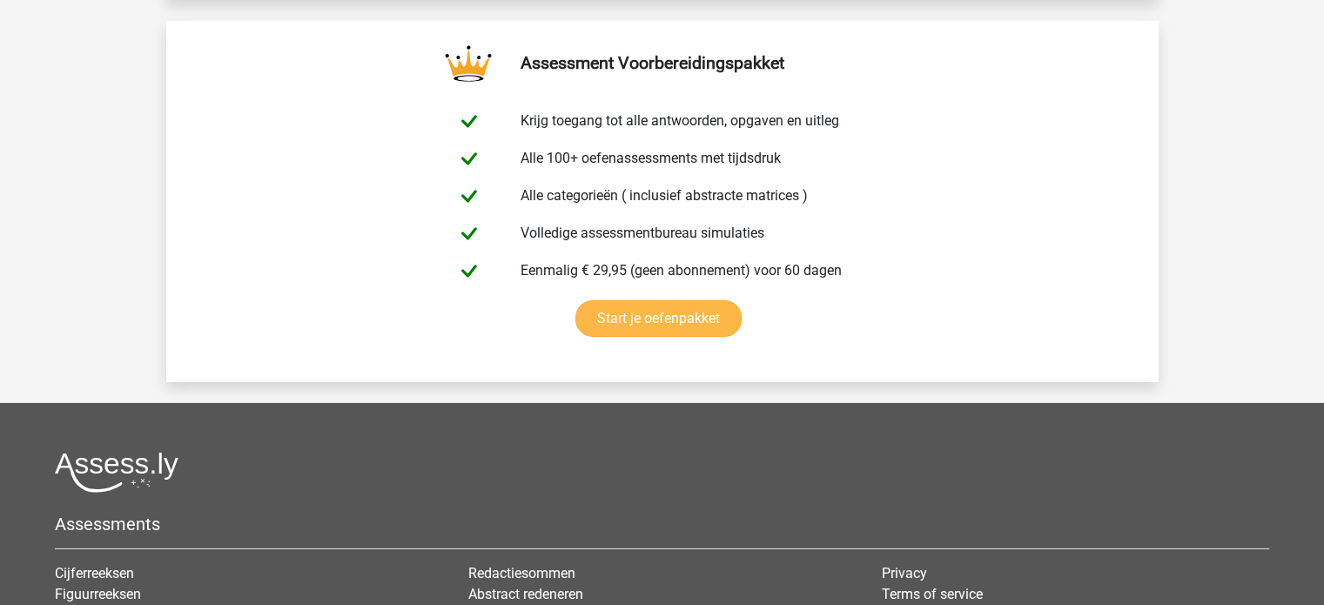
scroll to position [12257, 0]
